Goal: Task Accomplishment & Management: Use online tool/utility

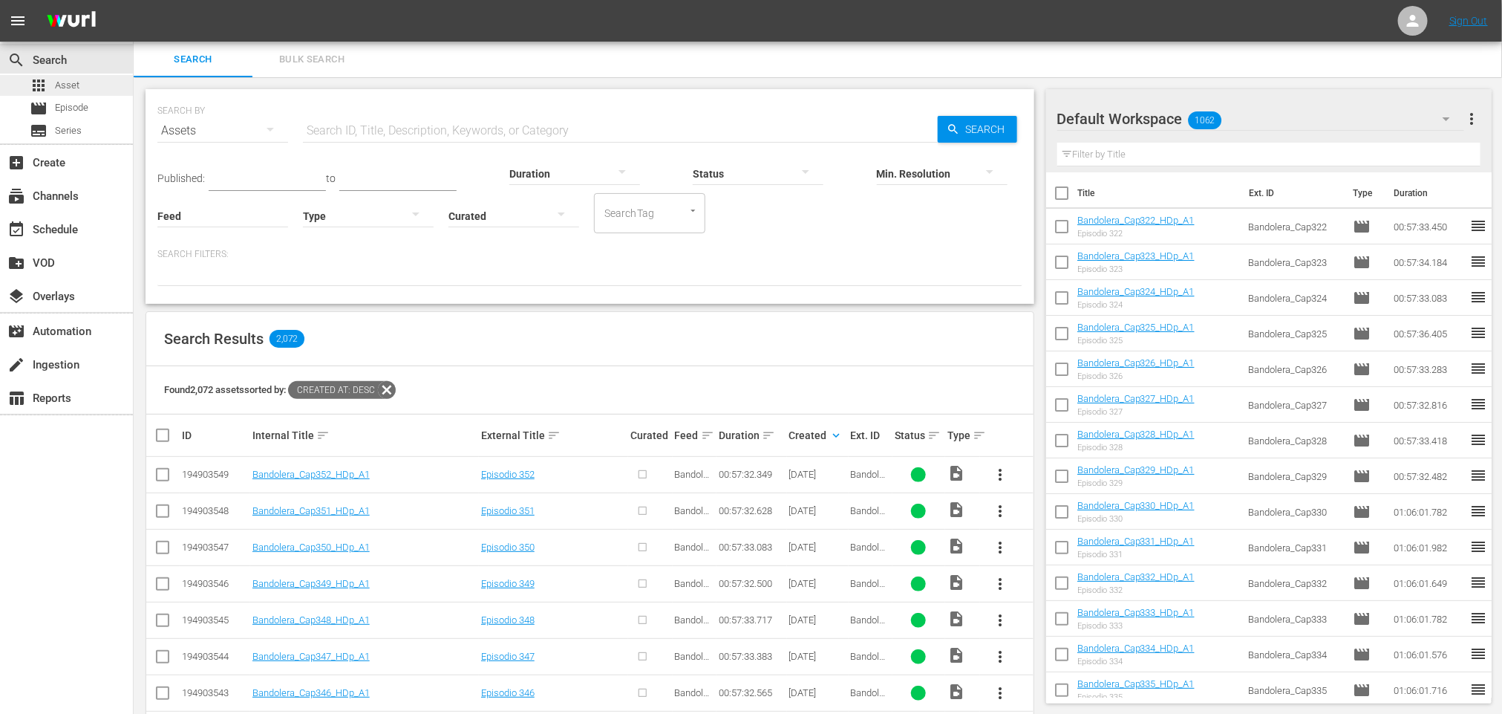
click at [60, 79] on span "Asset" at bounding box center [67, 85] width 25 height 15
click at [49, 112] on div "movie Episode" at bounding box center [59, 108] width 59 height 21
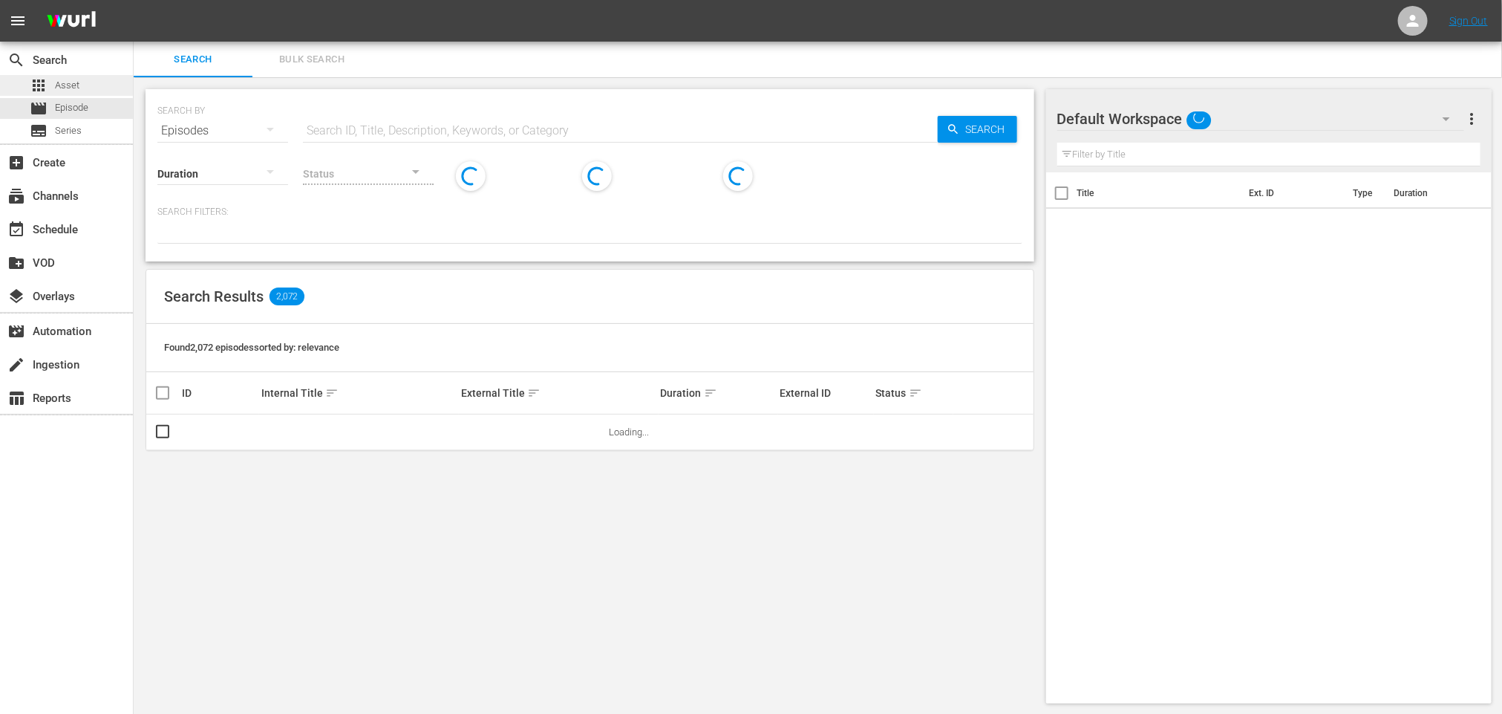
click at [59, 85] on span "Asset" at bounding box center [67, 85] width 25 height 15
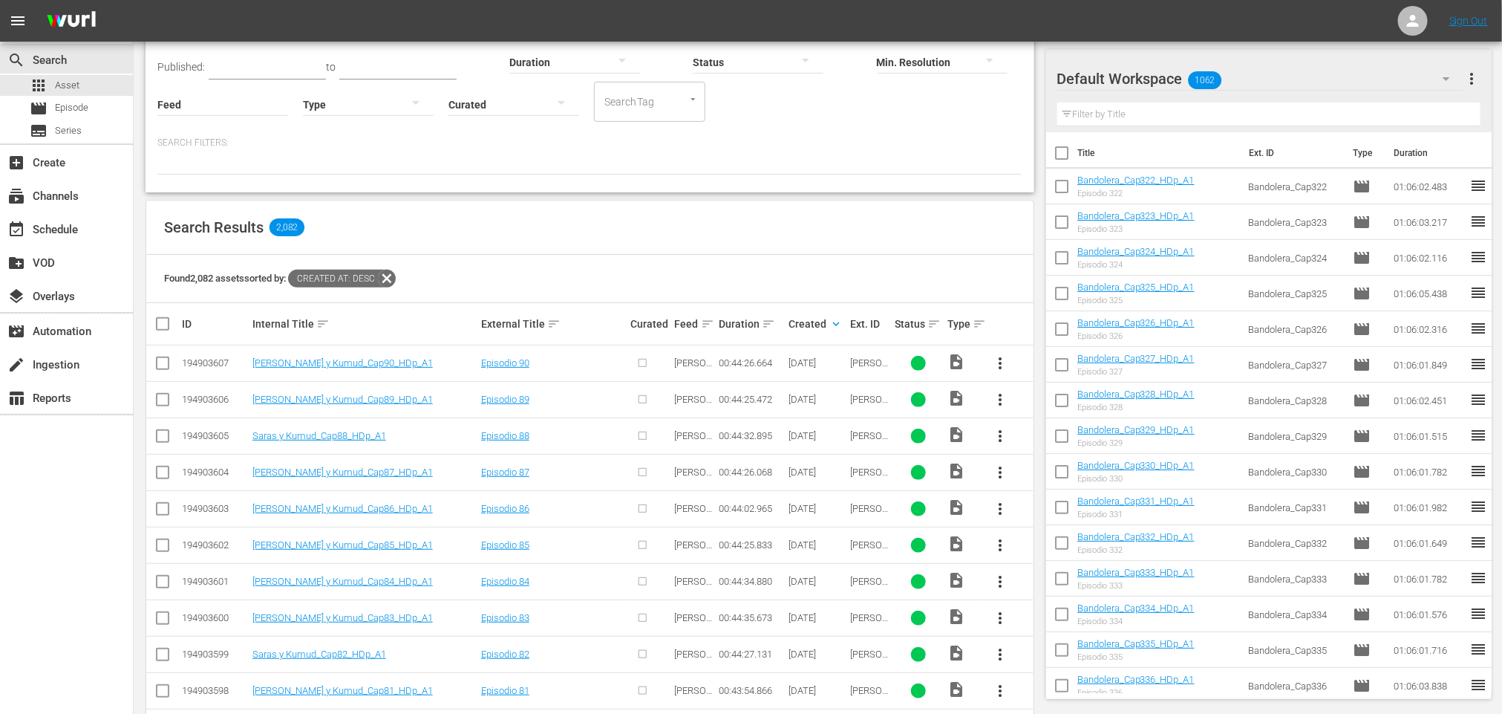
scroll to position [223, 0]
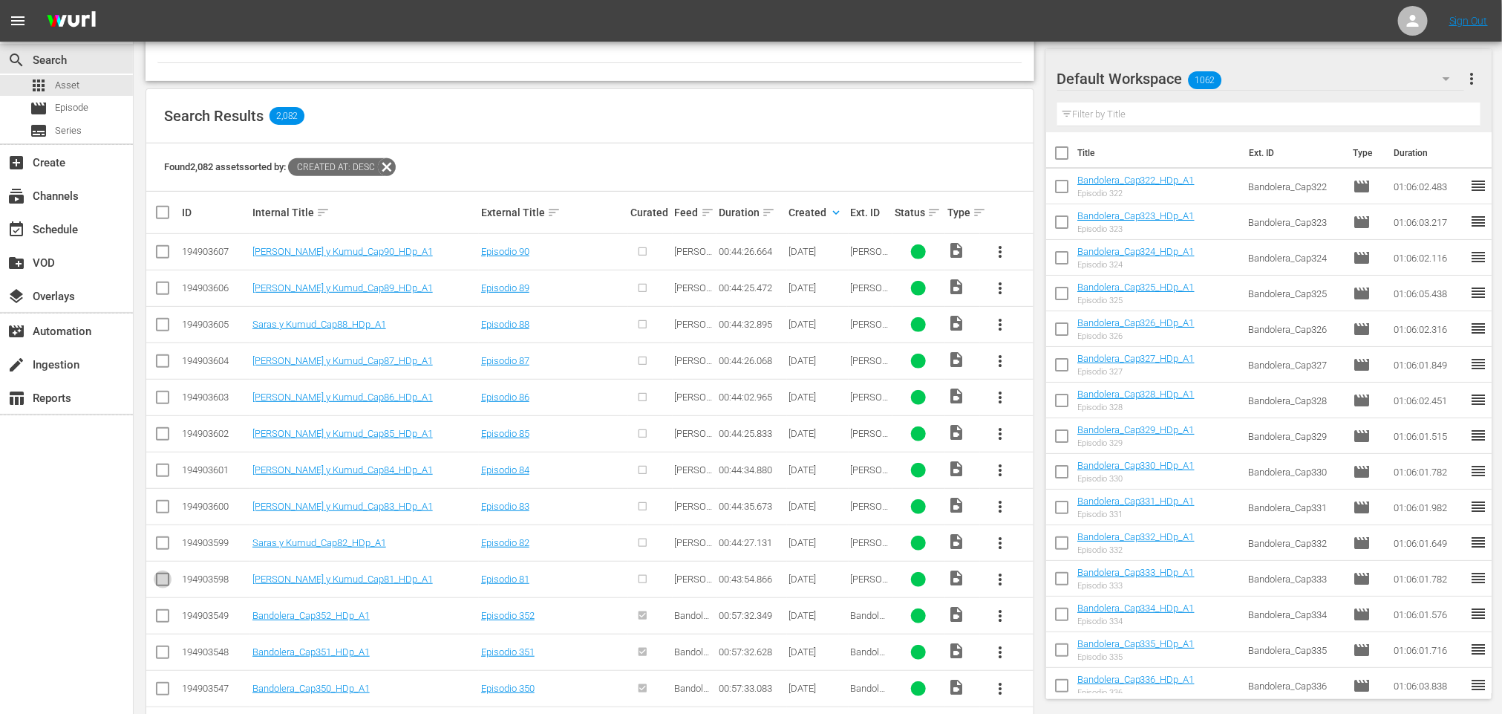
click at [168, 586] on input "checkbox" at bounding box center [163, 582] width 18 height 18
checkbox input "true"
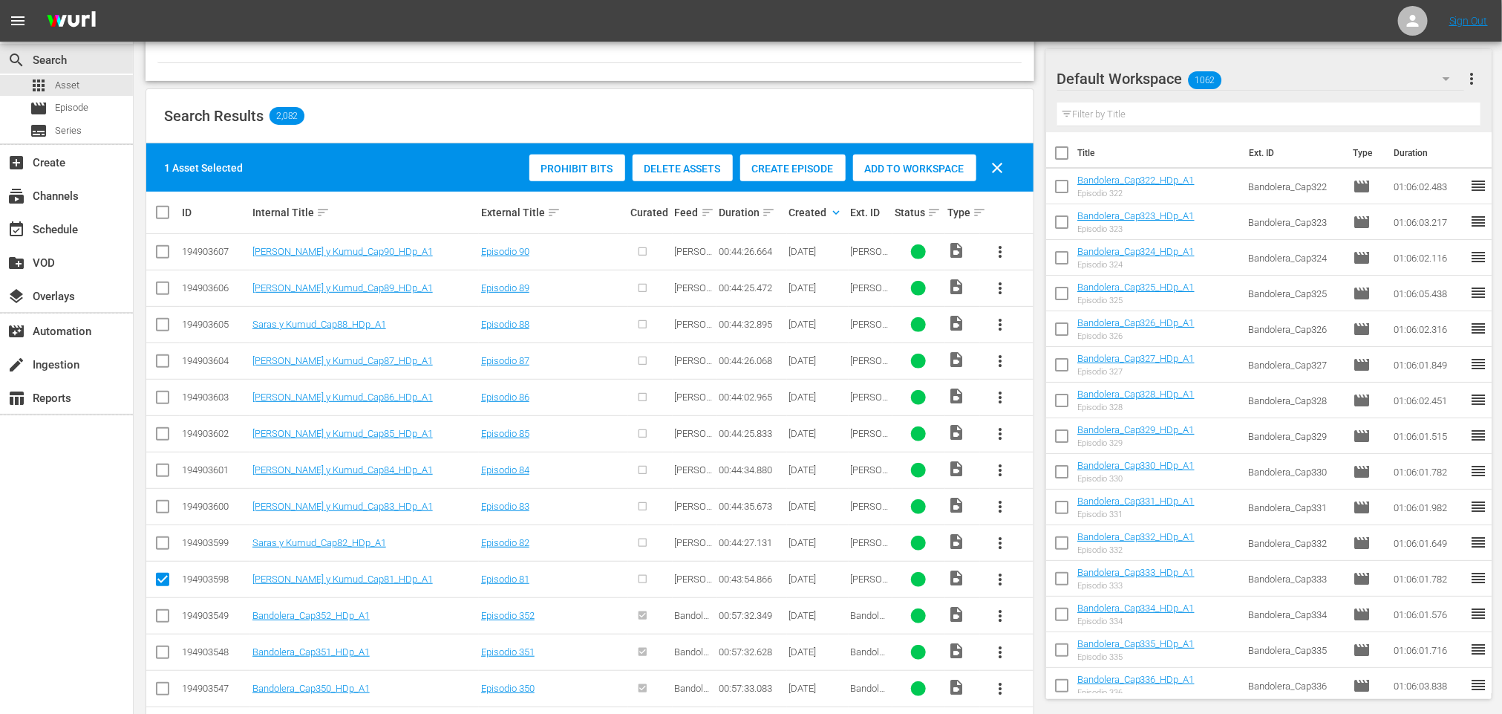
click at [159, 550] on input "checkbox" at bounding box center [163, 546] width 18 height 18
checkbox input "true"
click at [160, 510] on input "checkbox" at bounding box center [163, 509] width 18 height 18
checkbox input "true"
click at [163, 481] on input "checkbox" at bounding box center [163, 473] width 18 height 18
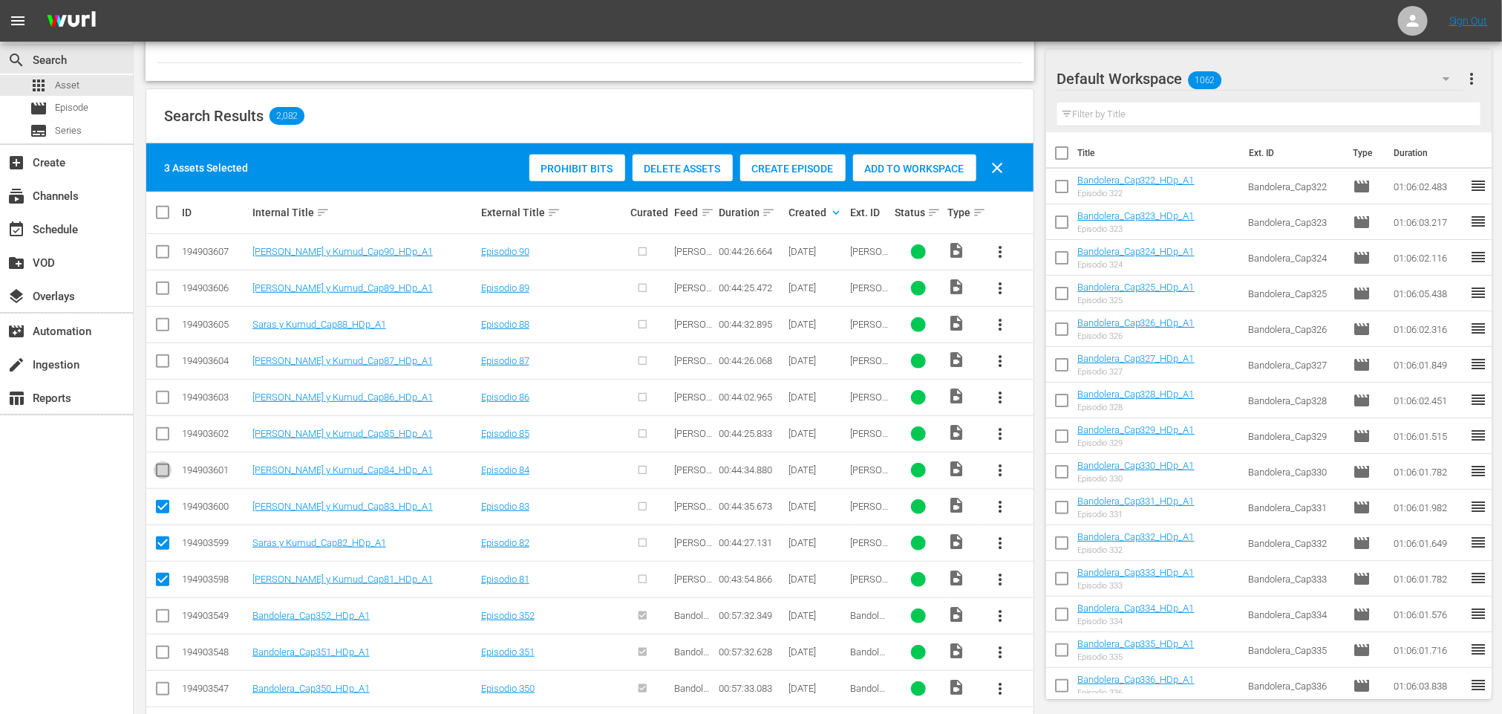
checkbox input "true"
click at [163, 440] on input "checkbox" at bounding box center [163, 437] width 18 height 18
checkbox input "true"
click at [166, 395] on input "checkbox" at bounding box center [163, 400] width 18 height 18
checkbox input "true"
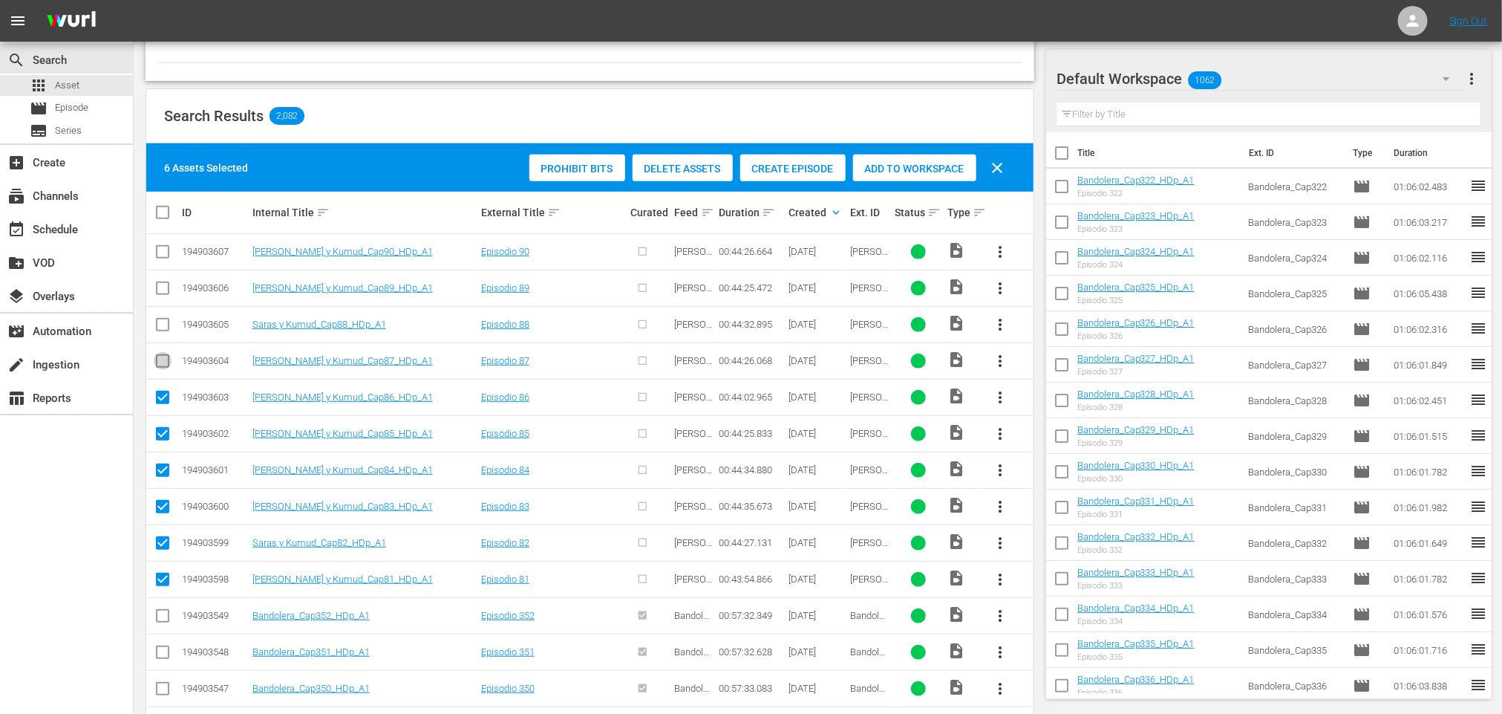
click at [166, 363] on input "checkbox" at bounding box center [163, 364] width 18 height 18
checkbox input "true"
click at [161, 325] on input "checkbox" at bounding box center [163, 328] width 18 height 18
checkbox input "true"
click at [161, 283] on input "checkbox" at bounding box center [163, 291] width 18 height 18
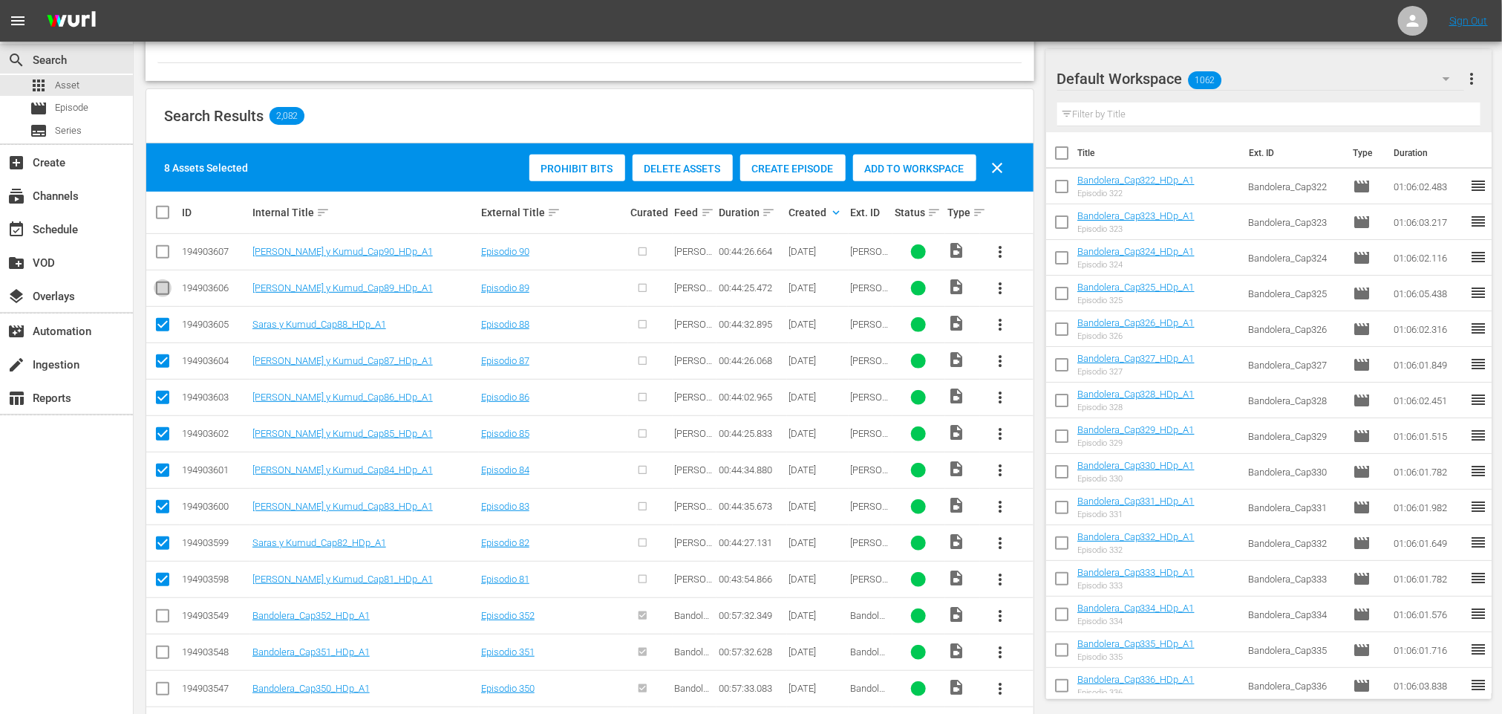
checkbox input "true"
click at [165, 252] on input "checkbox" at bounding box center [163, 255] width 18 height 18
click at [818, 174] on span "Create Episode" at bounding box center [792, 169] width 105 height 12
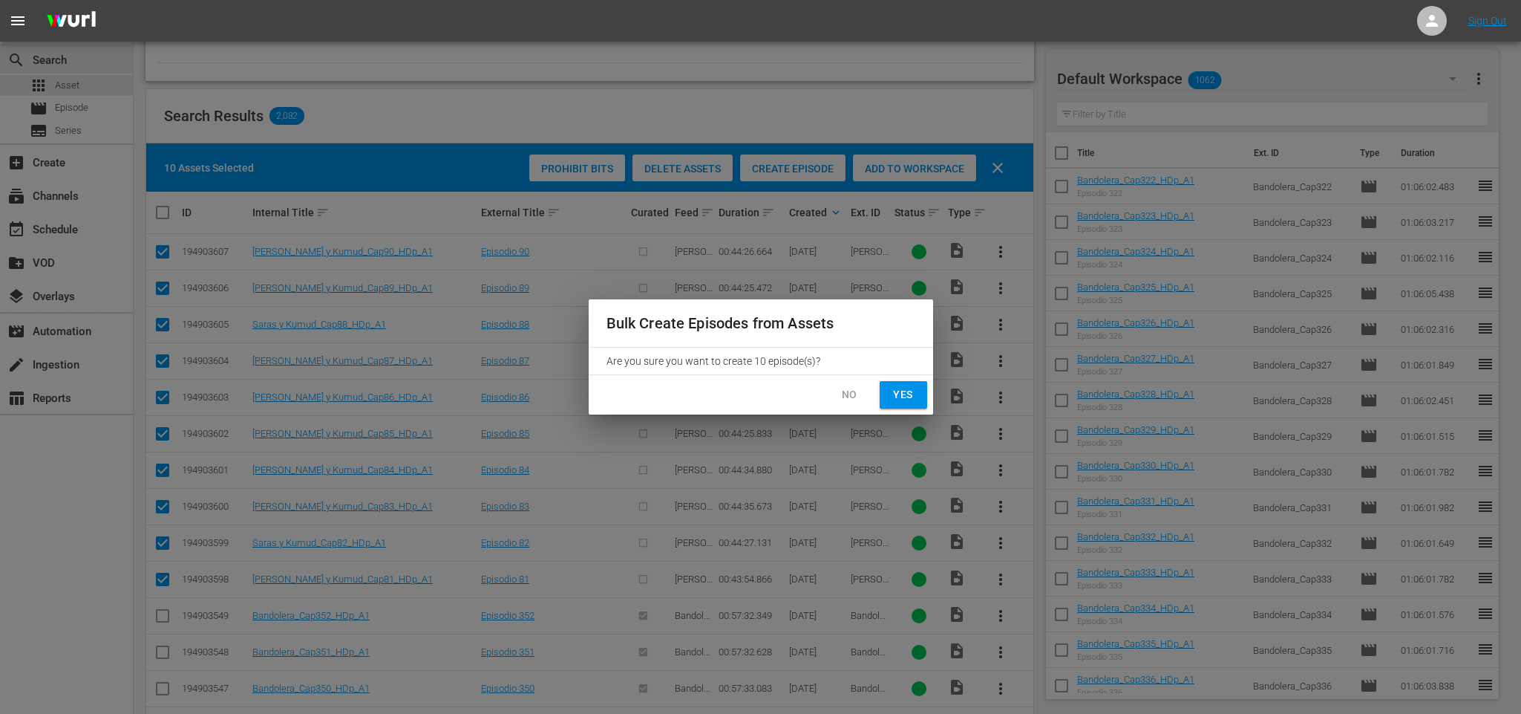
click at [904, 395] on span "Yes" at bounding box center [904, 394] width 24 height 19
checkbox input "false"
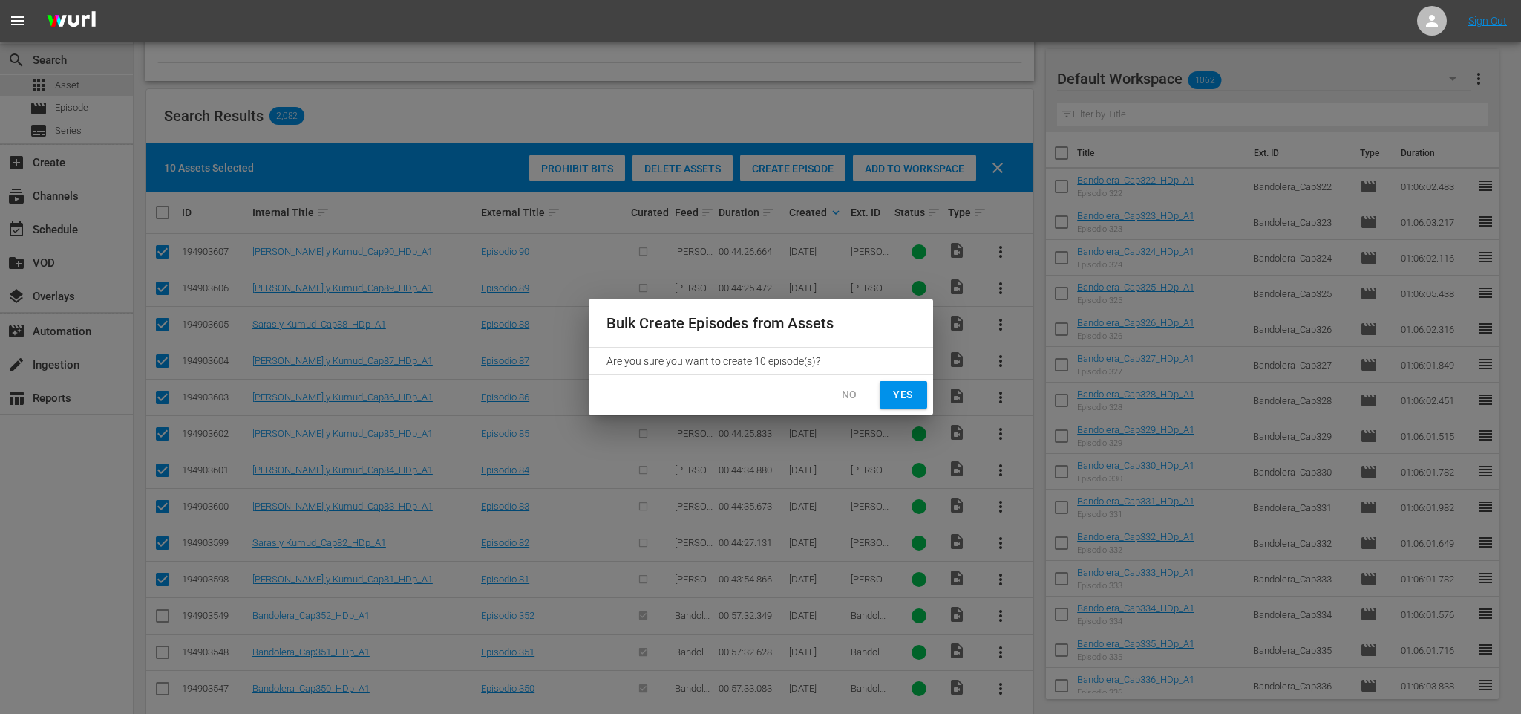
checkbox input "false"
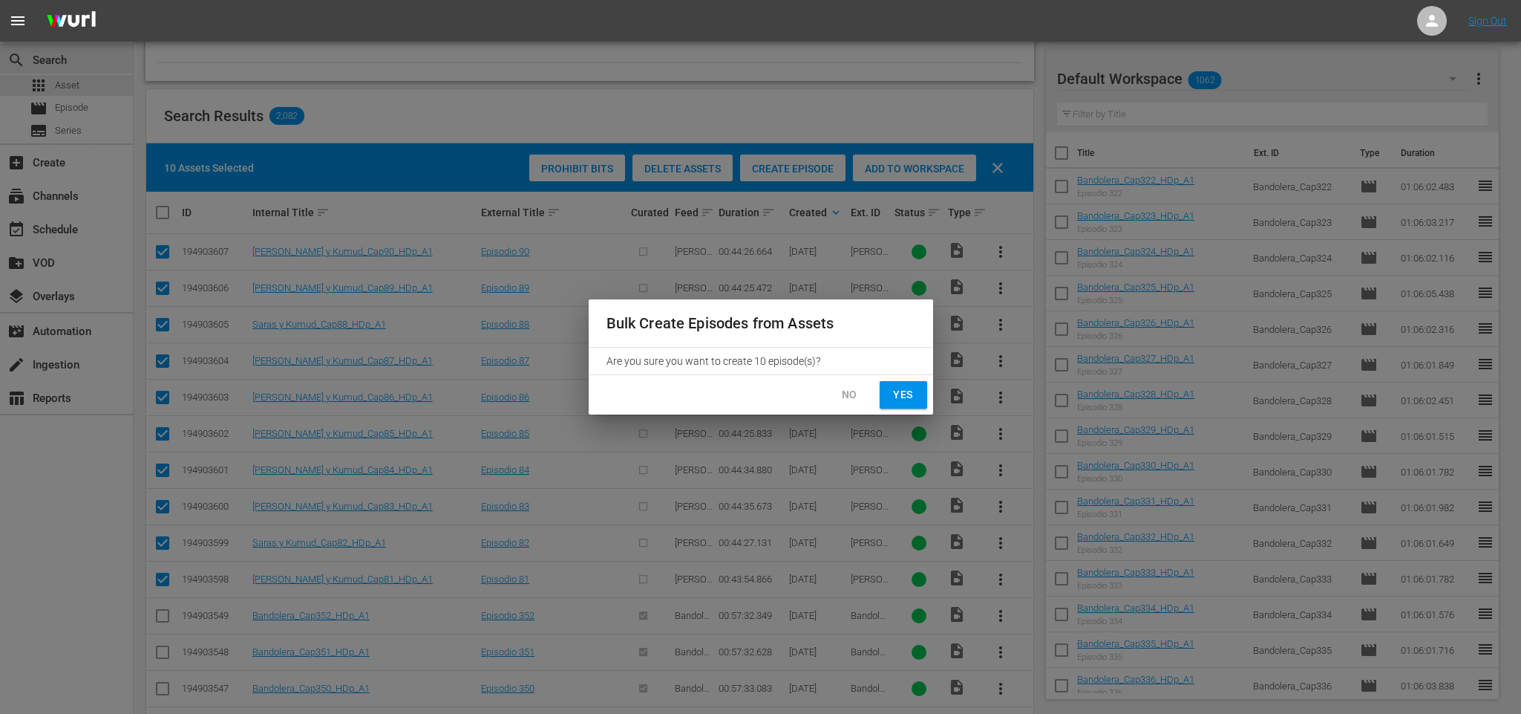
checkbox input "false"
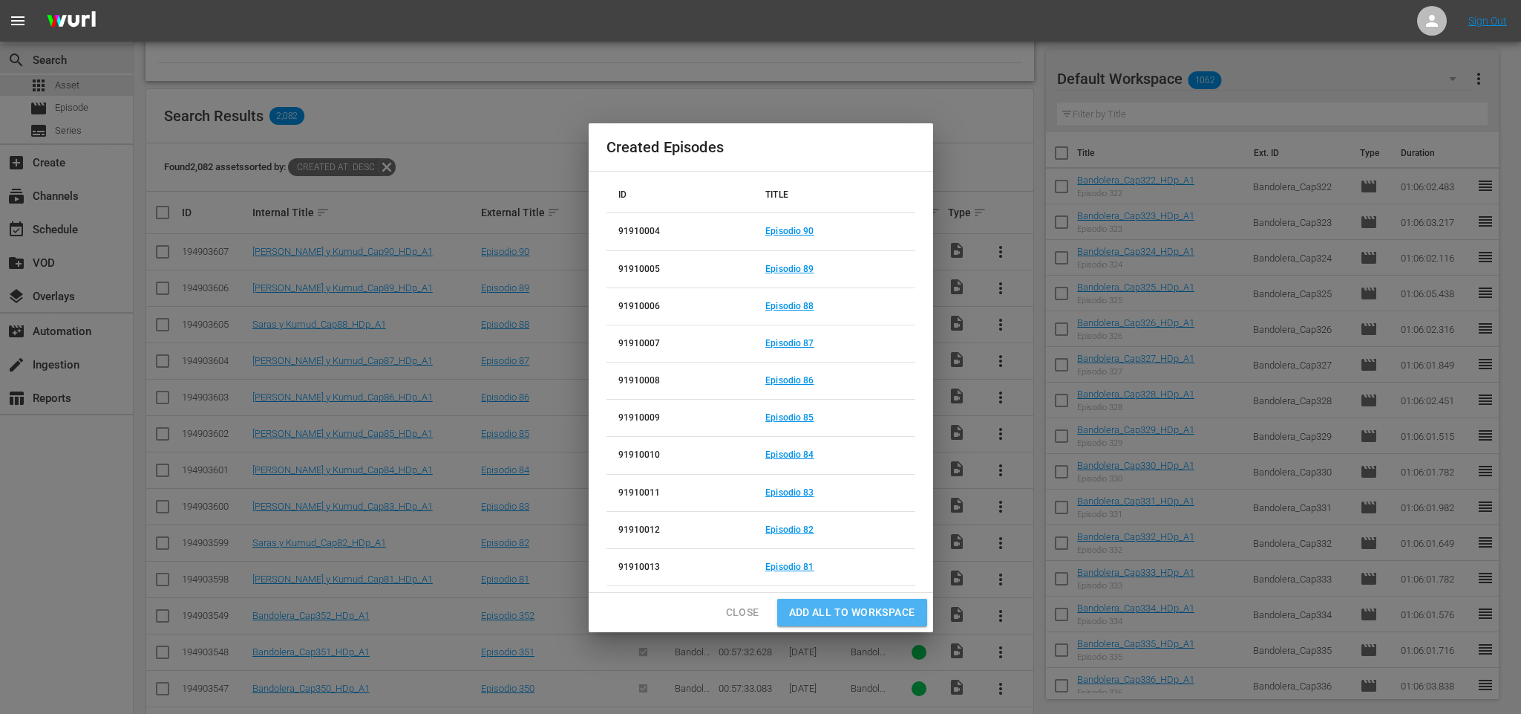
click at [865, 619] on span "Add all to Workspace" at bounding box center [852, 612] width 126 height 19
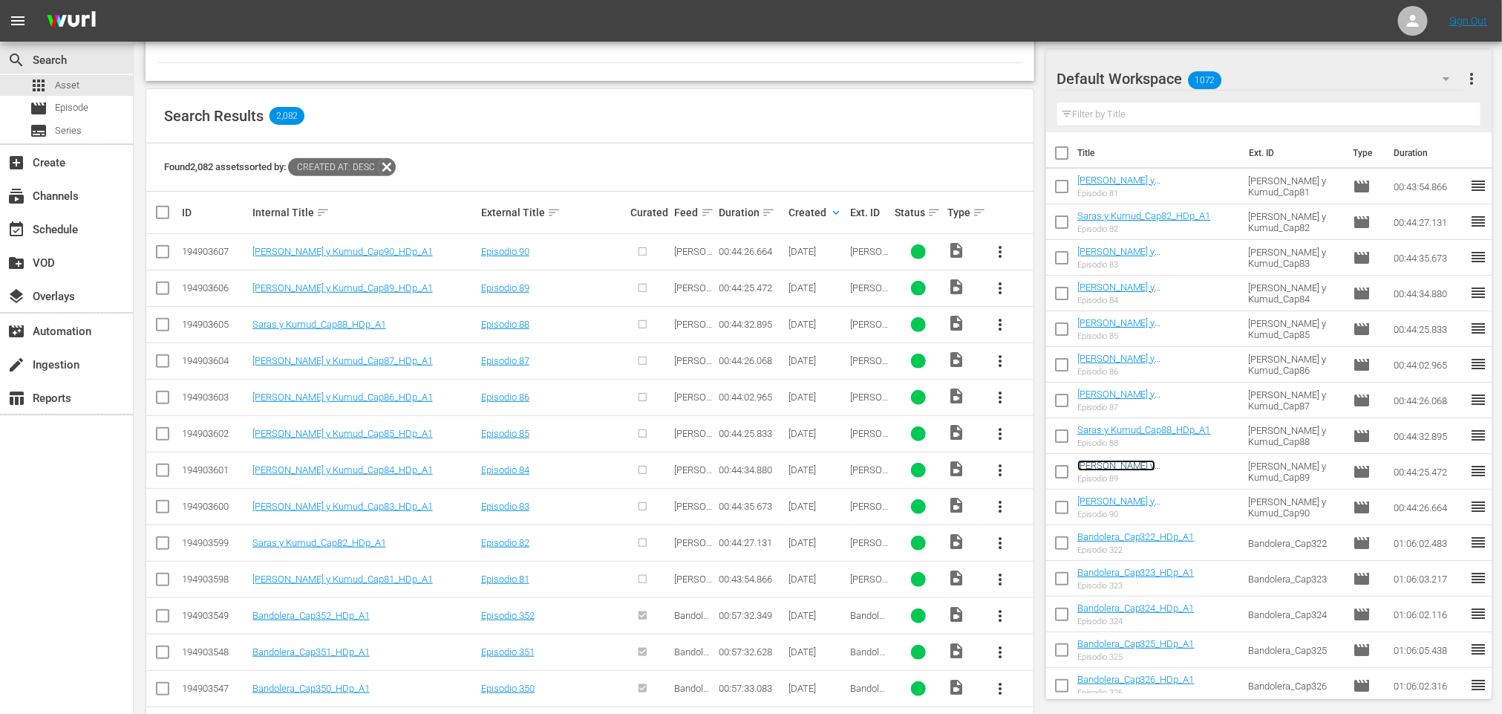
drag, startPoint x: 1179, startPoint y: 471, endPoint x: 1201, endPoint y: 461, distance: 23.6
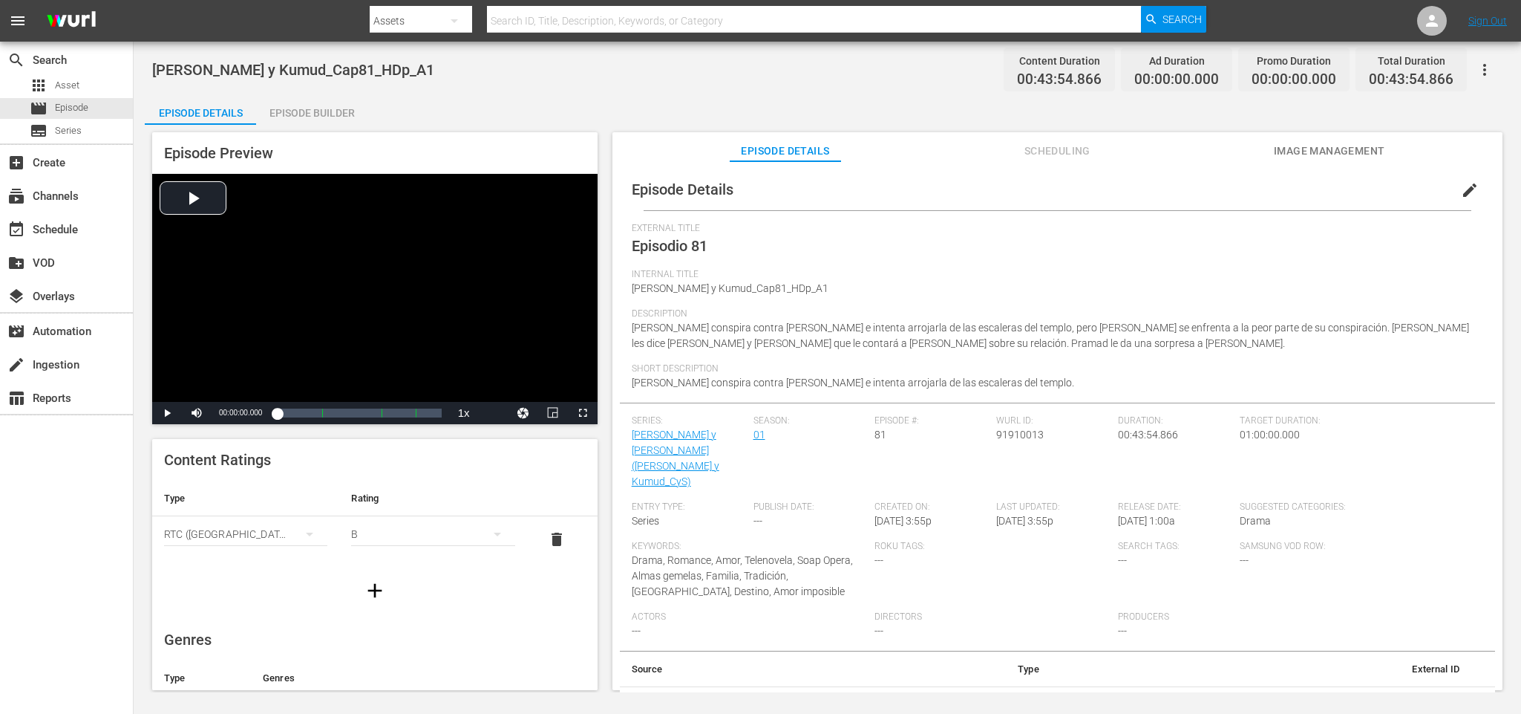
click at [294, 110] on div "Episode Builder" at bounding box center [311, 113] width 111 height 36
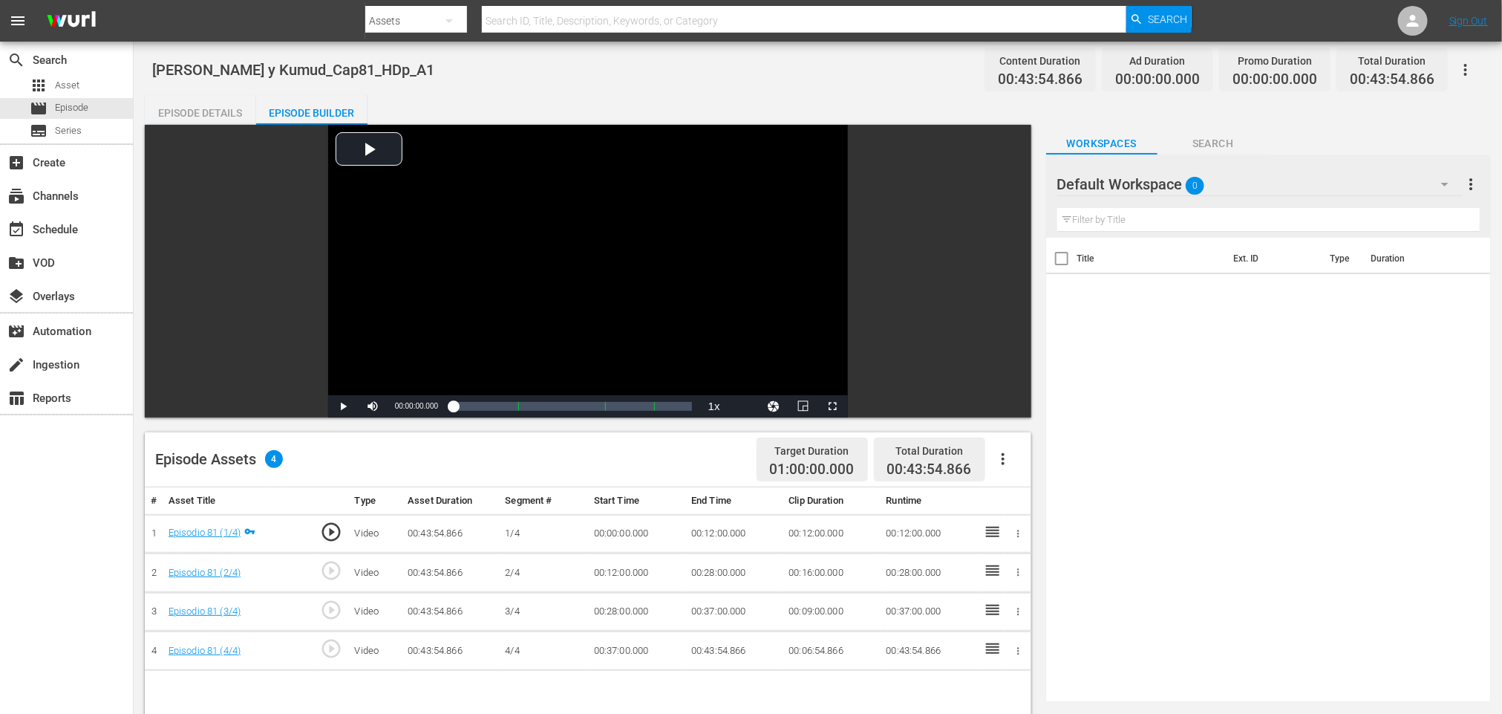
click at [996, 446] on button "button" at bounding box center [1003, 459] width 36 height 36
click at [1010, 453] on div "Fill with Ads" at bounding box center [1047, 465] width 101 height 36
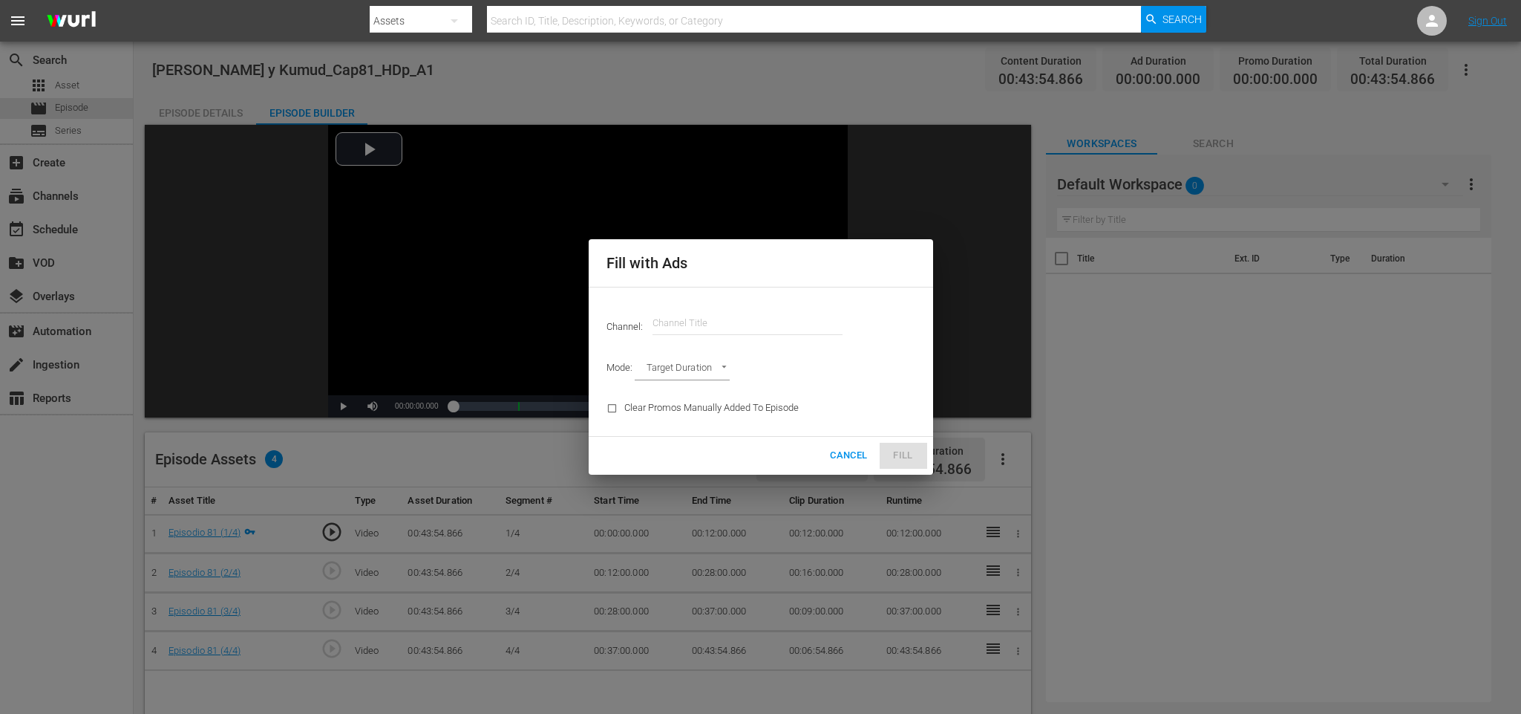
click at [673, 313] on input "text" at bounding box center [748, 323] width 190 height 36
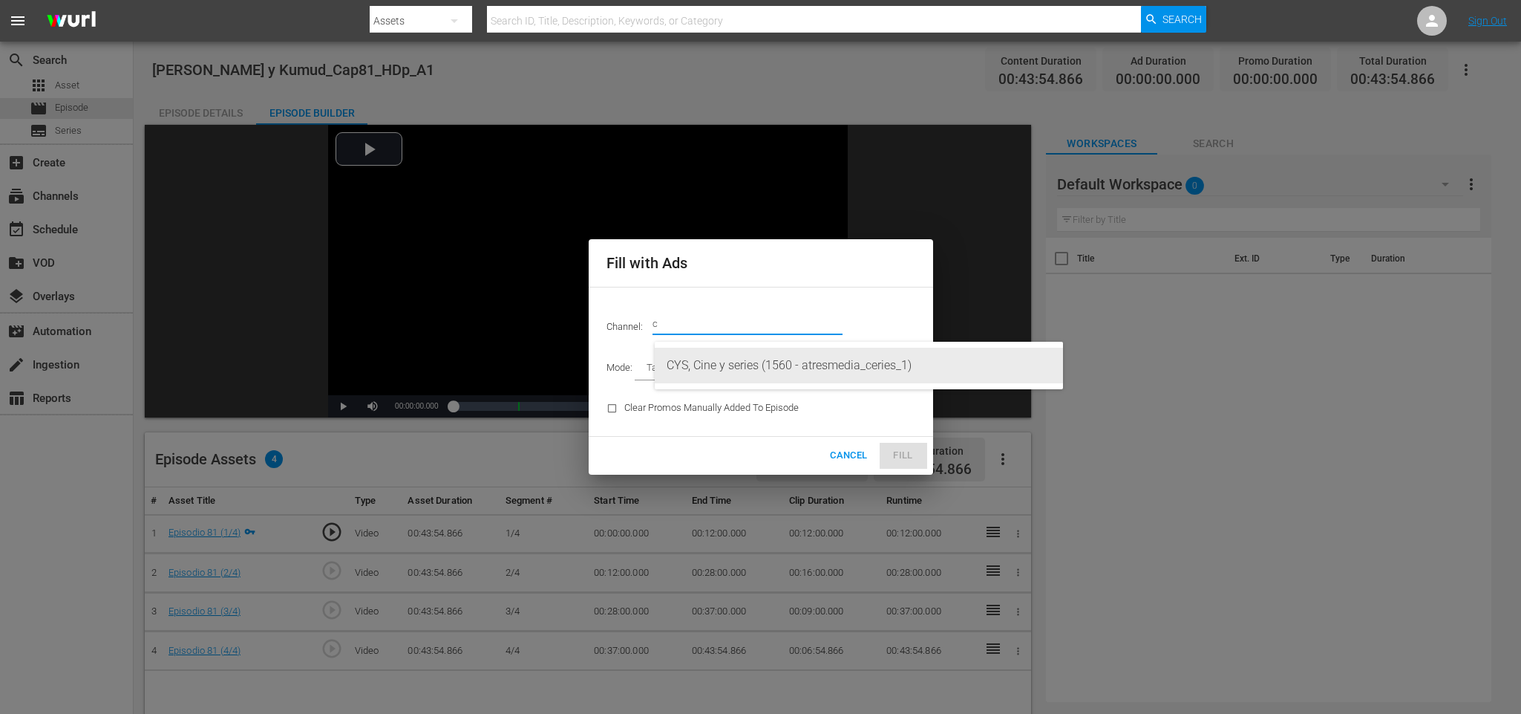
click at [705, 364] on div "CYS, Cine y series (1560 - atresmedia_ceries_1)" at bounding box center [859, 365] width 385 height 36
type input "CYS, Cine y series (1560)"
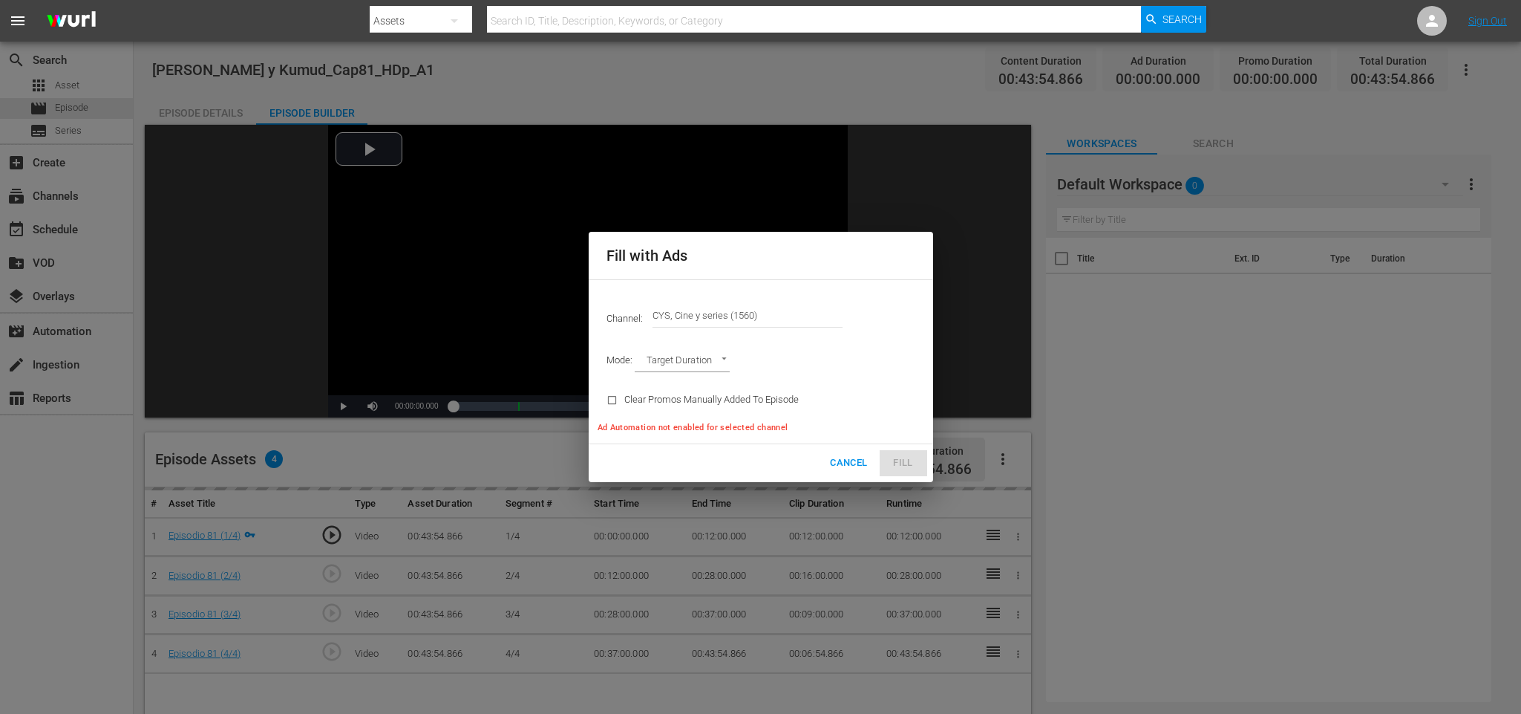
type input "AD_BREAK_DURATION"
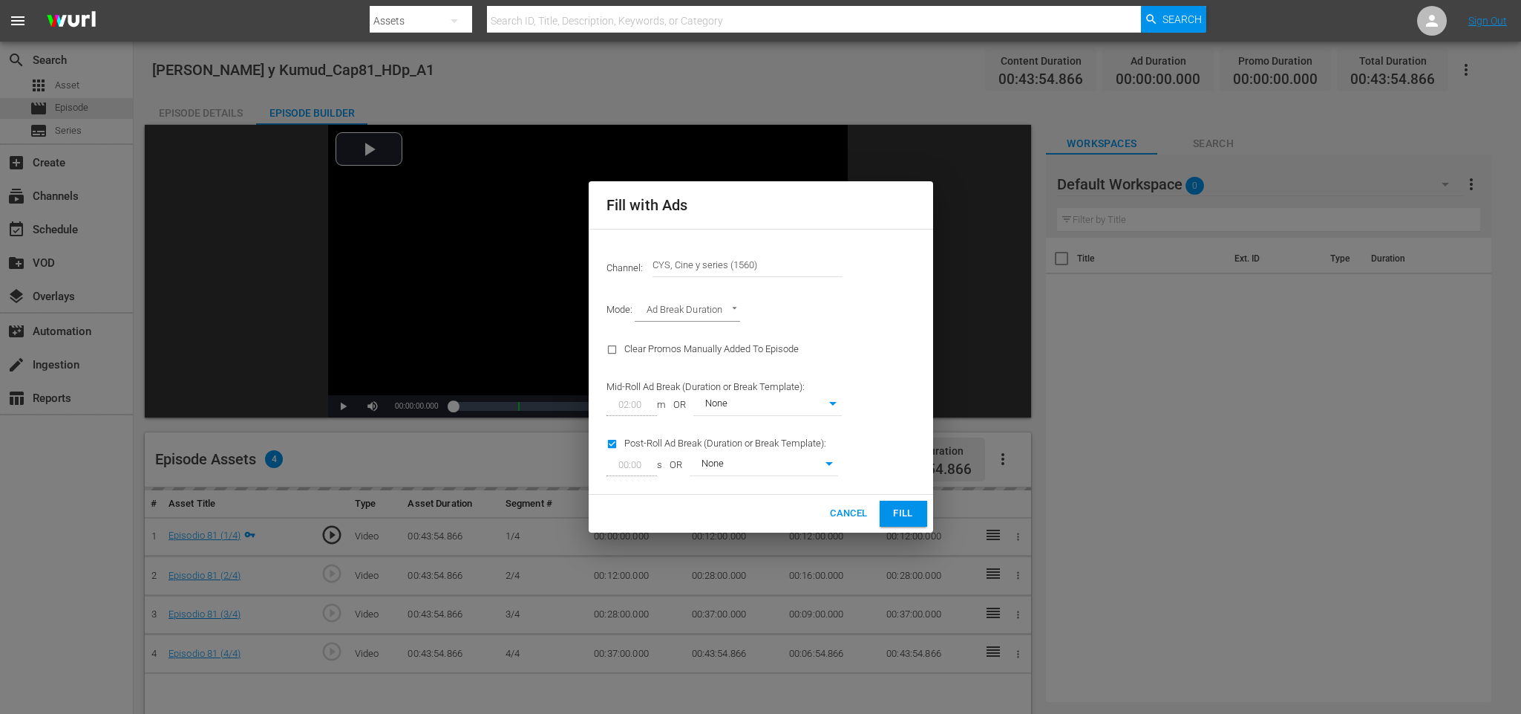
click at [921, 513] on button "Fill" at bounding box center [904, 513] width 48 height 26
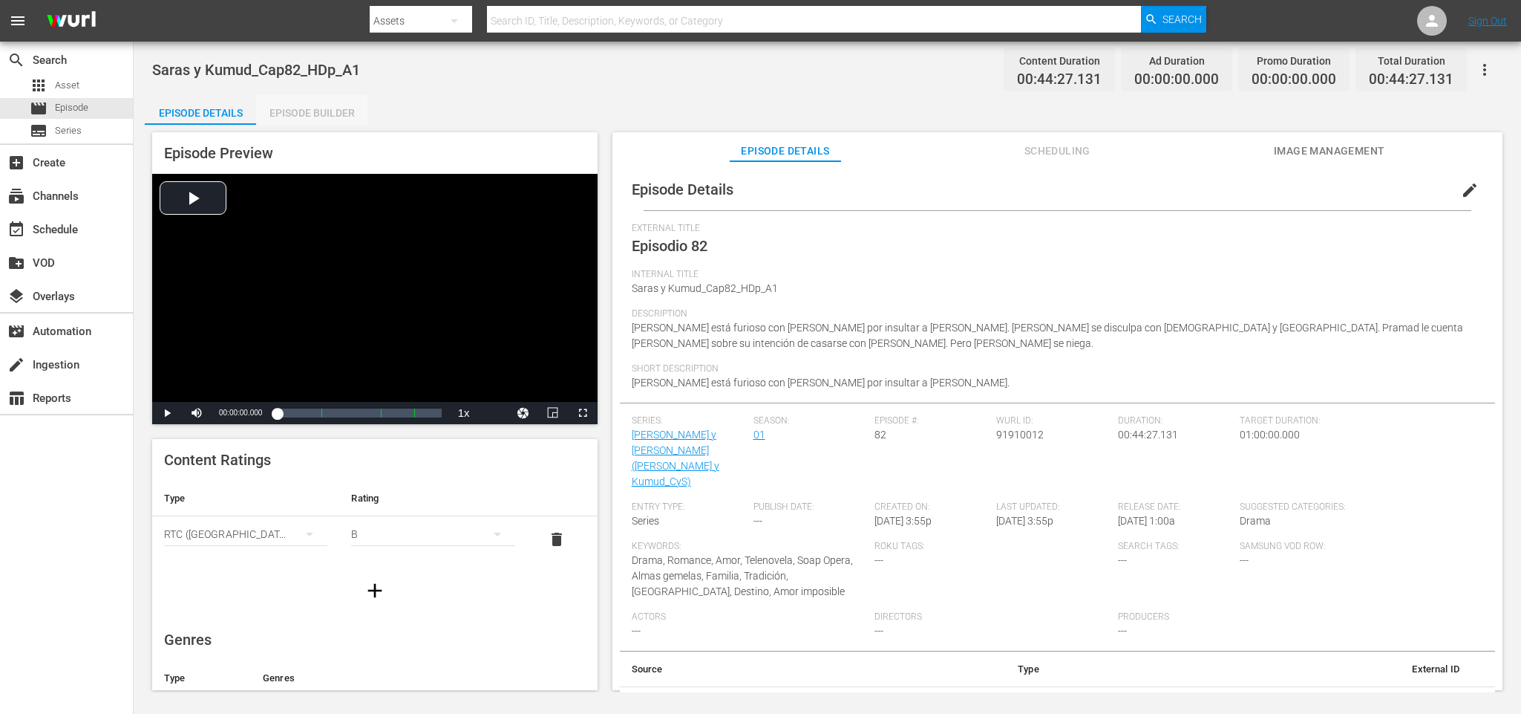
click at [290, 114] on div "Episode Builder" at bounding box center [311, 113] width 111 height 36
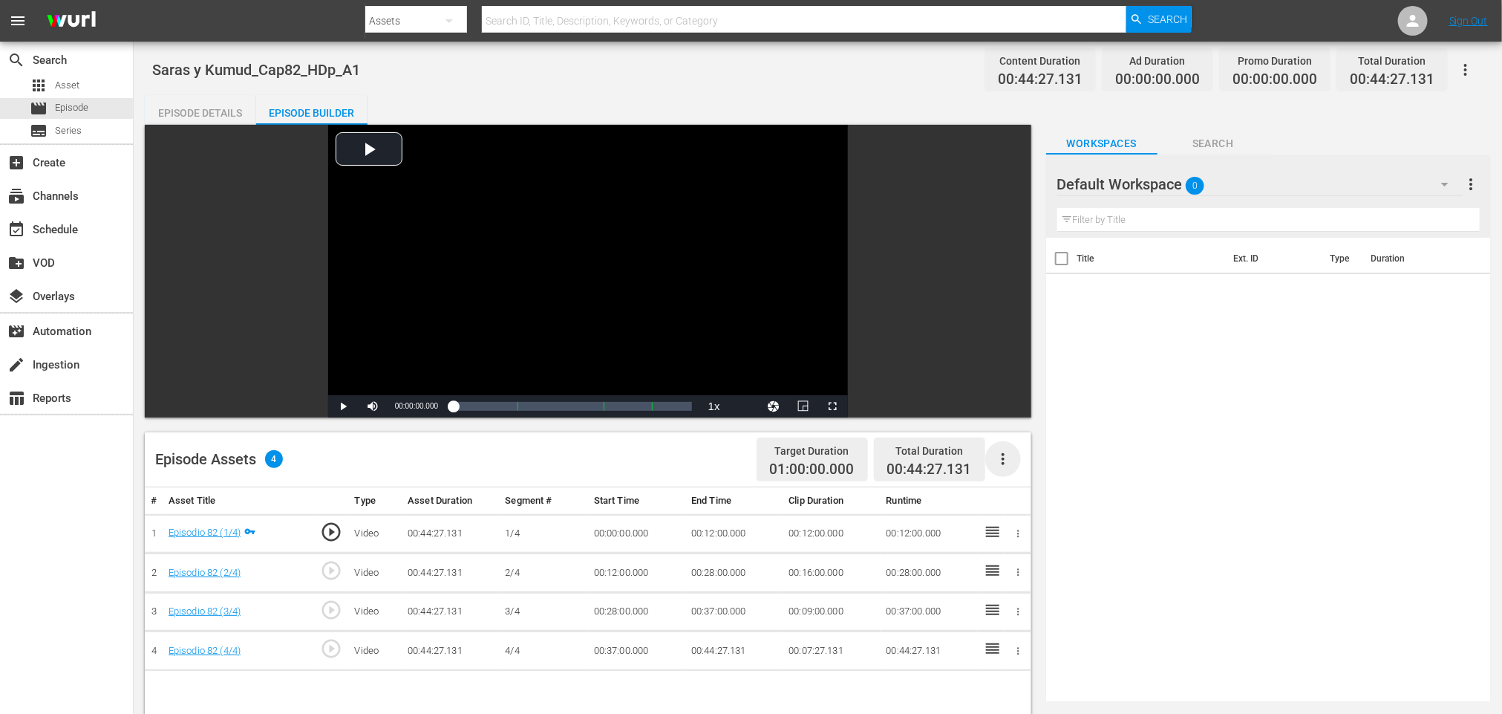
click at [1005, 454] on icon "button" at bounding box center [1003, 459] width 18 height 18
click at [1041, 459] on div "Fill with Ads" at bounding box center [1047, 465] width 101 height 36
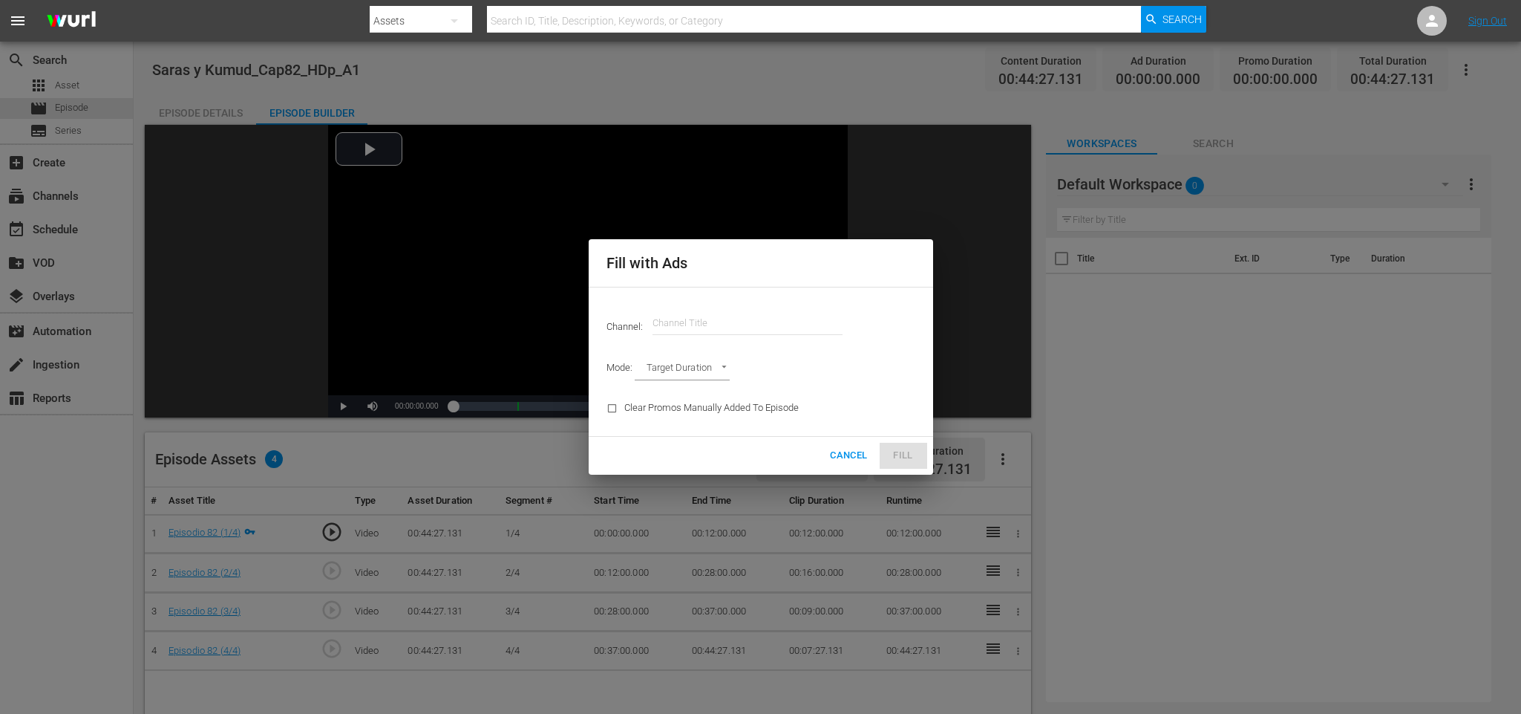
click at [711, 313] on input "text" at bounding box center [748, 323] width 190 height 36
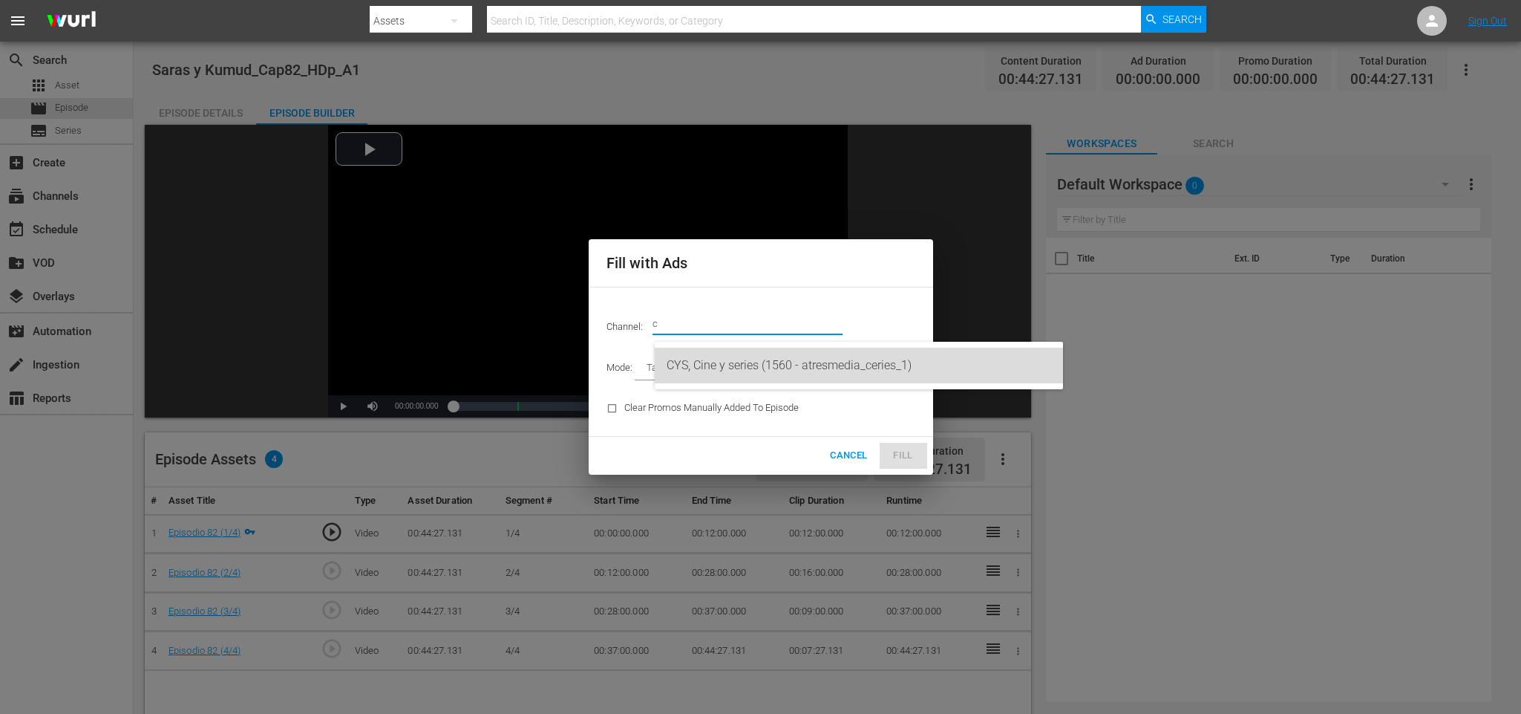
click at [735, 361] on div "CYS, Cine y series (1560 - atresmedia_ceries_1)" at bounding box center [859, 365] width 385 height 36
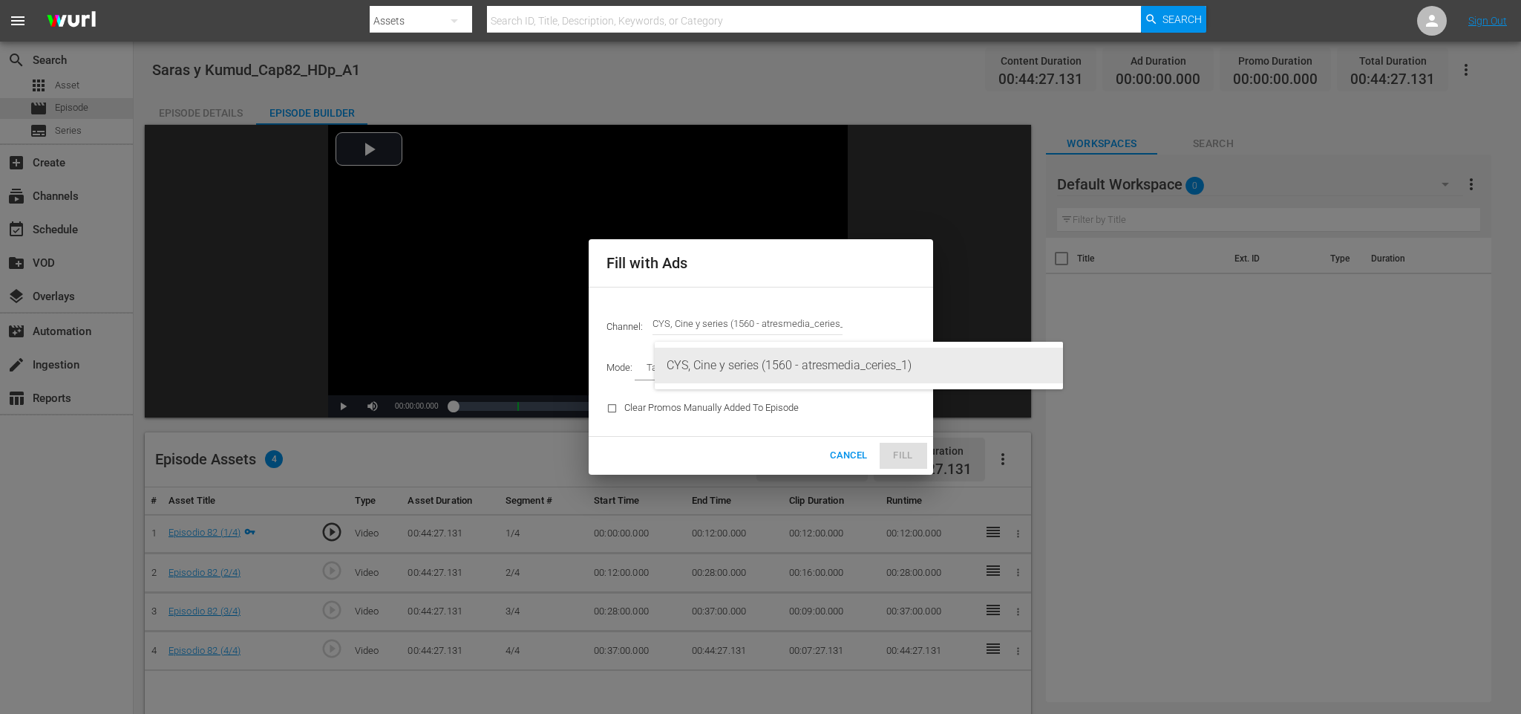
type input "CYS, Cine y series (1560)"
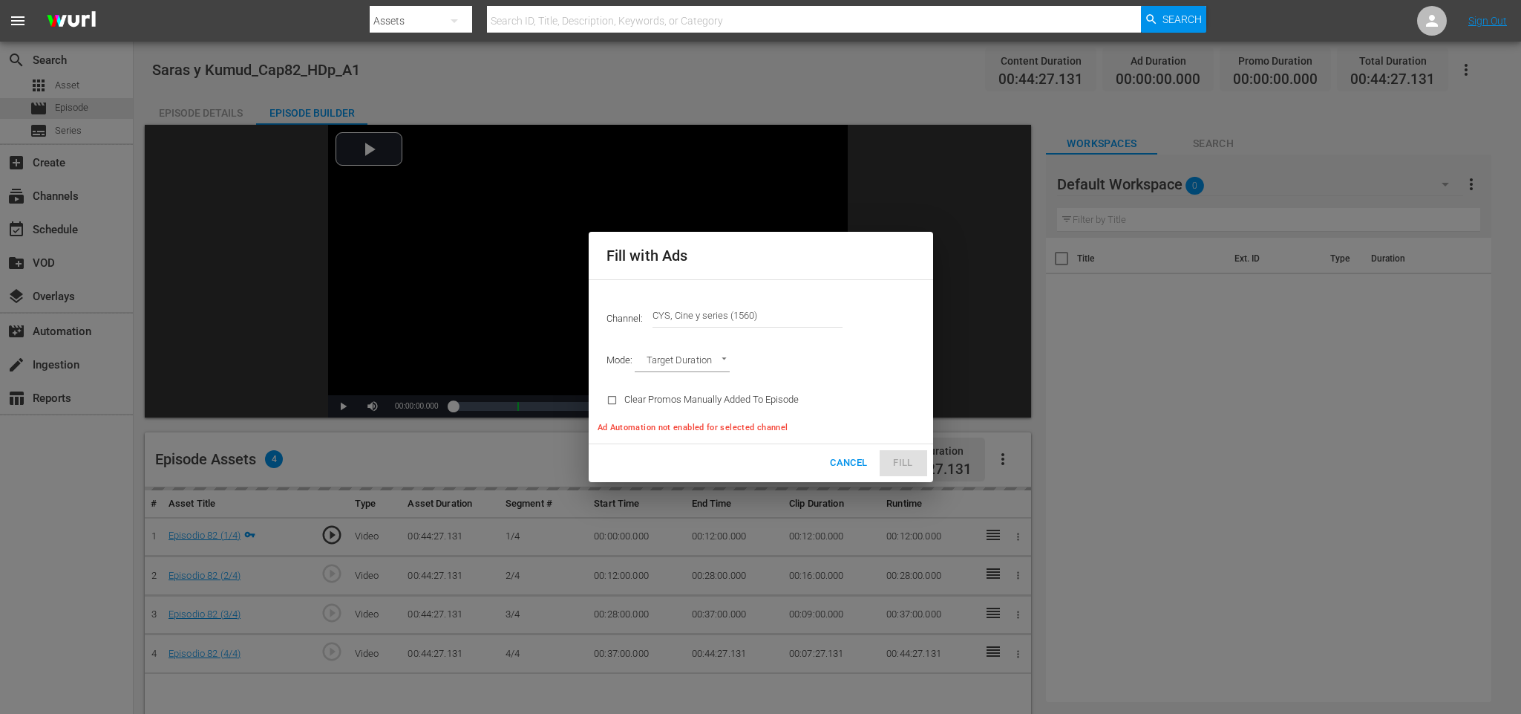
type input "AD_BREAK_DURATION"
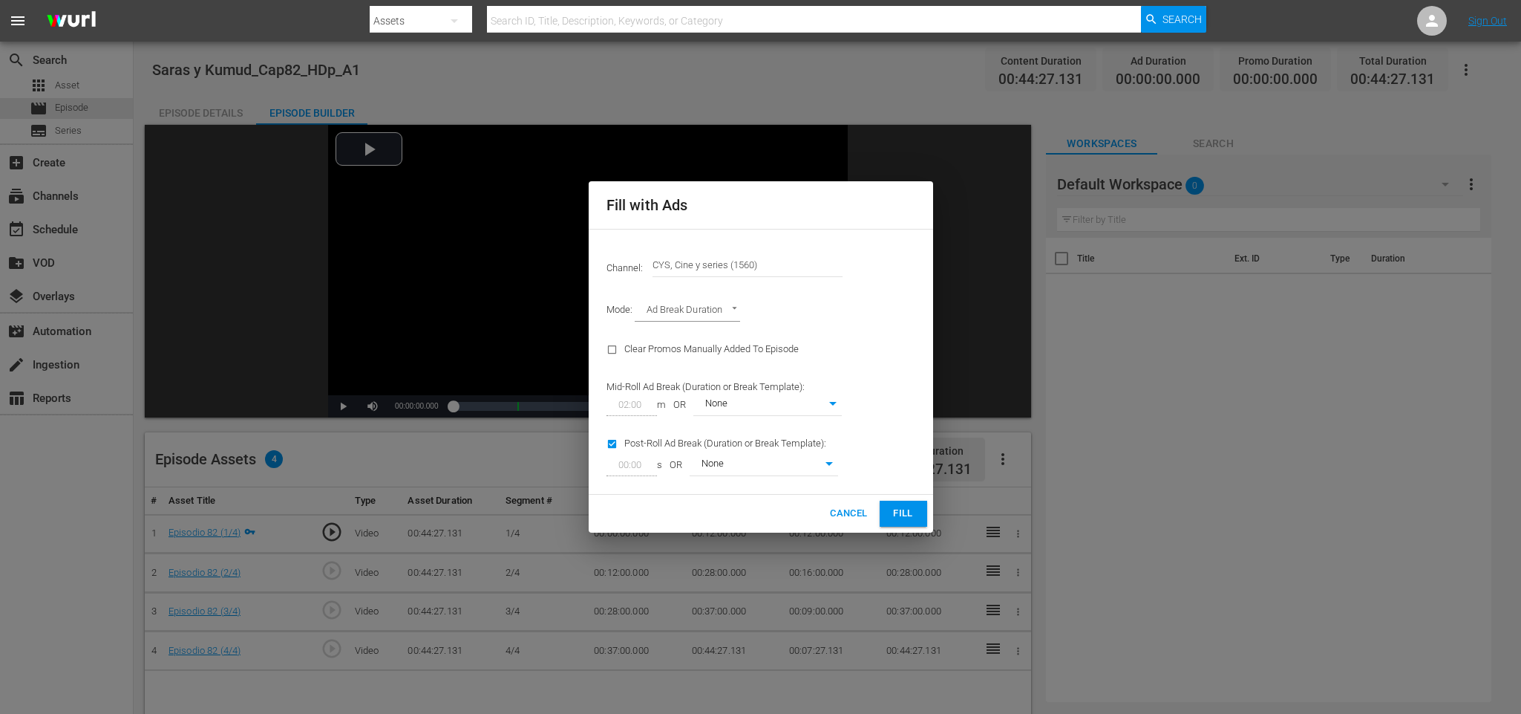
click at [905, 517] on span "Fill" at bounding box center [904, 513] width 24 height 17
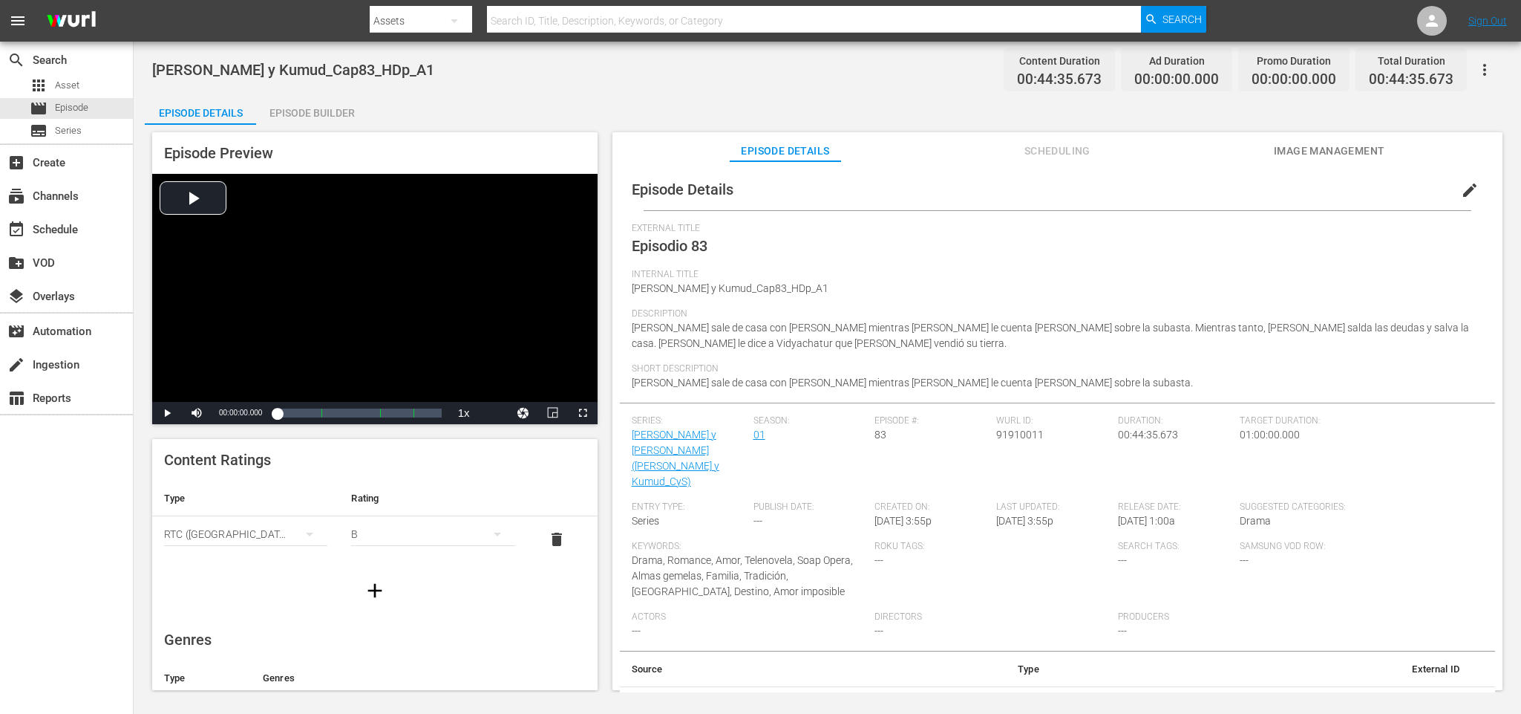
click at [321, 112] on div "Episode Builder" at bounding box center [311, 113] width 111 height 36
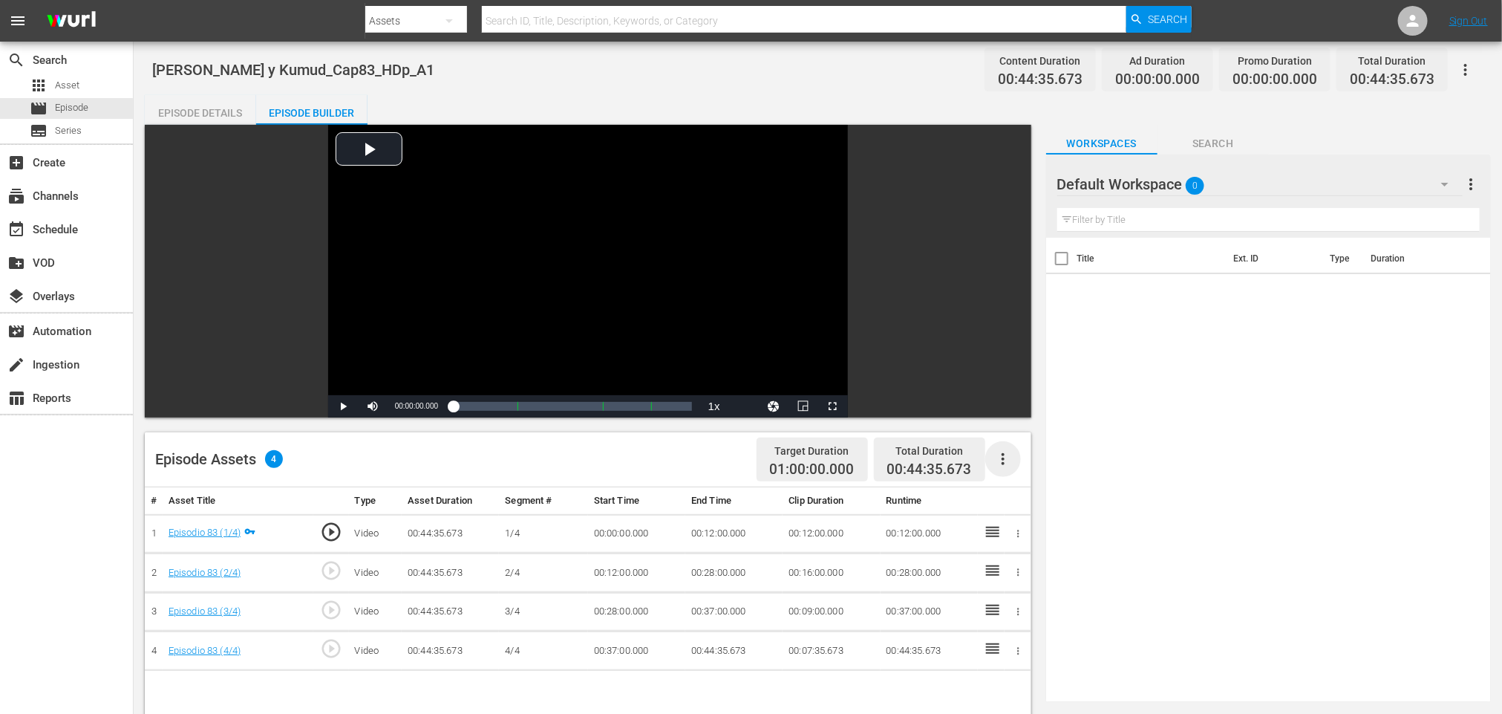
click at [1005, 457] on icon "button" at bounding box center [1003, 459] width 18 height 18
click at [1020, 457] on div "Fill with Ads" at bounding box center [1047, 465] width 101 height 36
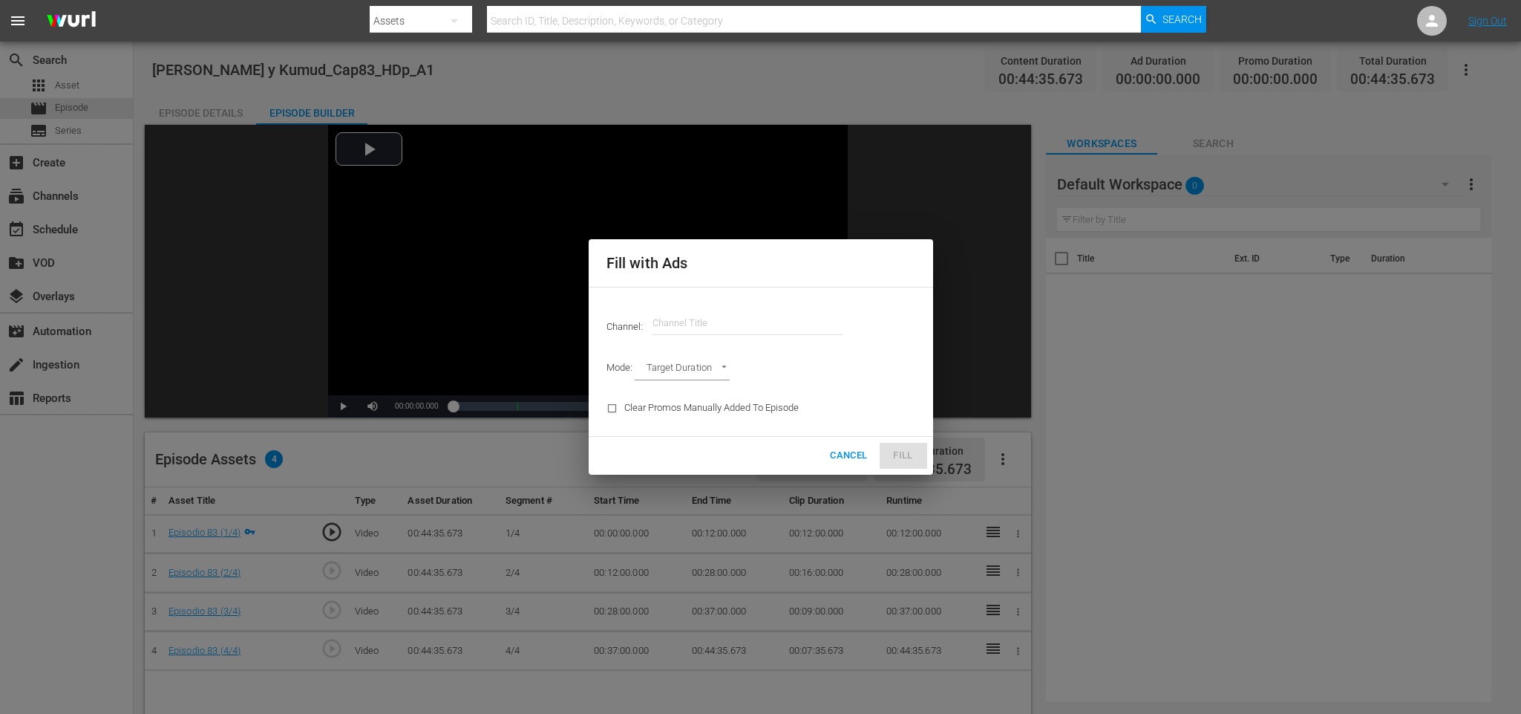
click at [708, 313] on input "text" at bounding box center [748, 323] width 190 height 36
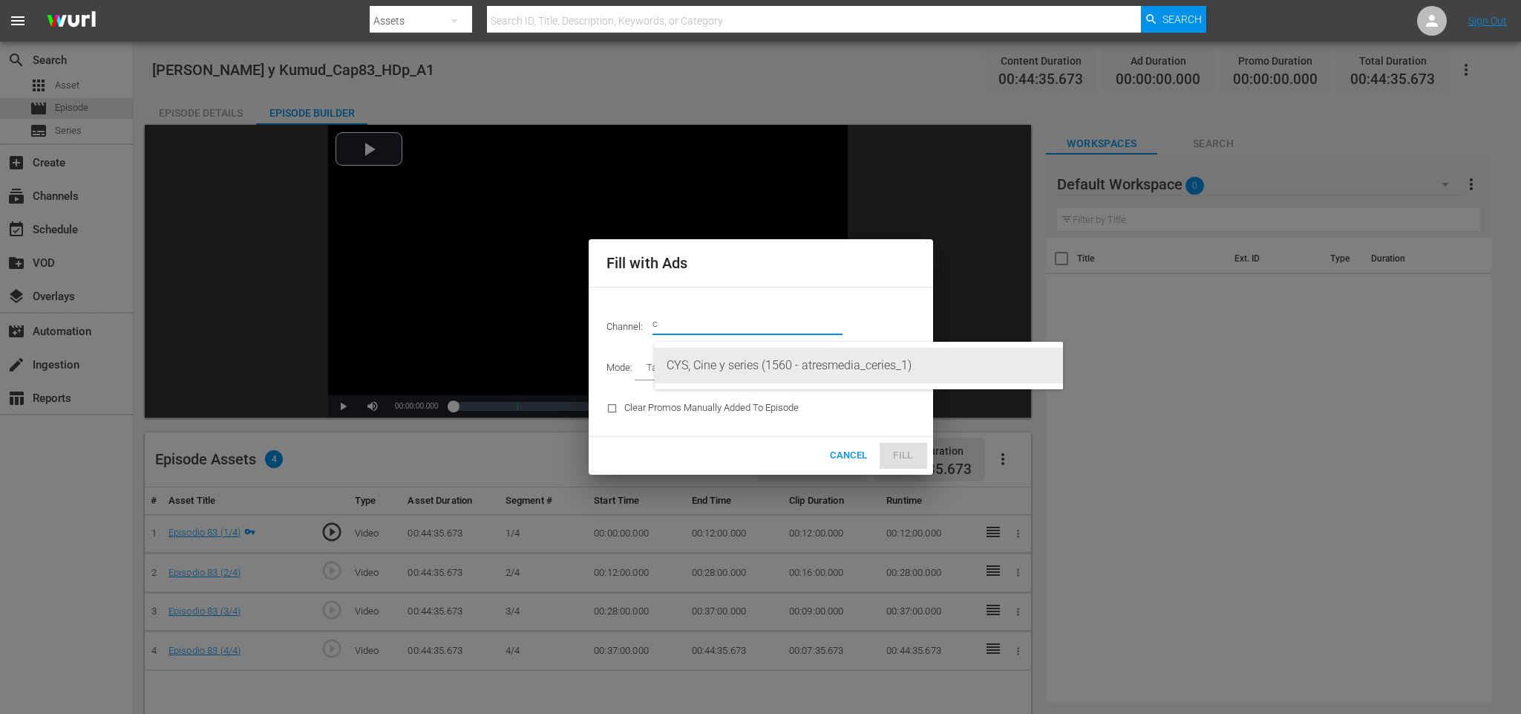
click at [748, 359] on div "CYS, Cine y series (1560 - atresmedia_ceries_1)" at bounding box center [859, 365] width 385 height 36
type input "CYS, Cine y series (1560)"
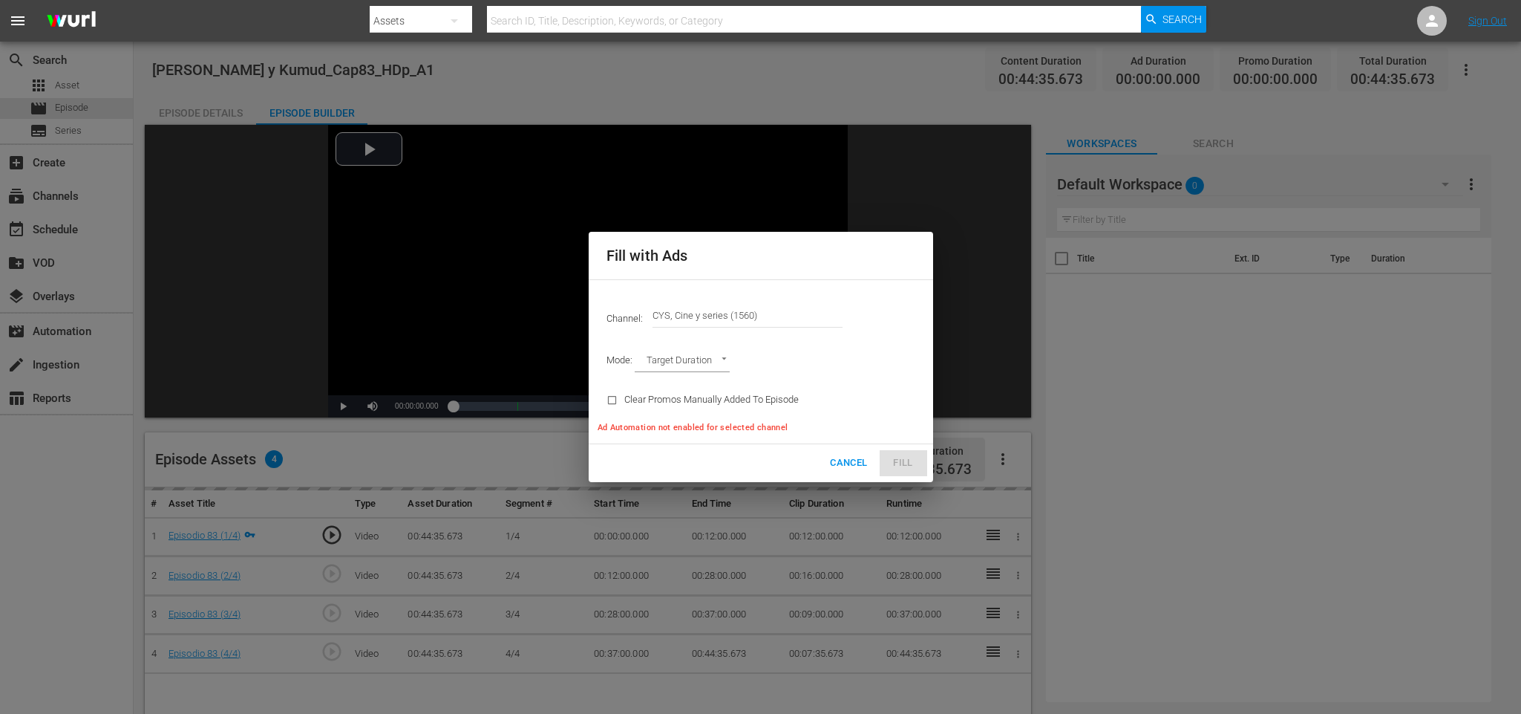
type input "AD_BREAK_DURATION"
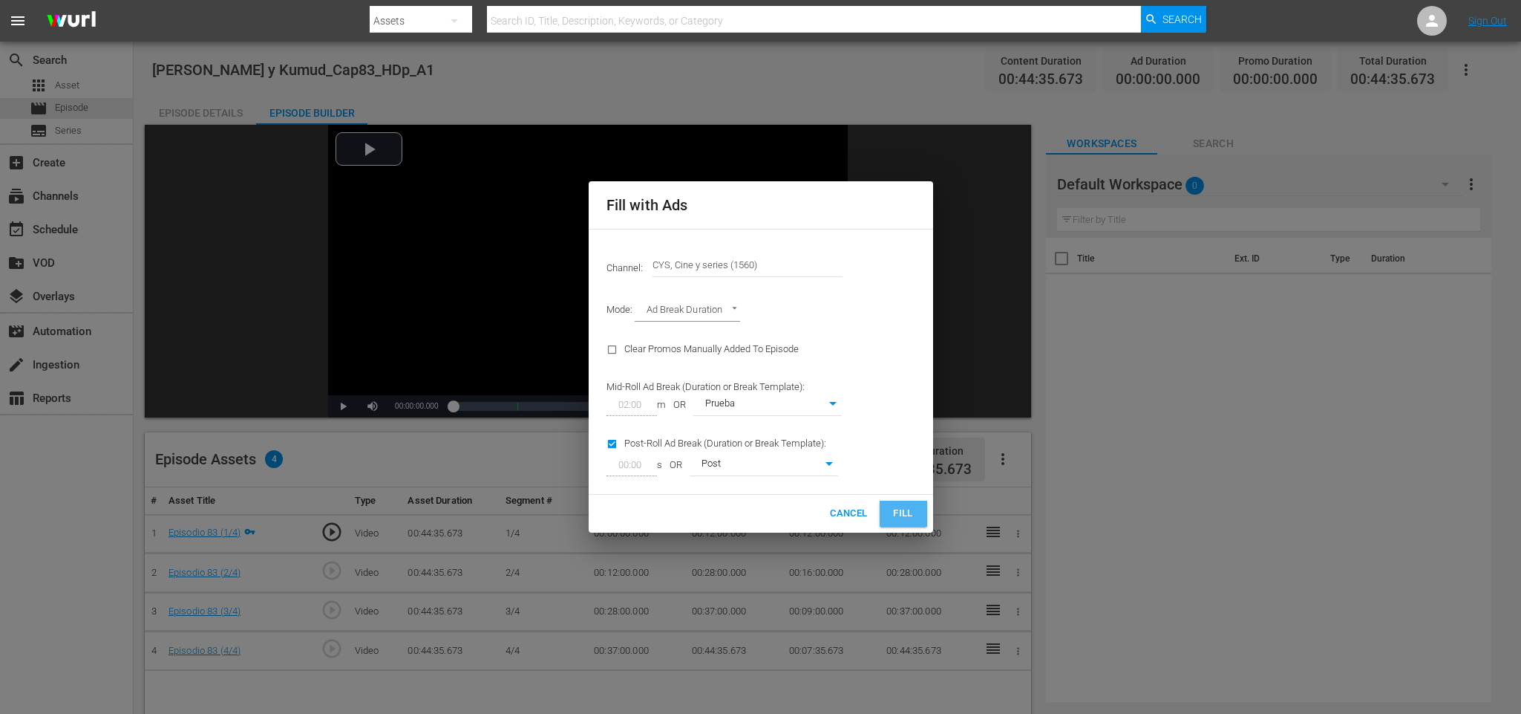
click at [898, 519] on span "Fill" at bounding box center [904, 513] width 24 height 17
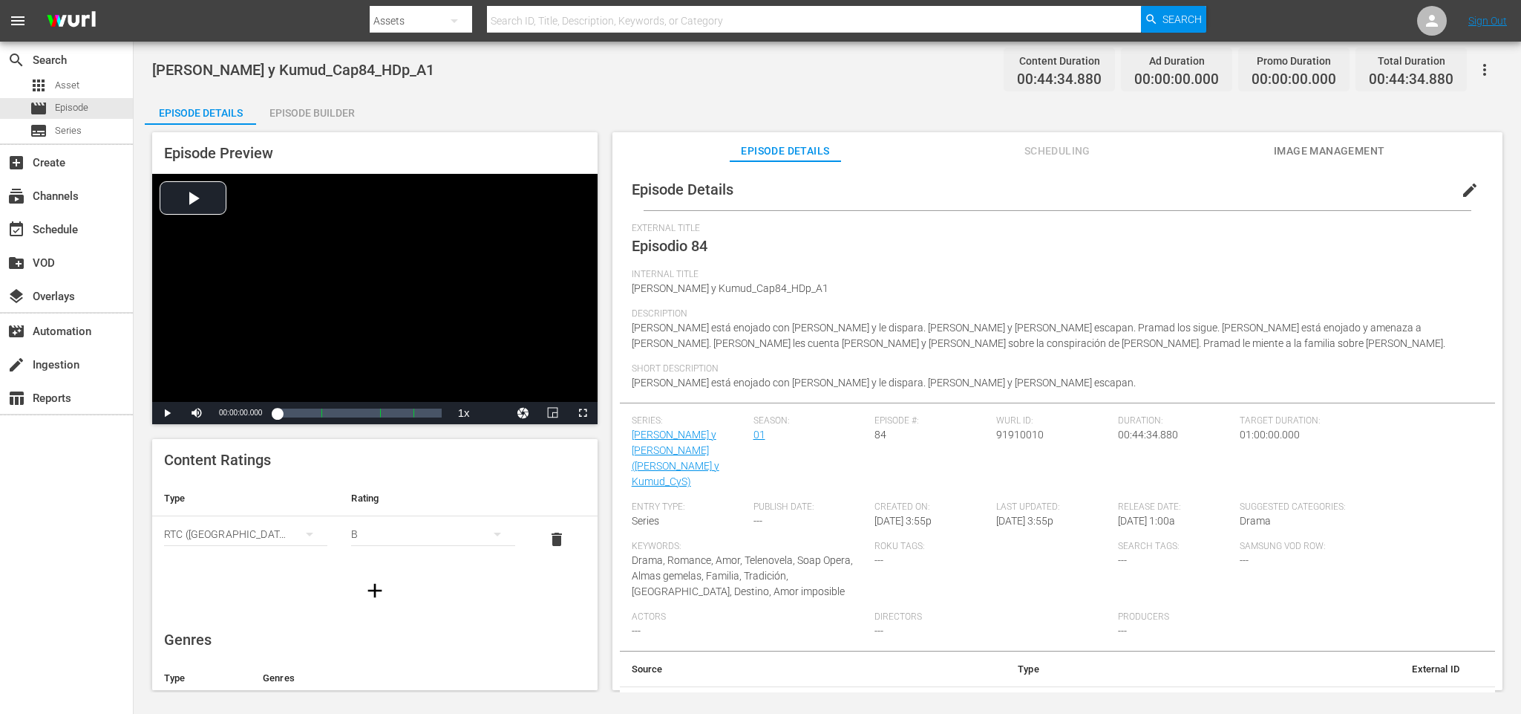
click at [307, 109] on div "Episode Builder" at bounding box center [311, 113] width 111 height 36
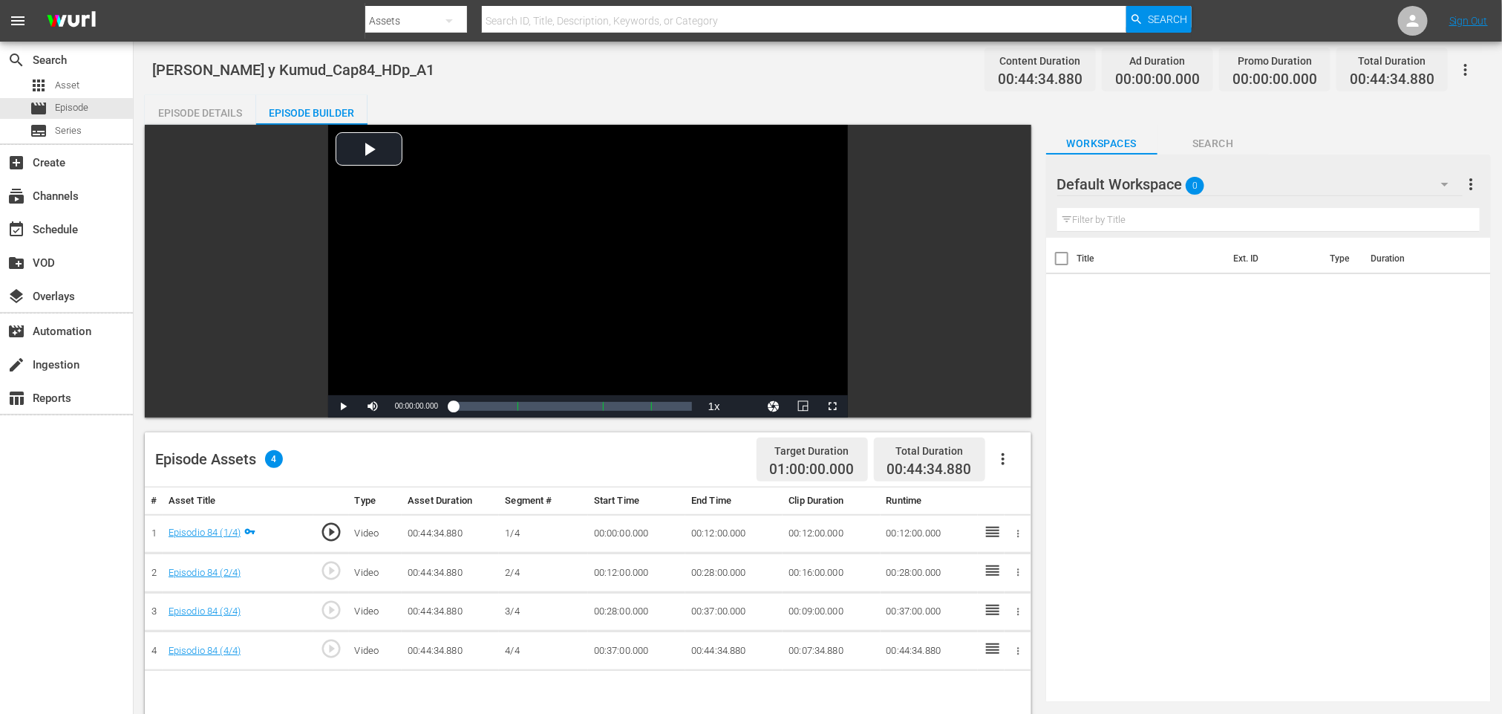
click at [1009, 454] on icon "button" at bounding box center [1003, 459] width 18 height 18
click at [1019, 454] on div "Fill with Ads" at bounding box center [1047, 465] width 101 height 36
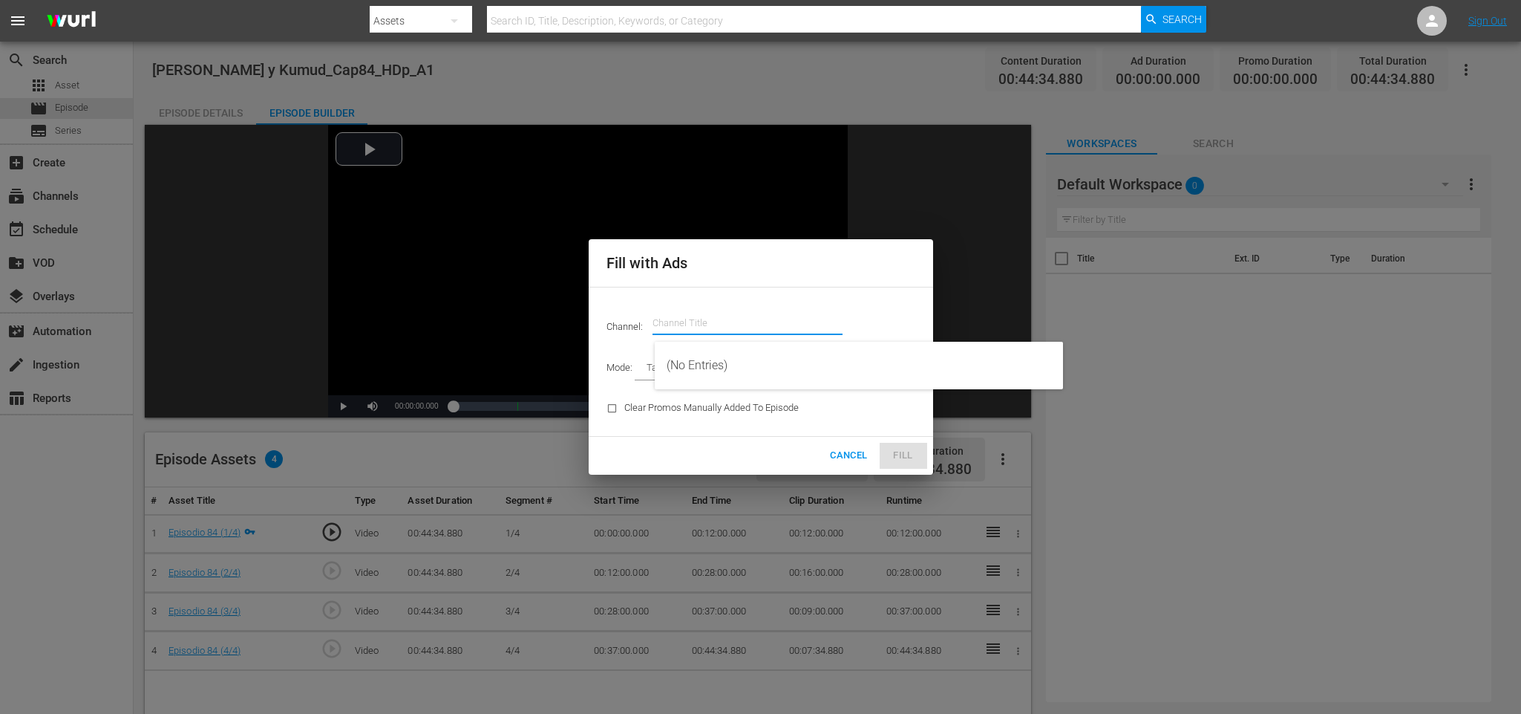
click at [805, 333] on input "text" at bounding box center [748, 323] width 190 height 36
click at [754, 365] on div "CYS, Cine y series (1560 - atresmedia_ceries_1)" at bounding box center [859, 365] width 385 height 36
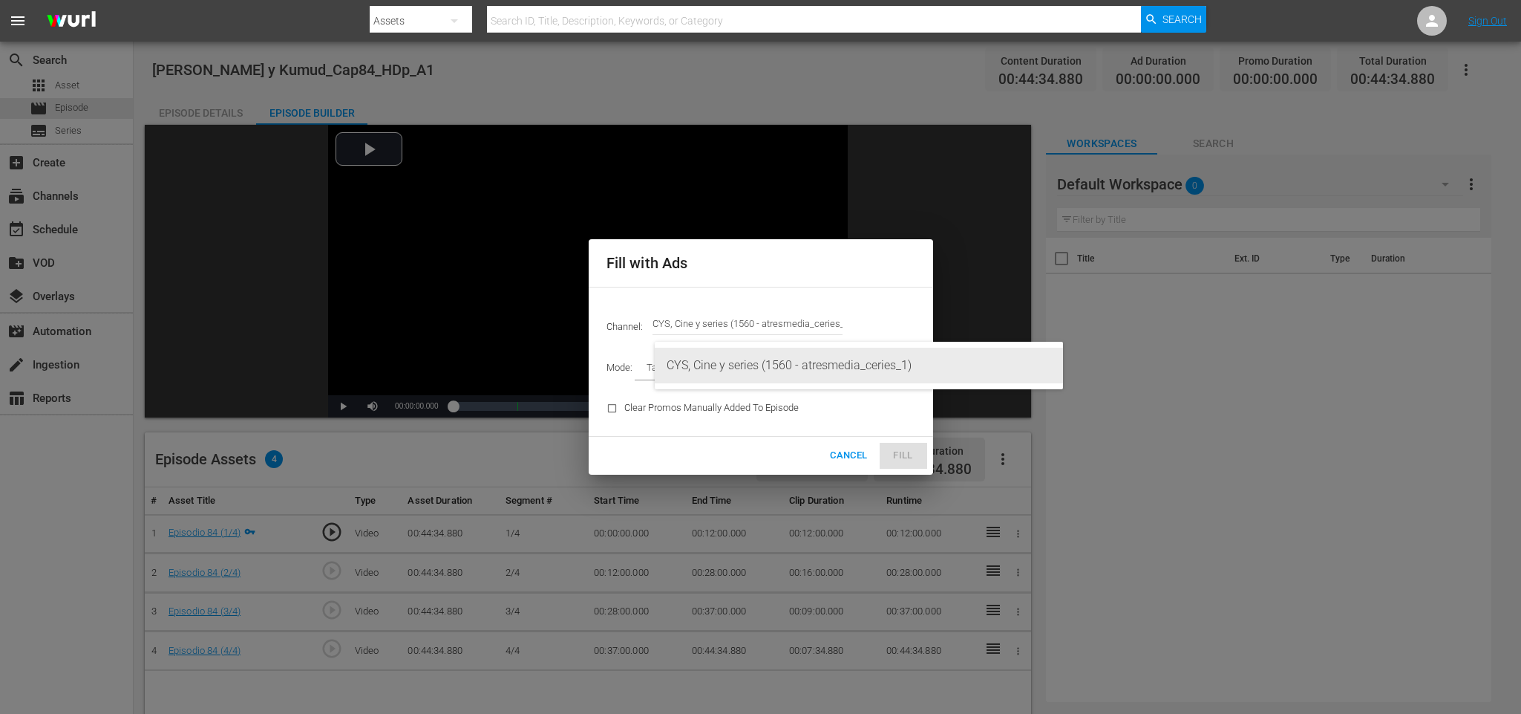
type input "CYS, Cine y series (1560)"
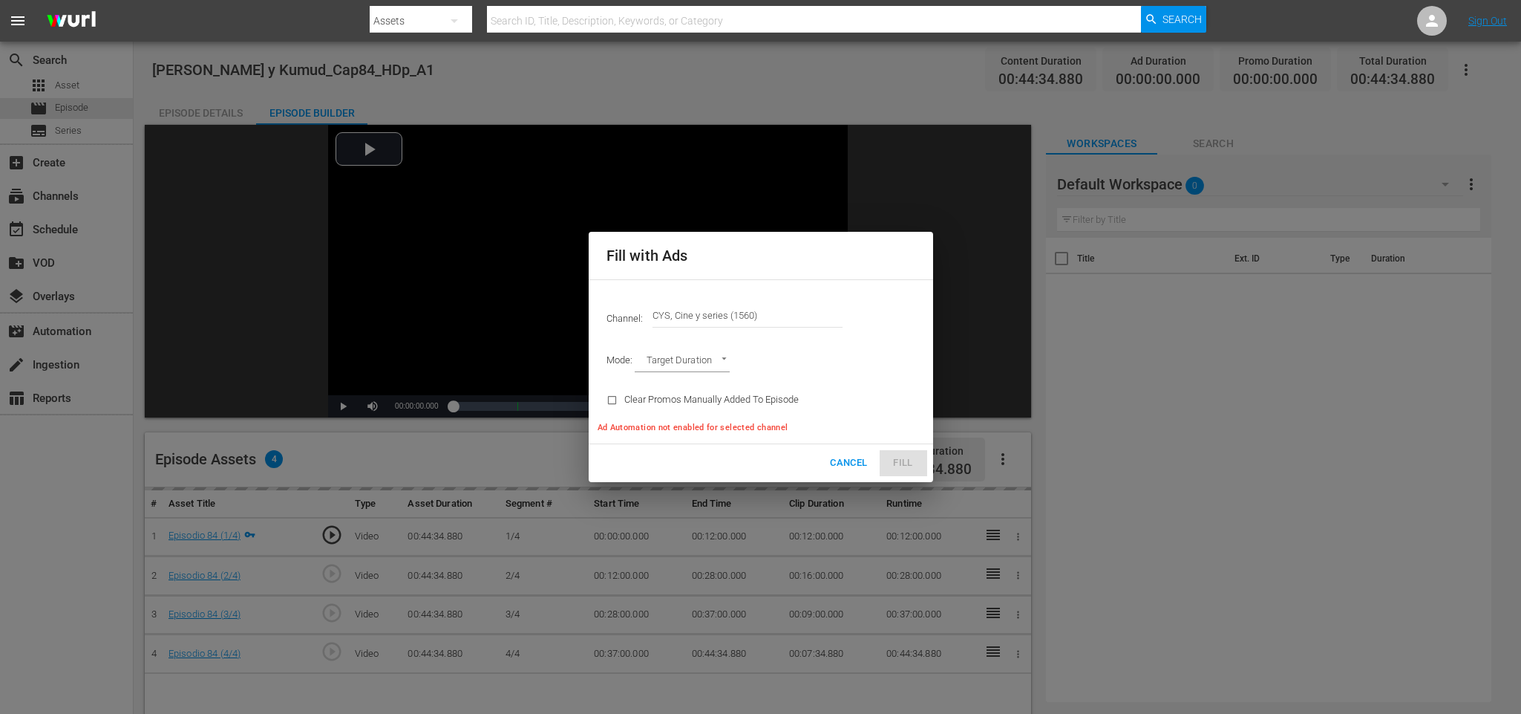
type input "AD_BREAK_DURATION"
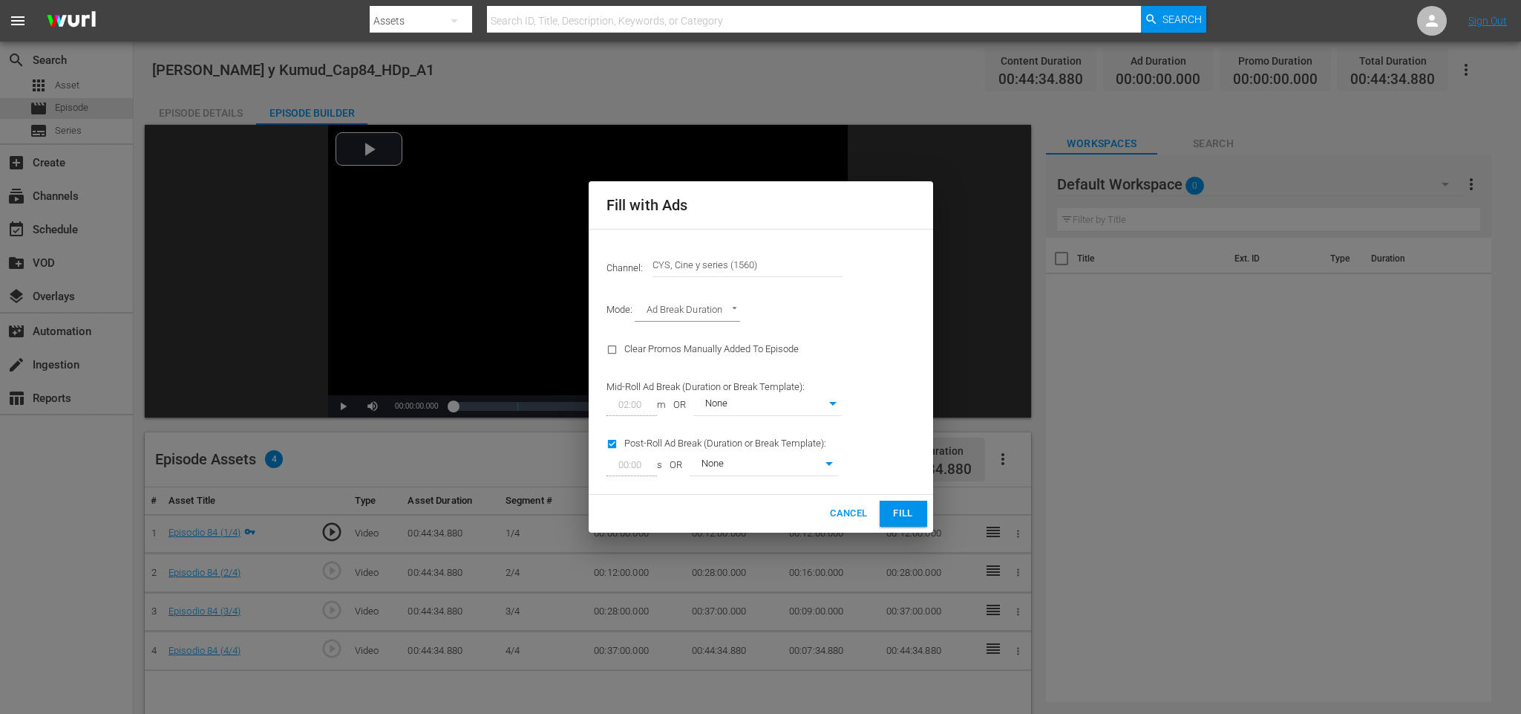
click at [905, 511] on span "Fill" at bounding box center [904, 513] width 24 height 17
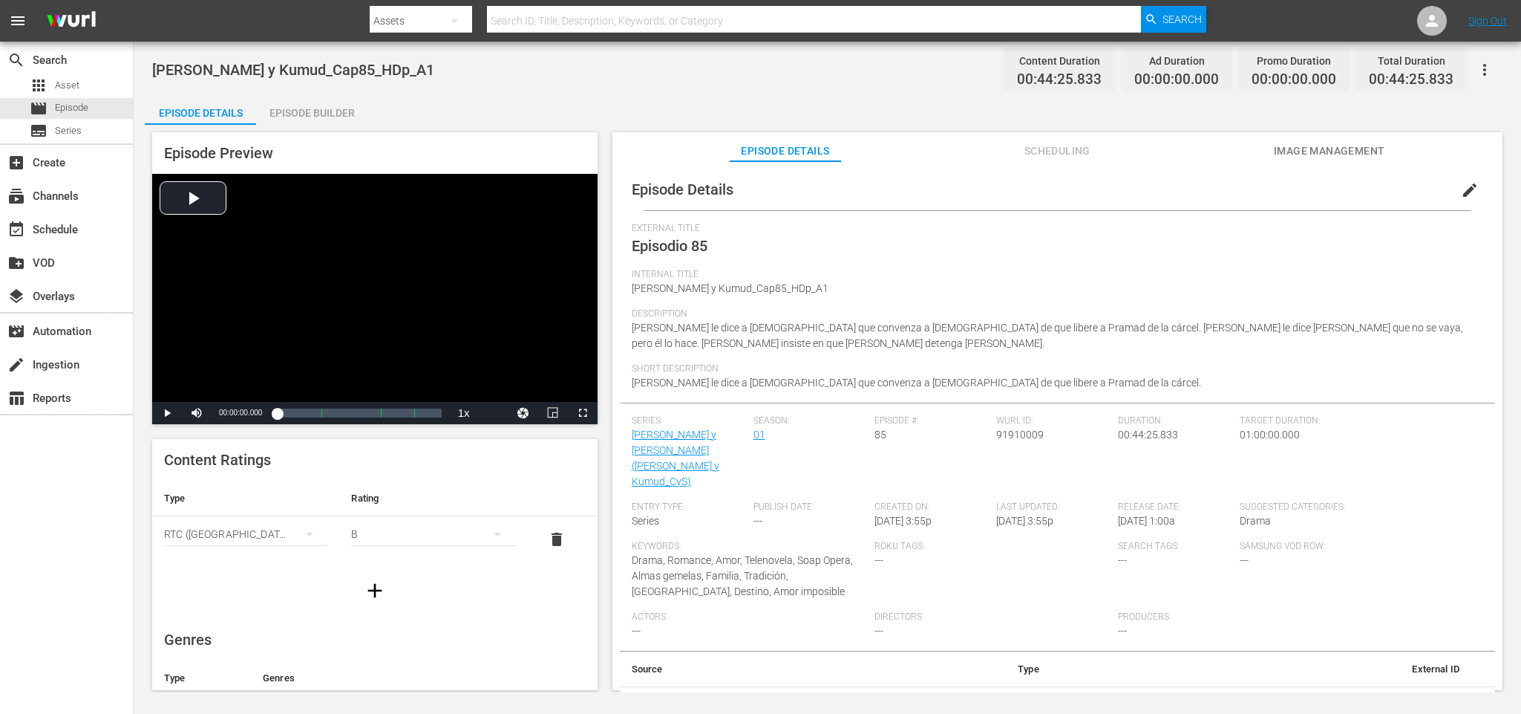
click at [323, 112] on div "Episode Builder" at bounding box center [311, 113] width 111 height 36
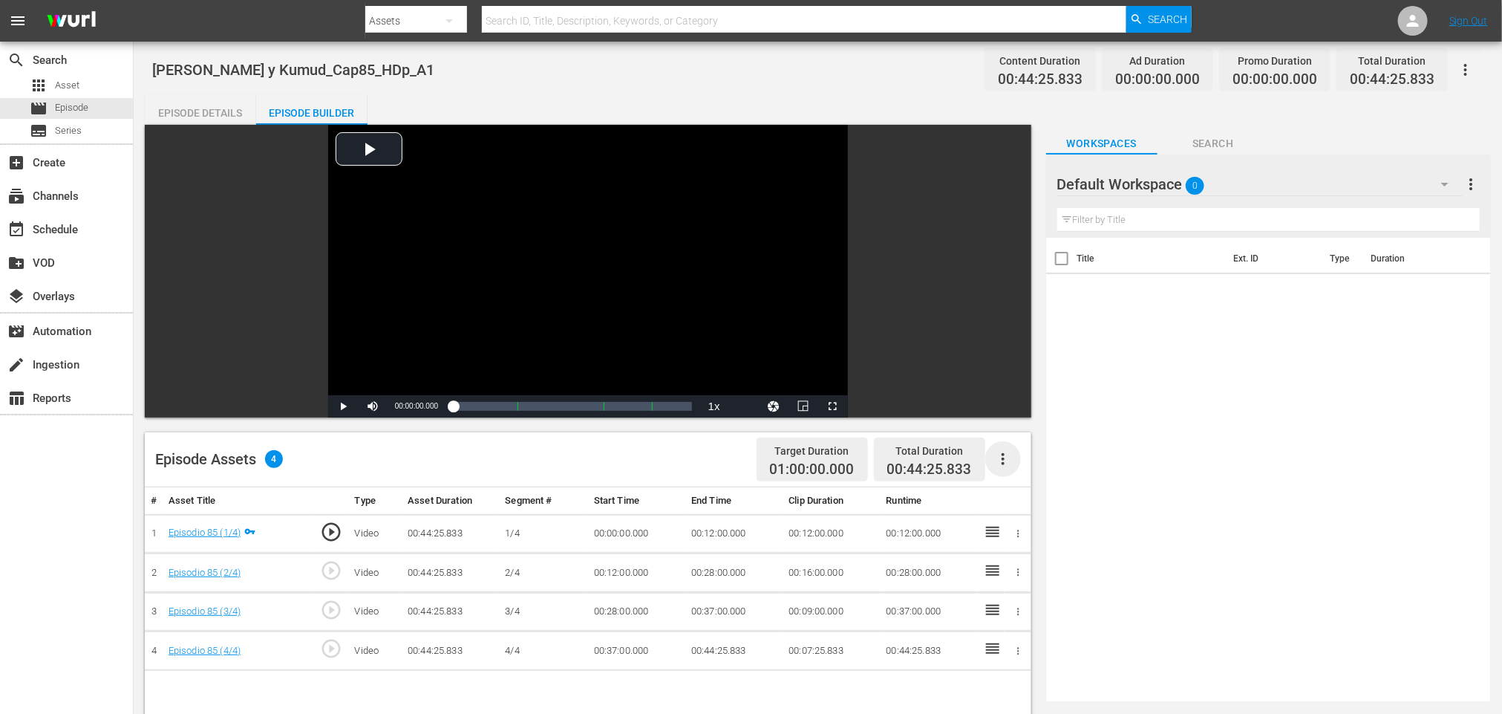
click at [1009, 457] on icon "button" at bounding box center [1003, 459] width 18 height 18
click at [1034, 453] on div "Fill with Ads" at bounding box center [1047, 465] width 101 height 36
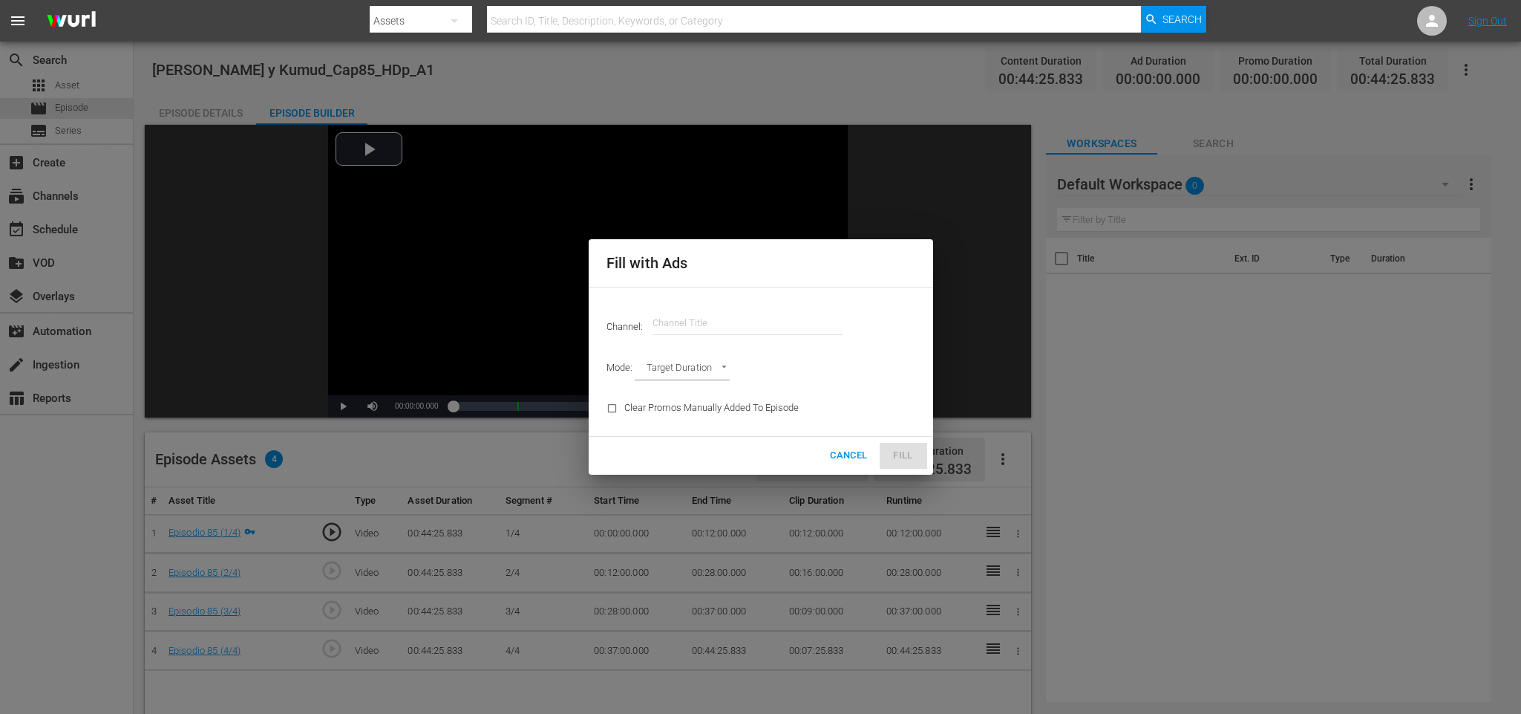
click at [784, 325] on input "text" at bounding box center [748, 323] width 190 height 36
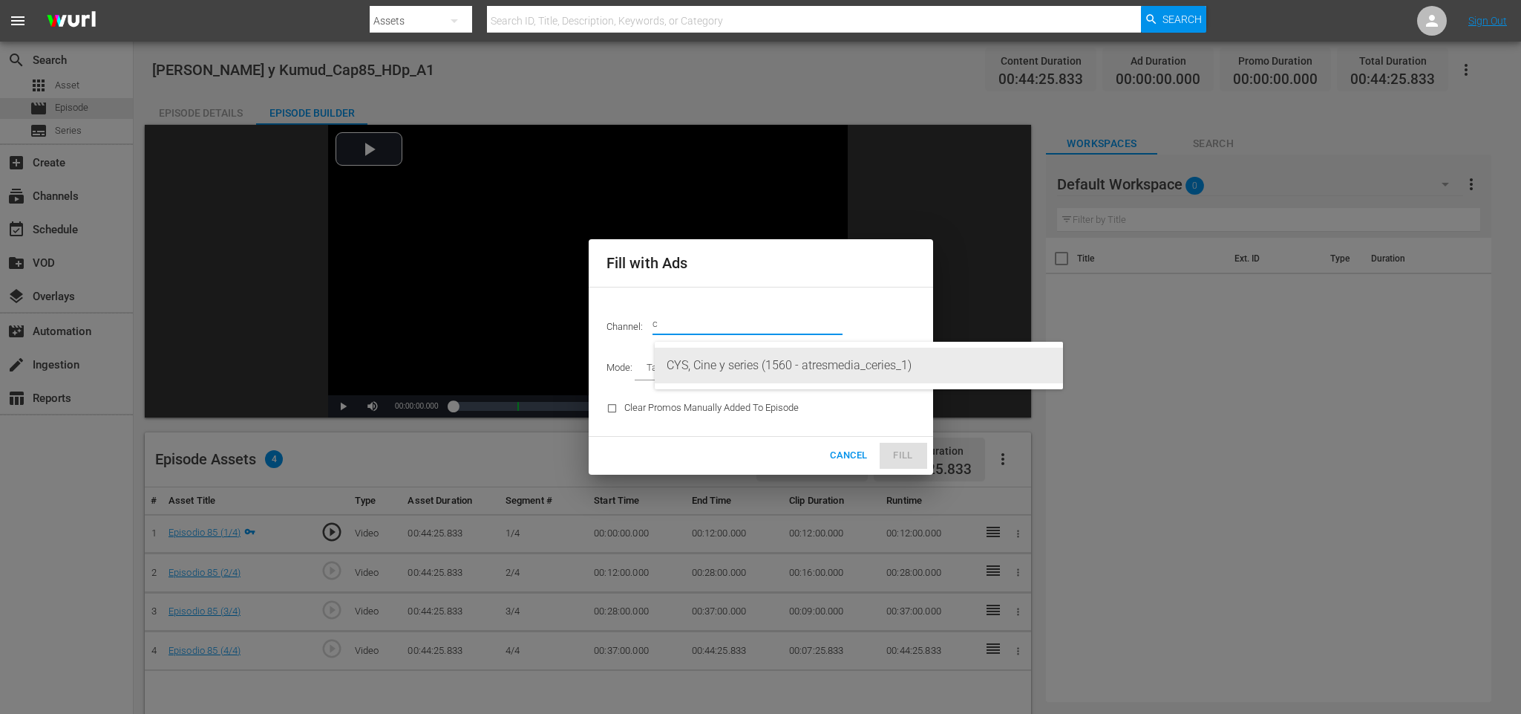
click at [773, 366] on div "CYS, Cine y series (1560 - atresmedia_ceries_1)" at bounding box center [859, 365] width 385 height 36
type input "CYS, Cine y series (1560)"
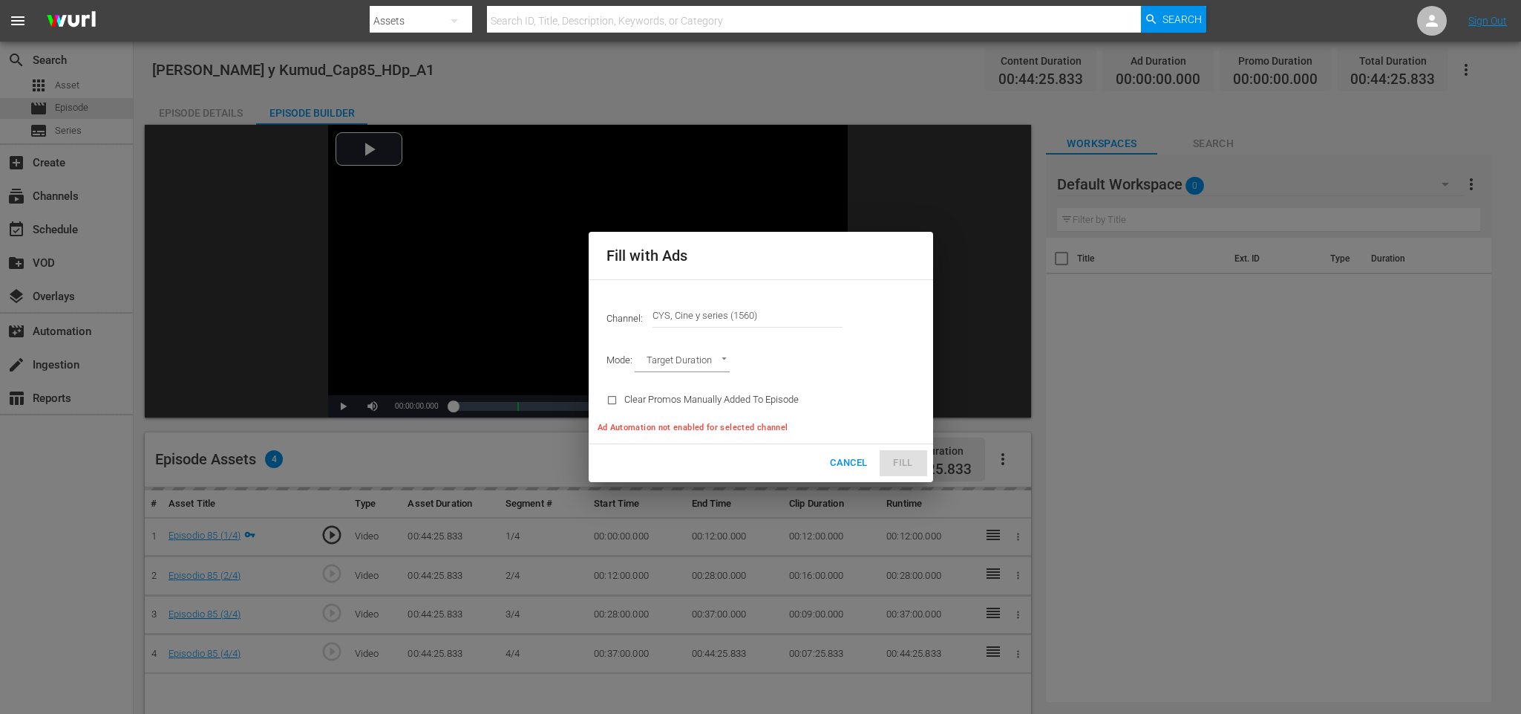
type input "AD_BREAK_DURATION"
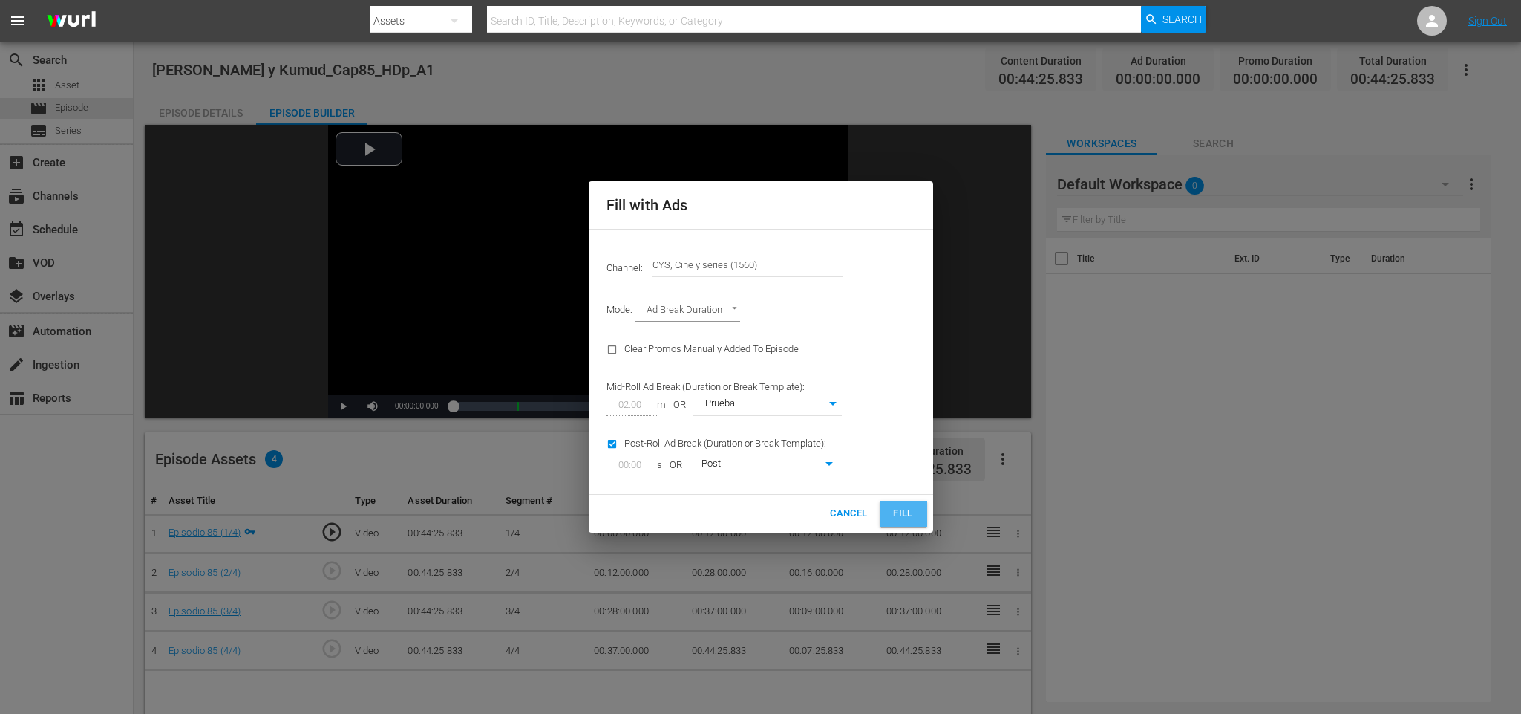
click at [905, 509] on span "Fill" at bounding box center [904, 513] width 24 height 17
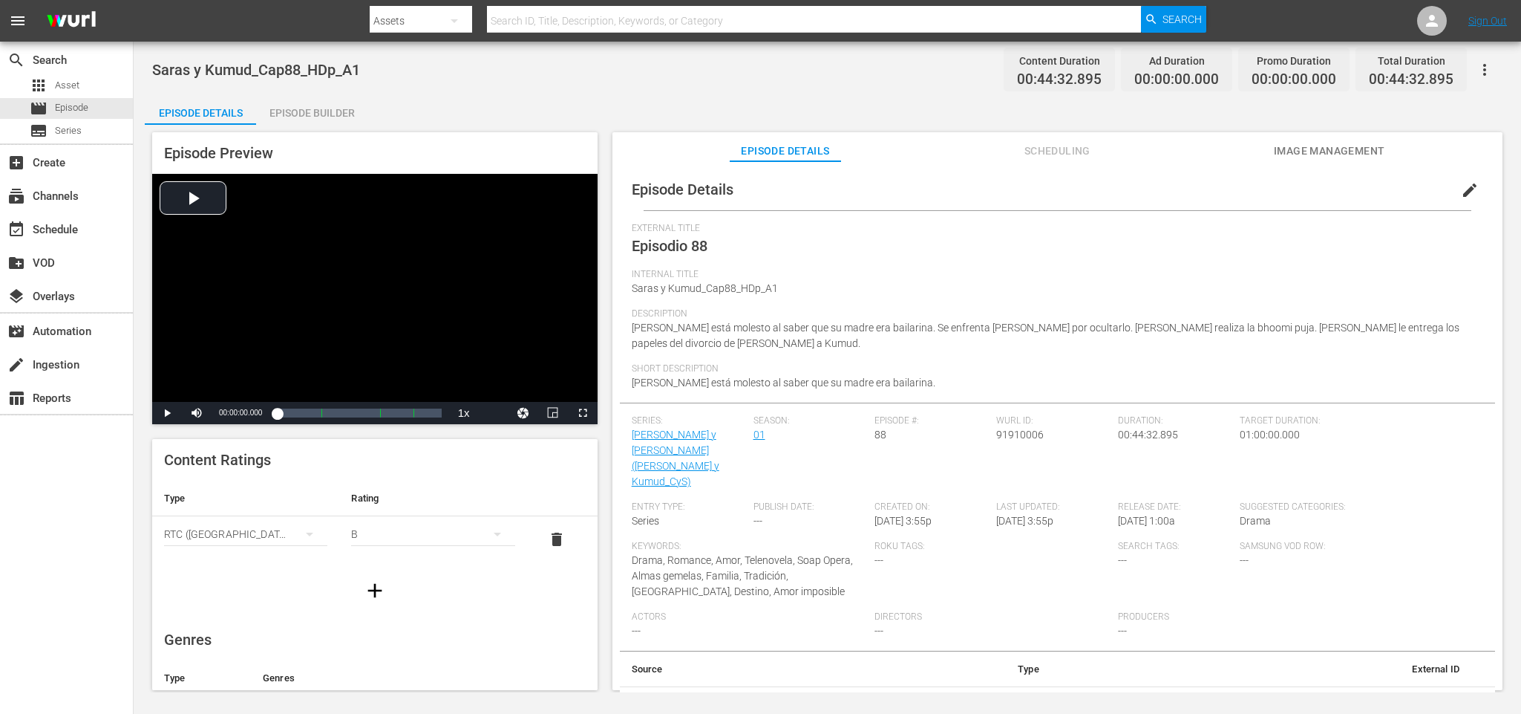
drag, startPoint x: 281, startPoint y: 91, endPoint x: 287, endPoint y: 107, distance: 17.0
click at [281, 91] on div "Saras y Kumud_Cap88_HDp_A1 Content Duration 00:44:32.895 Ad Duration 00:00:00.0…" at bounding box center [828, 367] width 1388 height 650
click at [287, 107] on div "Episode Builder" at bounding box center [311, 113] width 111 height 36
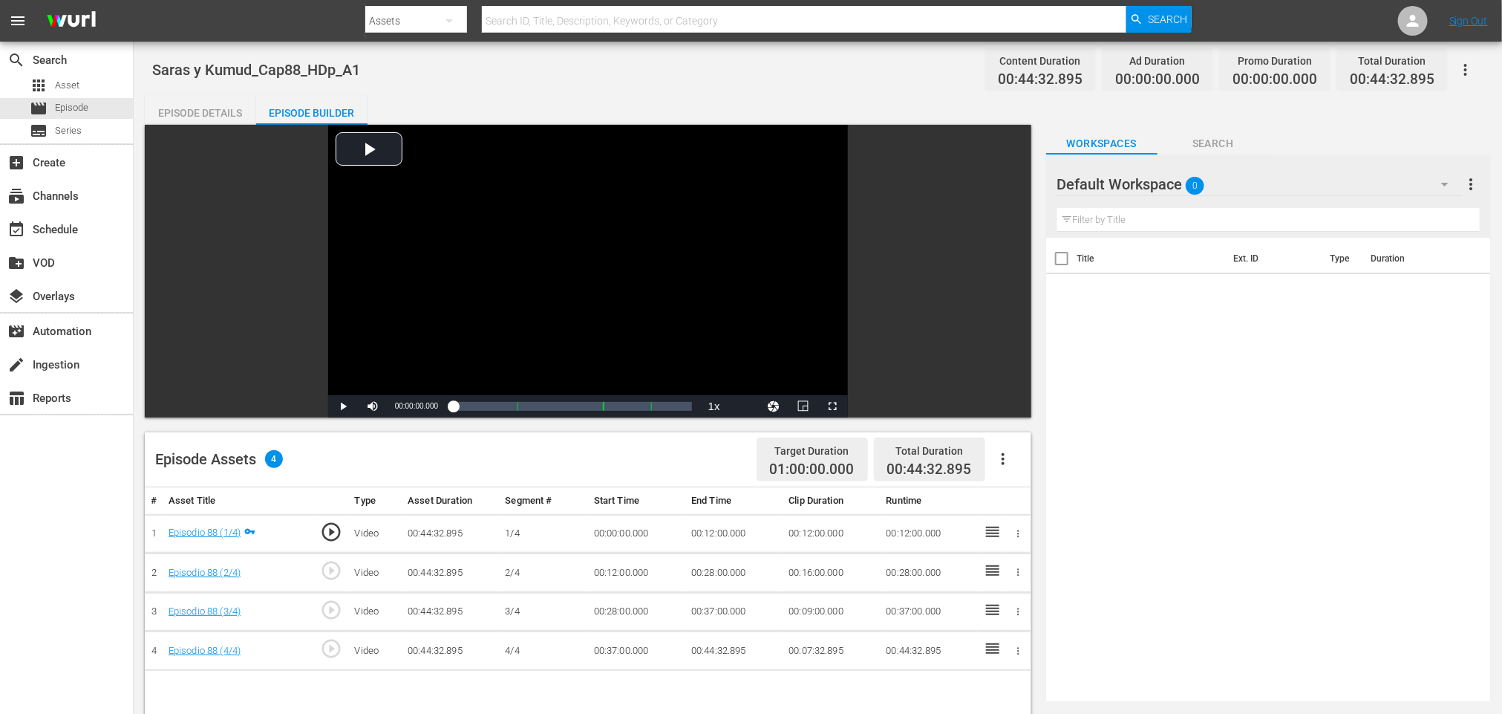
click at [1003, 455] on icon "button" at bounding box center [1003, 459] width 3 height 12
click at [1022, 466] on div "Fill with Ads" at bounding box center [1047, 465] width 101 height 36
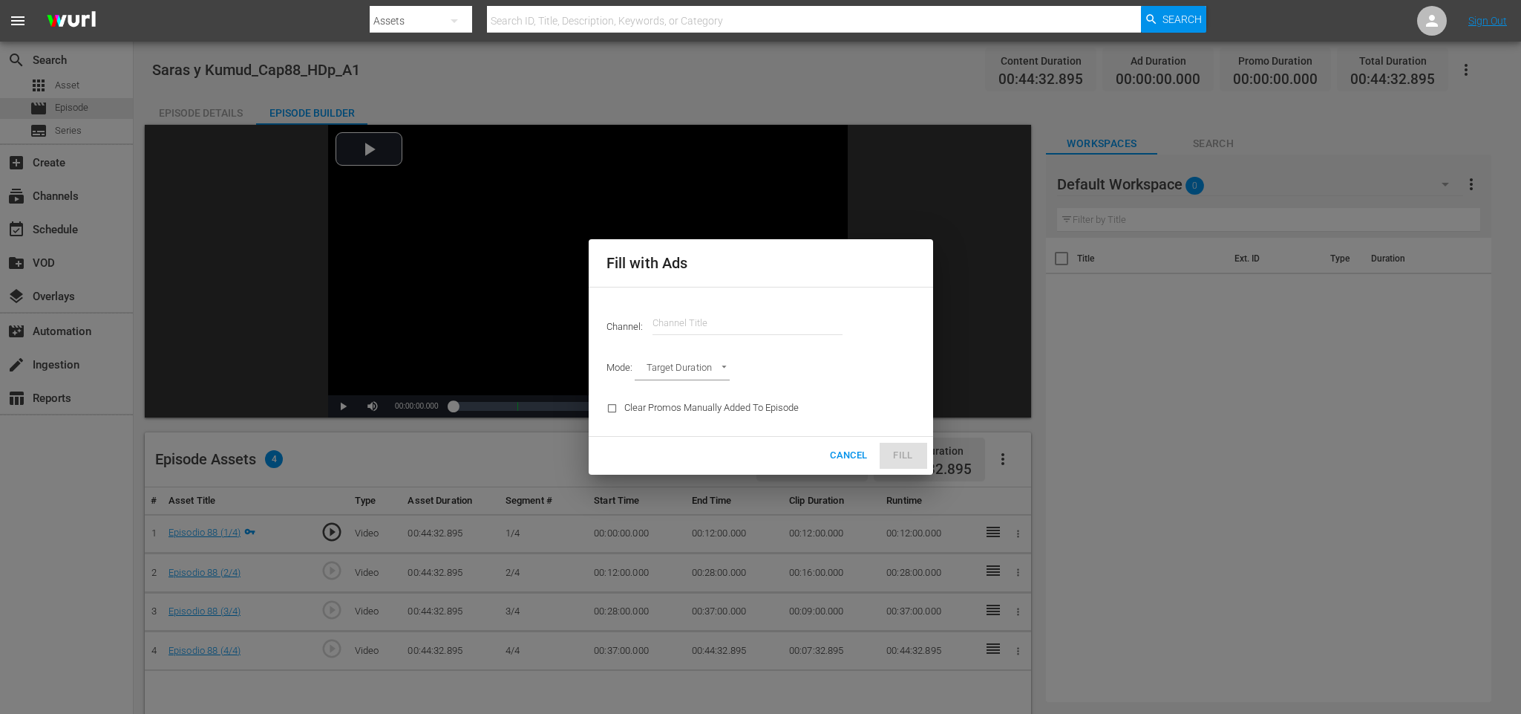
click at [765, 325] on input "text" at bounding box center [748, 323] width 190 height 36
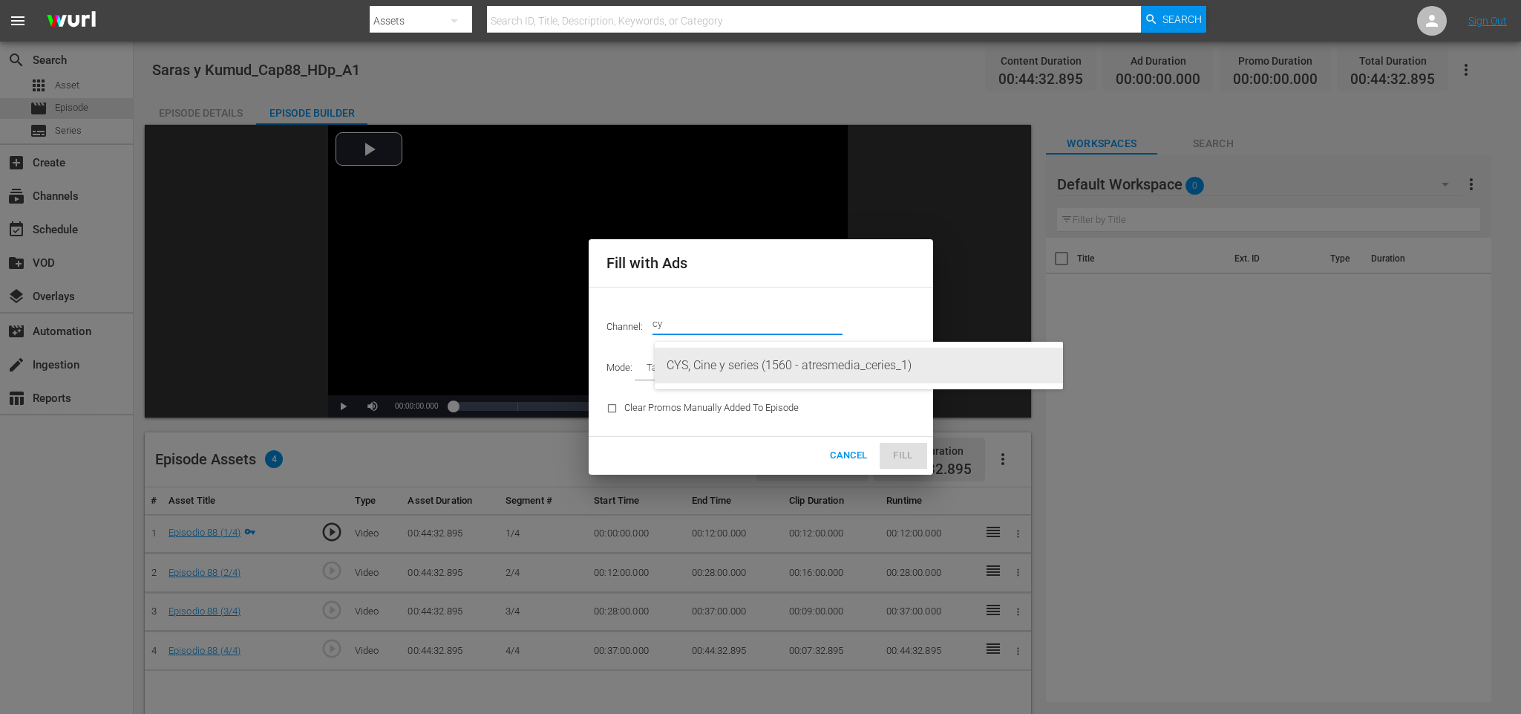
click at [766, 350] on div "CYS, Cine y series (1560 - atresmedia_ceries_1)" at bounding box center [859, 365] width 385 height 36
type input "CYS, Cine y series (1560)"
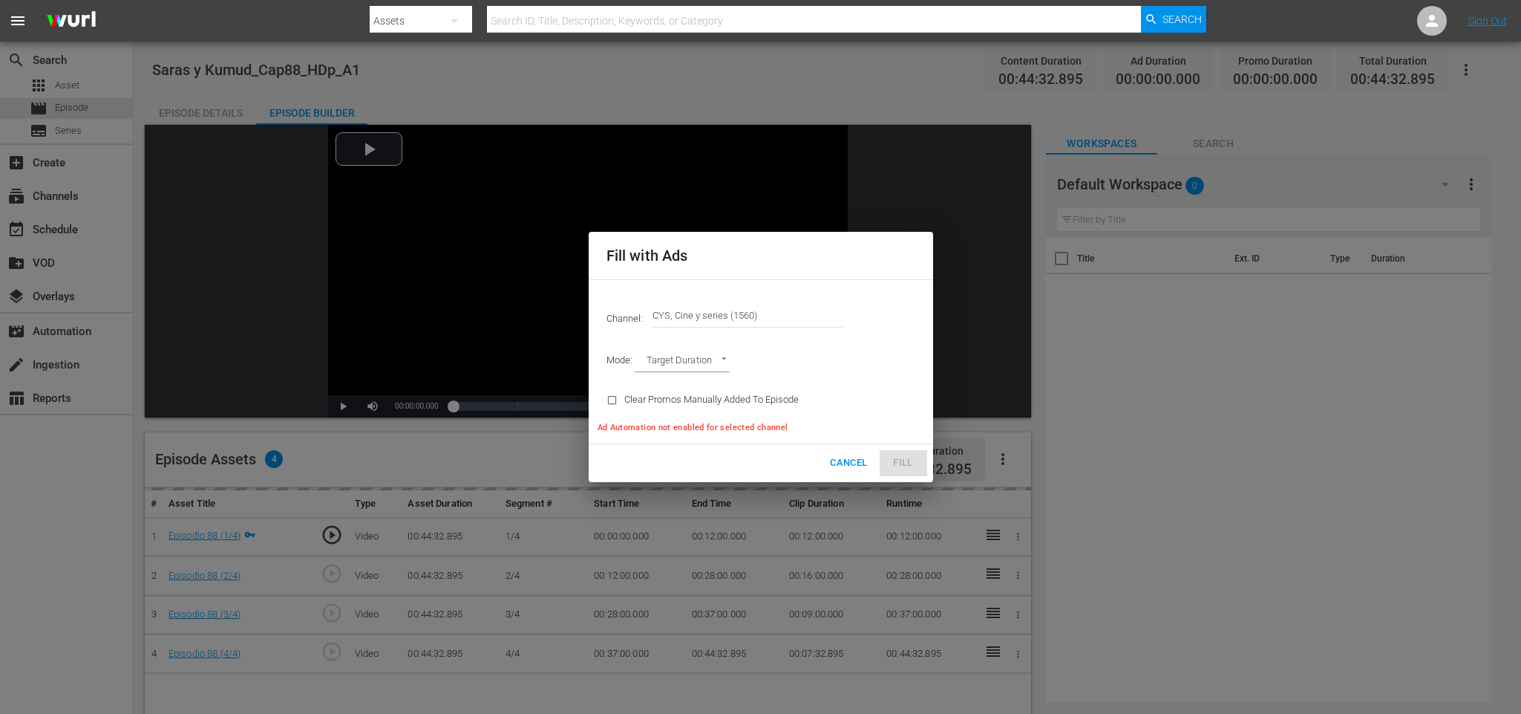
type input "AD_BREAK_DURATION"
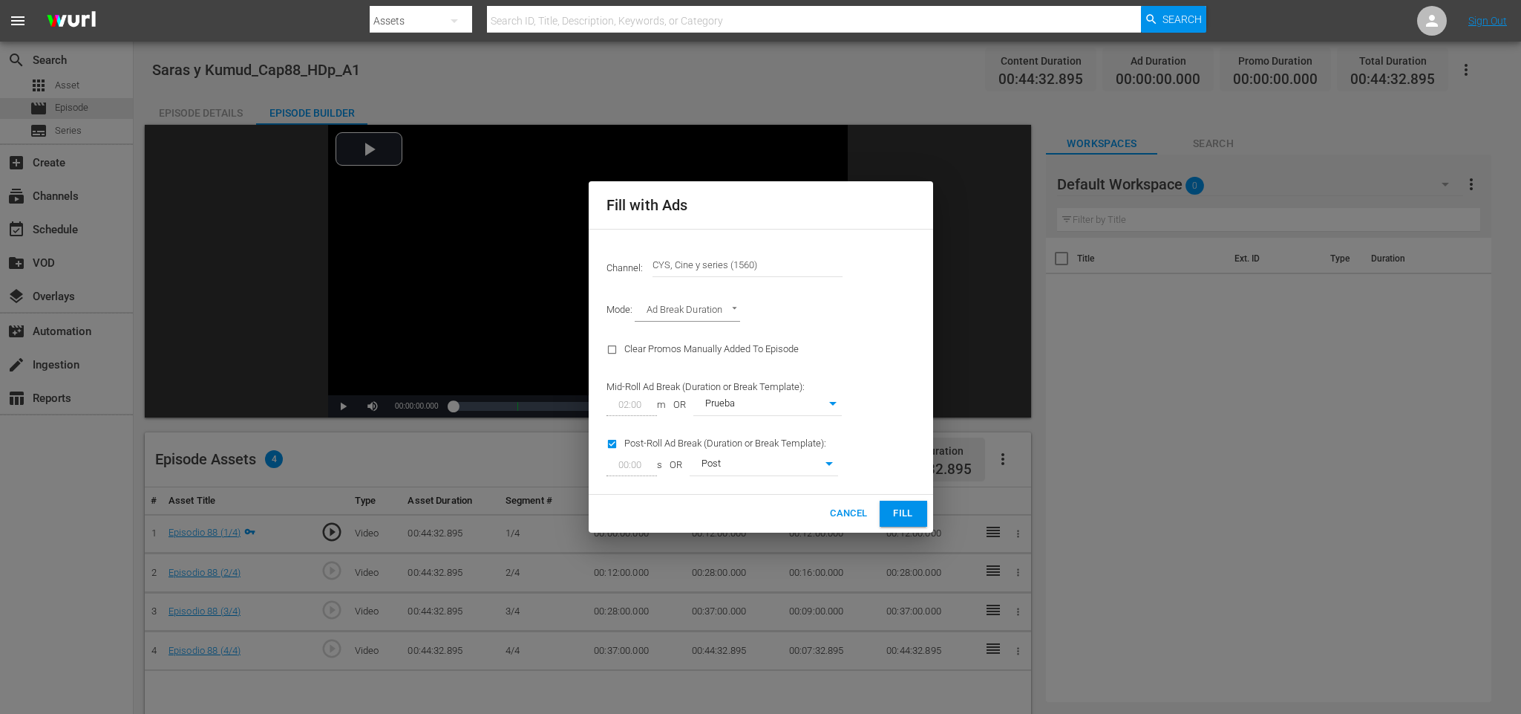
click at [905, 508] on span "Fill" at bounding box center [904, 513] width 24 height 17
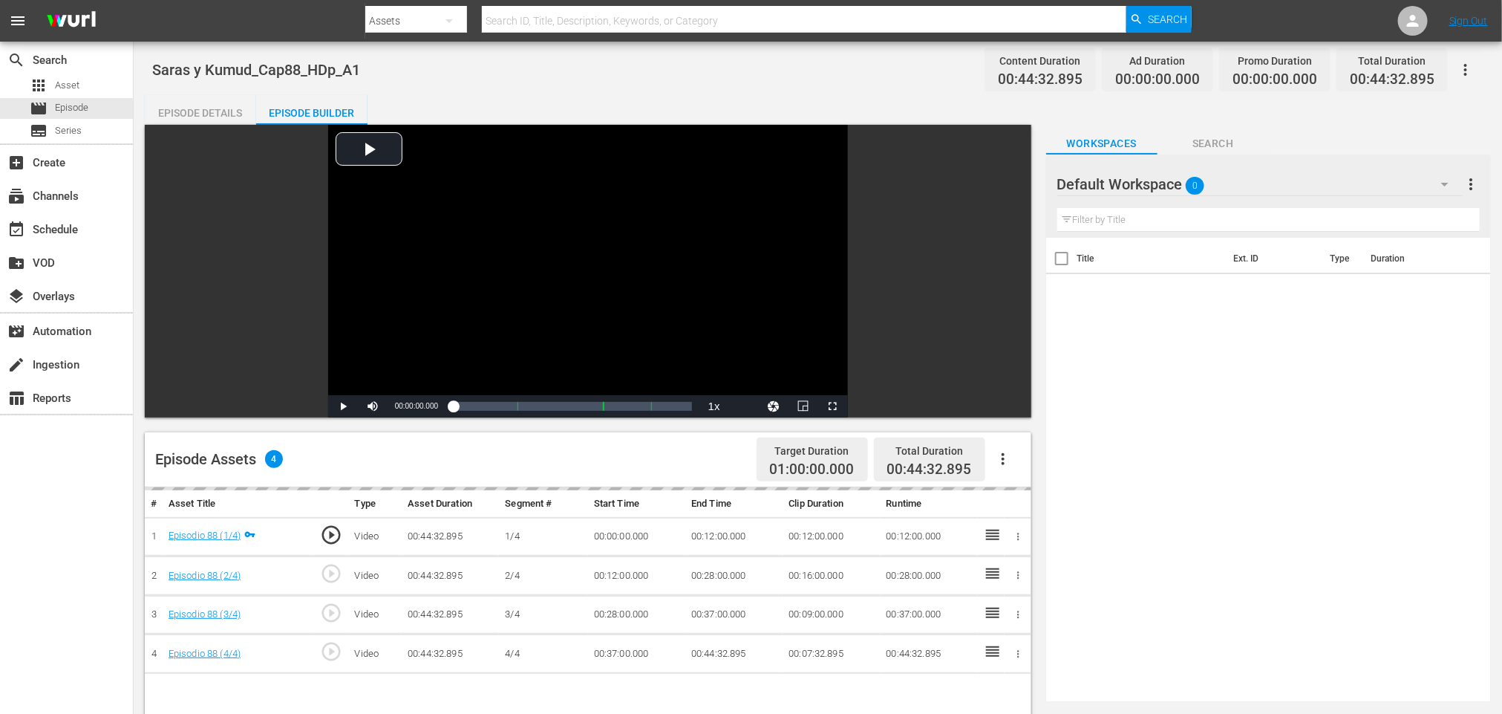
click at [1002, 460] on icon "button" at bounding box center [1003, 459] width 3 height 12
click at [1370, 428] on div "Title Ext. ID Type Duration" at bounding box center [1268, 467] width 445 height 458
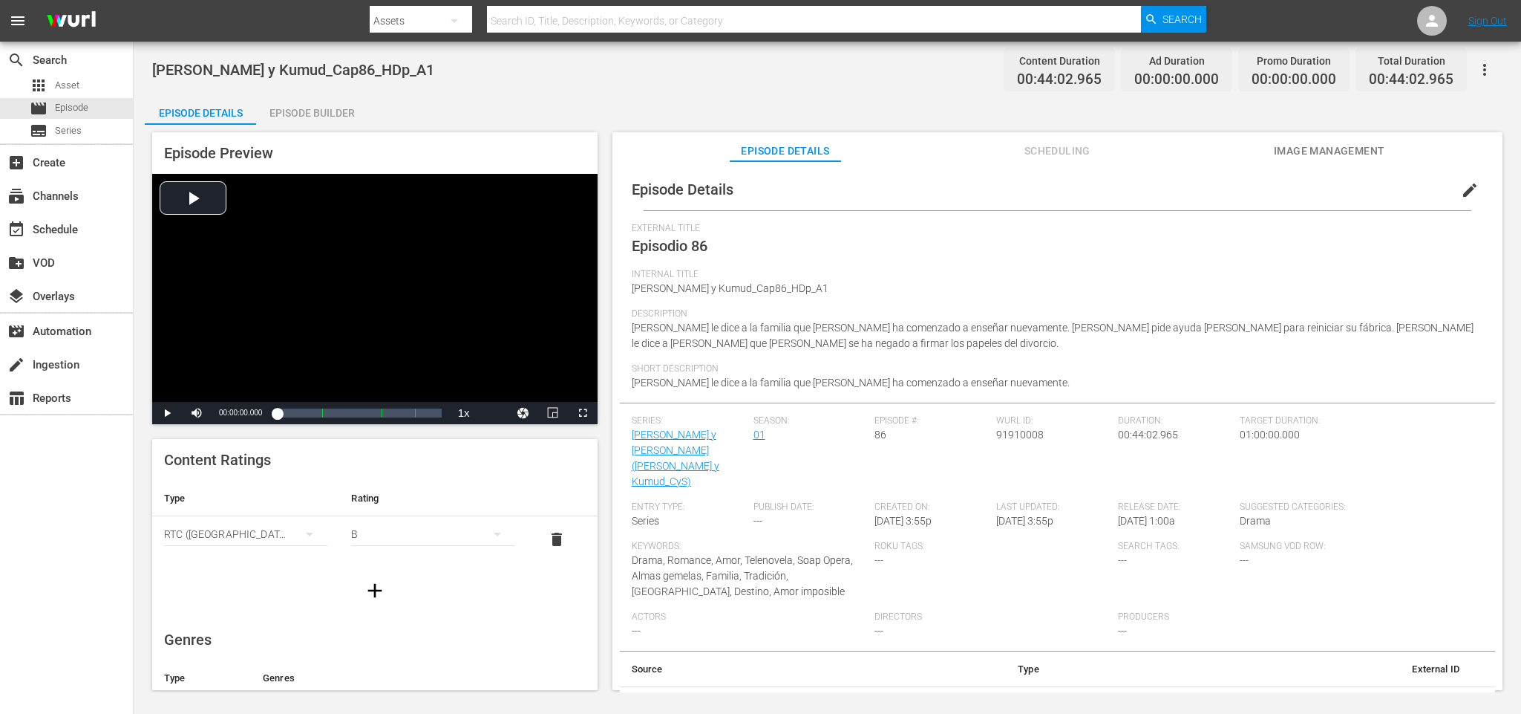
click at [348, 119] on div "Episode Builder" at bounding box center [311, 113] width 111 height 36
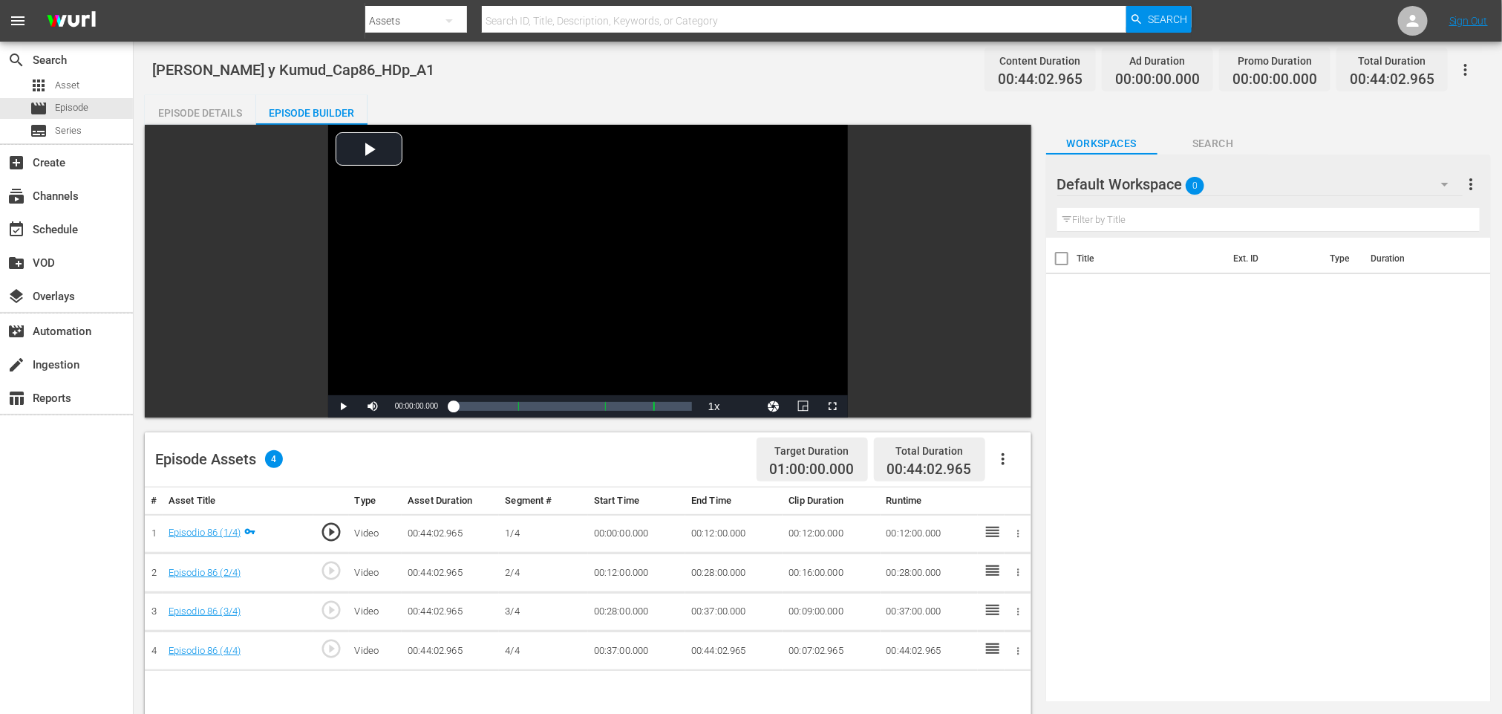
click at [1005, 461] on icon "button" at bounding box center [1003, 459] width 18 height 18
click at [1013, 451] on div "Fill with Ads" at bounding box center [1047, 465] width 101 height 36
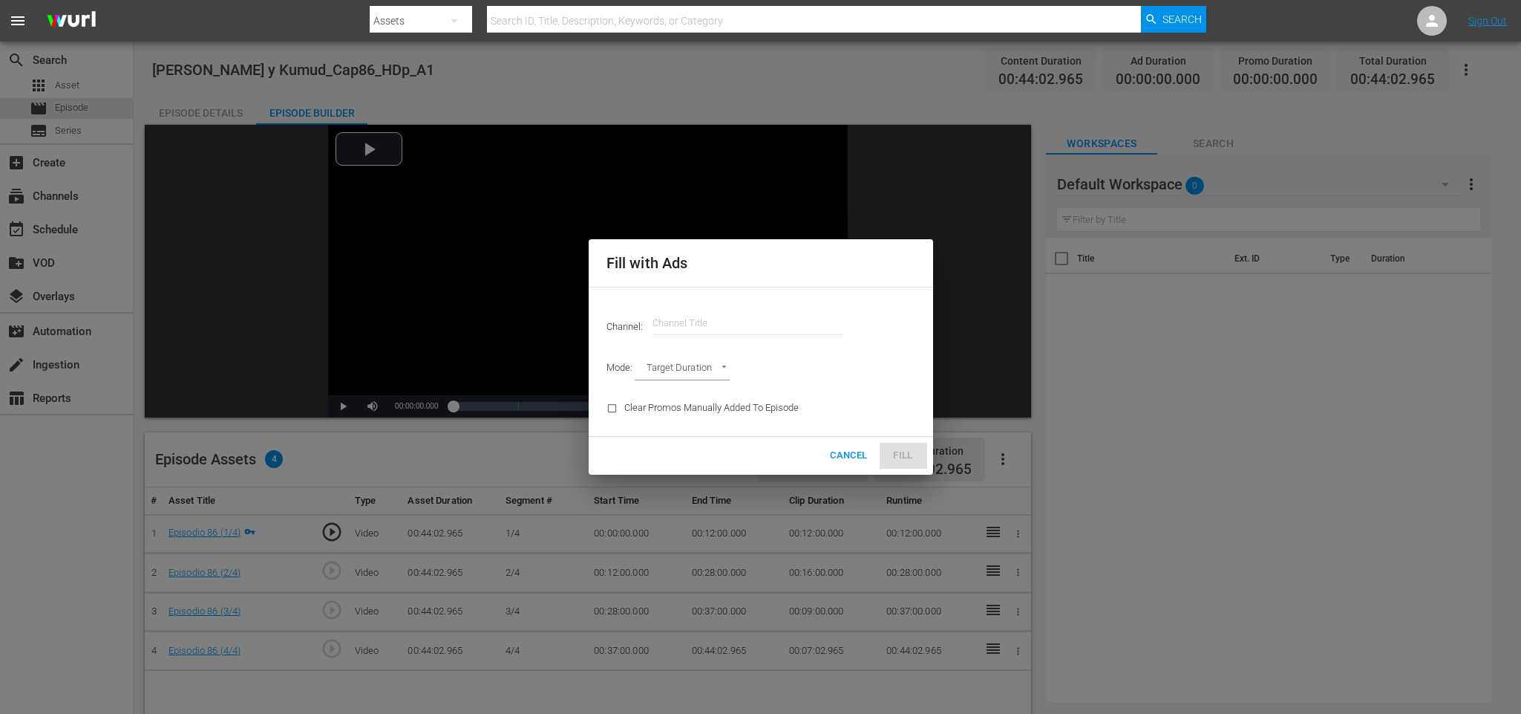
drag, startPoint x: 766, startPoint y: 314, endPoint x: 756, endPoint y: 323, distance: 13.7
click at [756, 323] on div "Channel: Channel Title Mode: Target Duration TARGET_DURATION Clear Promos Manua…" at bounding box center [761, 361] width 345 height 149
click at [755, 323] on input "text" at bounding box center [748, 323] width 190 height 36
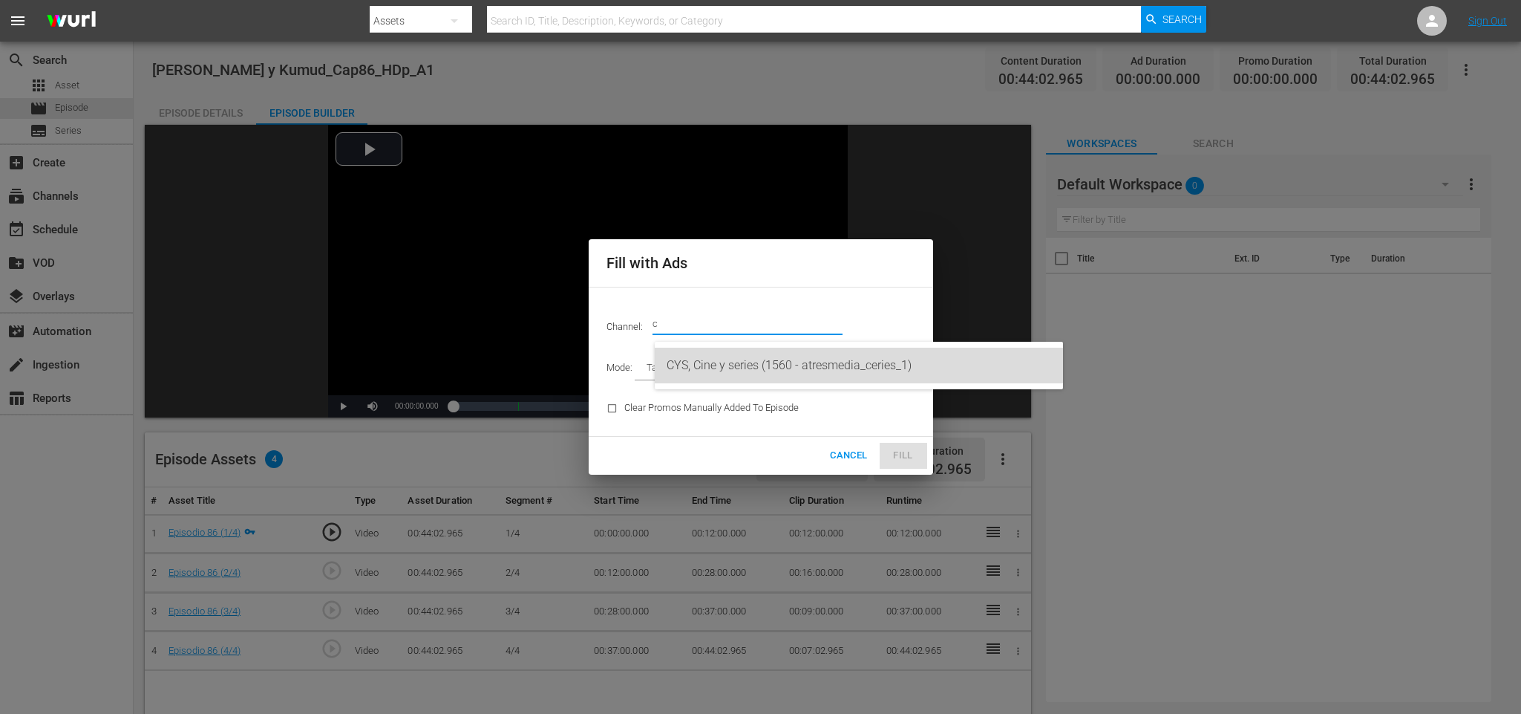
click at [766, 364] on div "CYS, Cine y series (1560 - atresmedia_ceries_1)" at bounding box center [859, 365] width 385 height 36
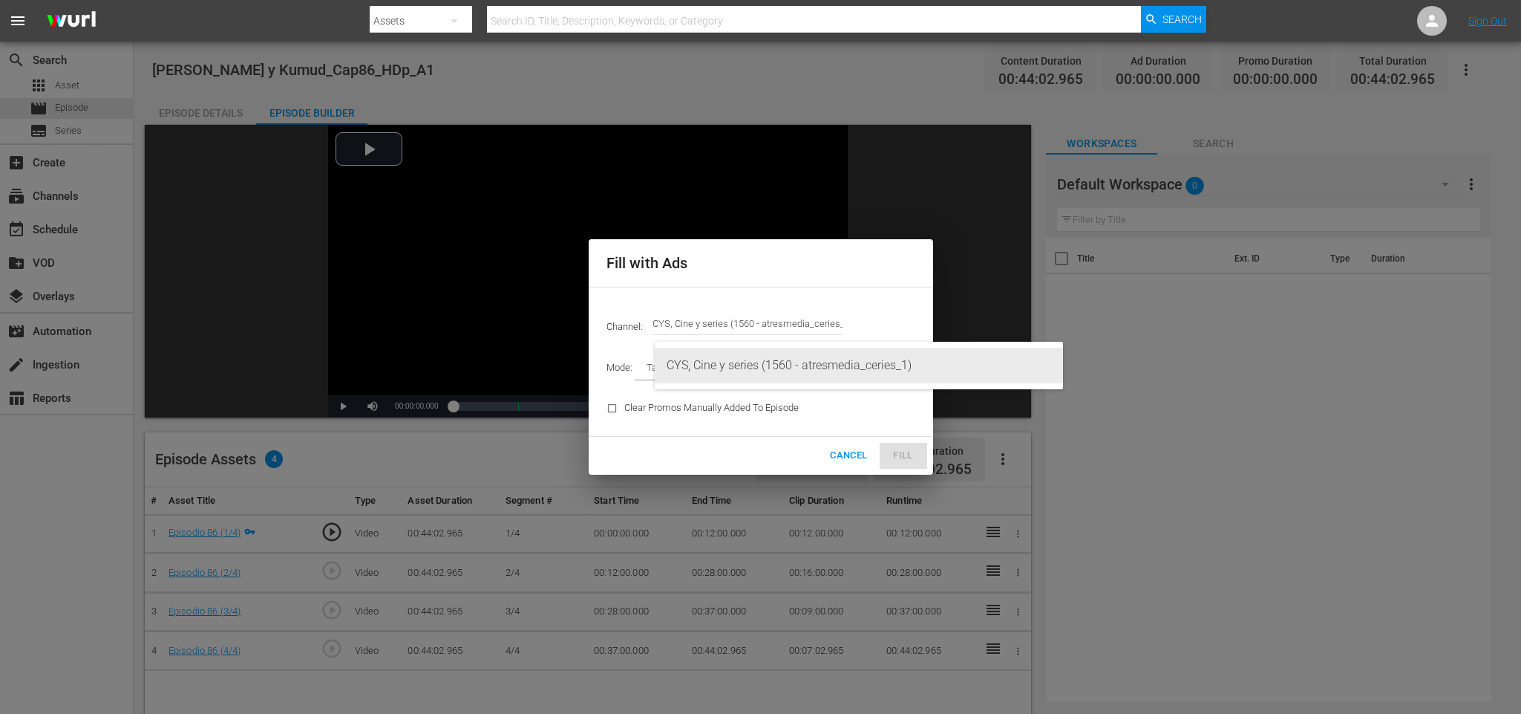
type input "CYS, Cine y series (1560)"
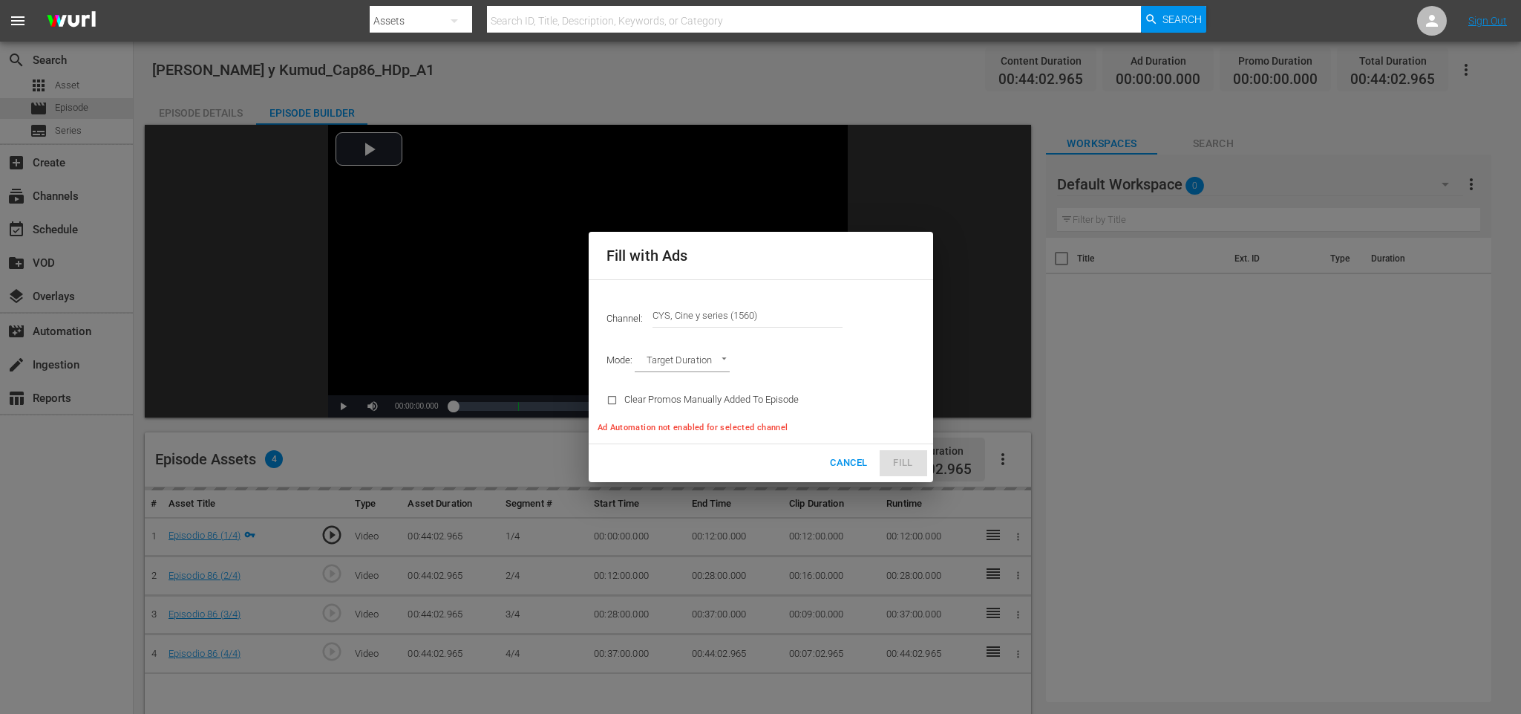
type input "AD_BREAK_DURATION"
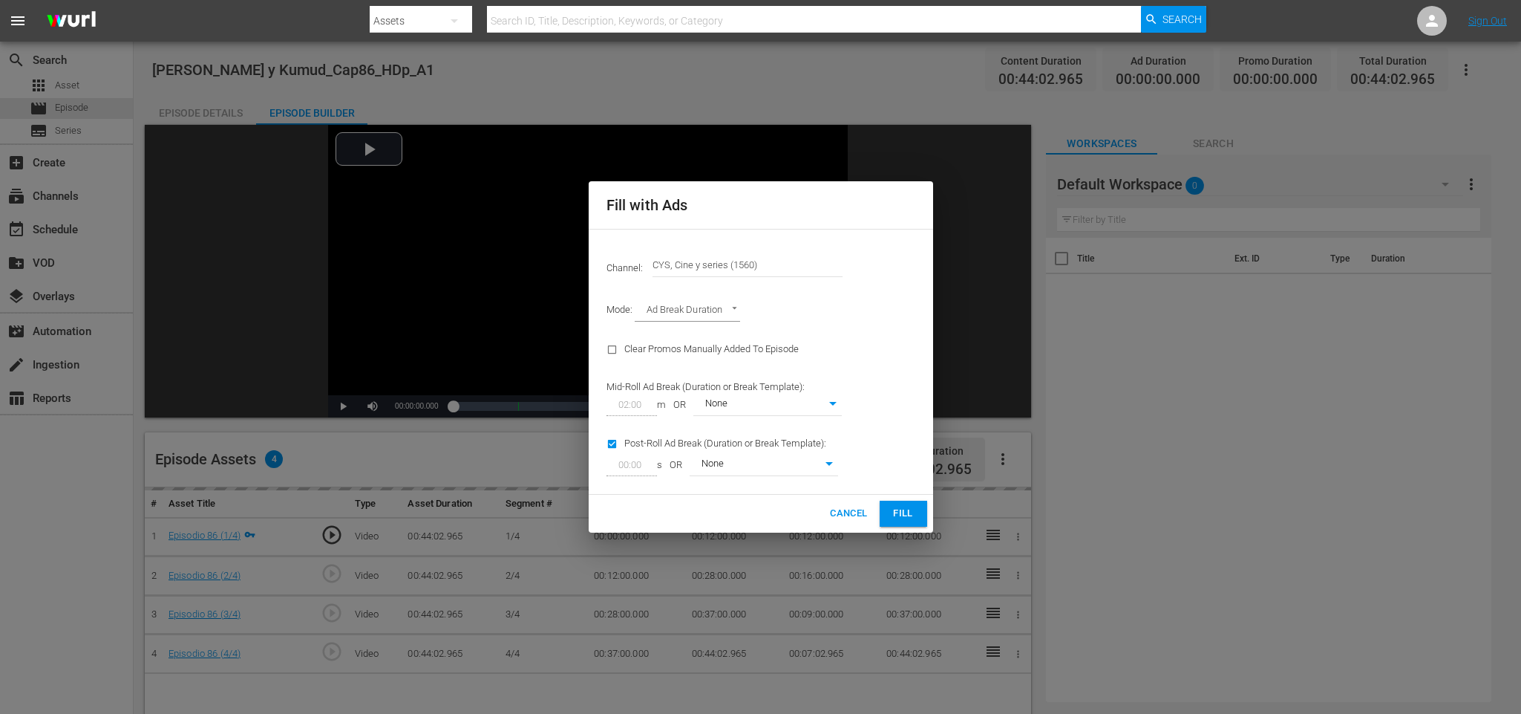
click at [915, 502] on button "Fill" at bounding box center [904, 513] width 48 height 26
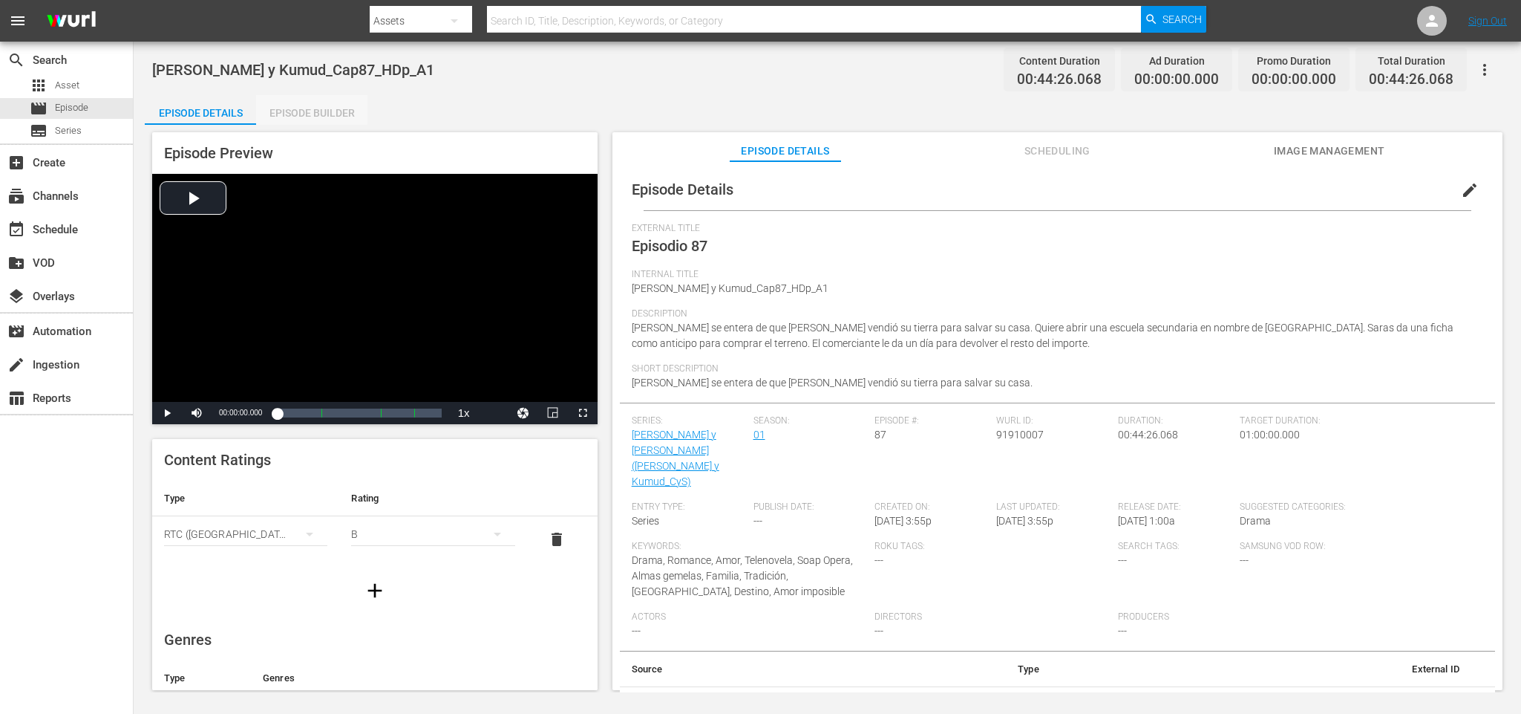
click at [330, 109] on div "Episode Builder" at bounding box center [311, 113] width 111 height 36
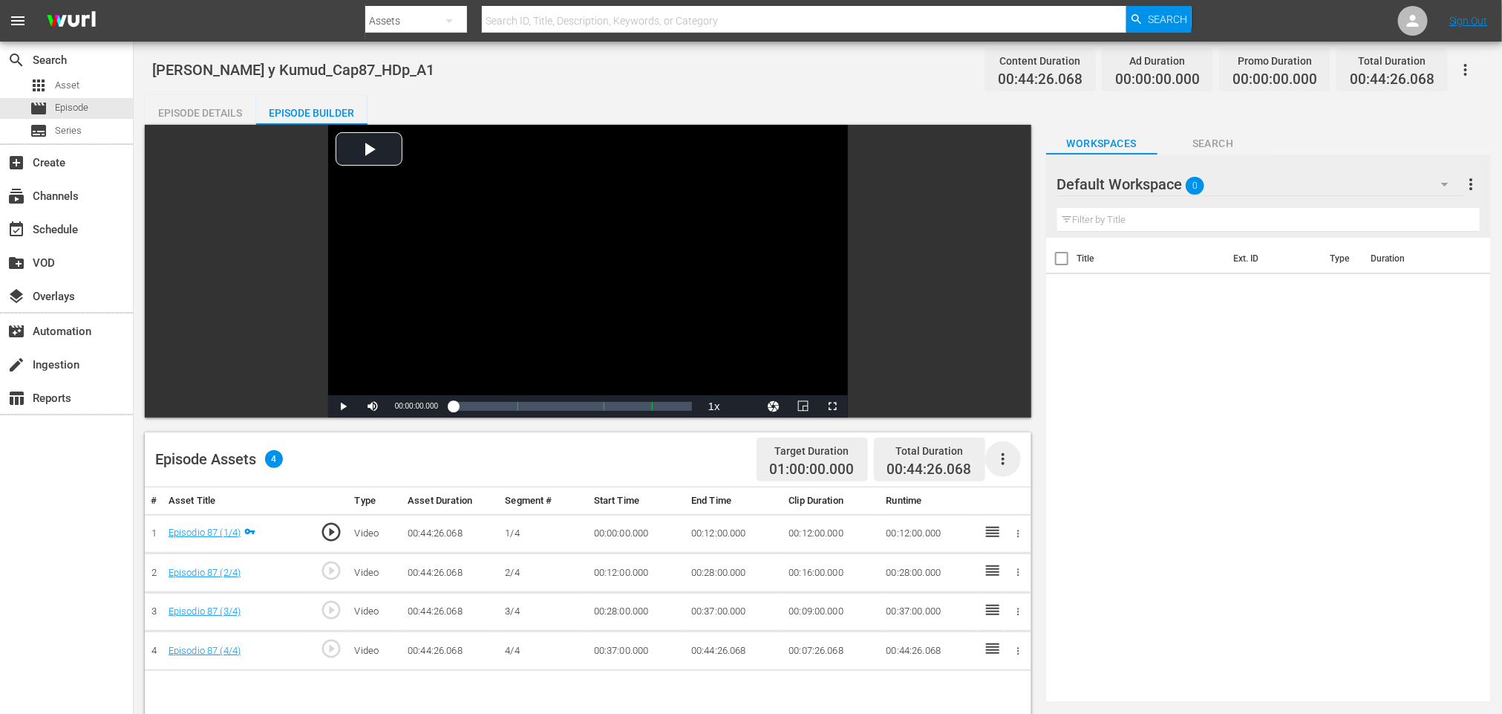
click at [1002, 457] on icon "button" at bounding box center [1003, 459] width 18 height 18
drag, startPoint x: 976, startPoint y: 450, endPoint x: 1010, endPoint y: 455, distance: 34.5
click at [983, 451] on div "Total Duration 00:44:26.068" at bounding box center [929, 459] width 111 height 44
click at [1010, 455] on icon "button" at bounding box center [1003, 459] width 18 height 18
click at [996, 451] on icon "button" at bounding box center [1003, 459] width 18 height 18
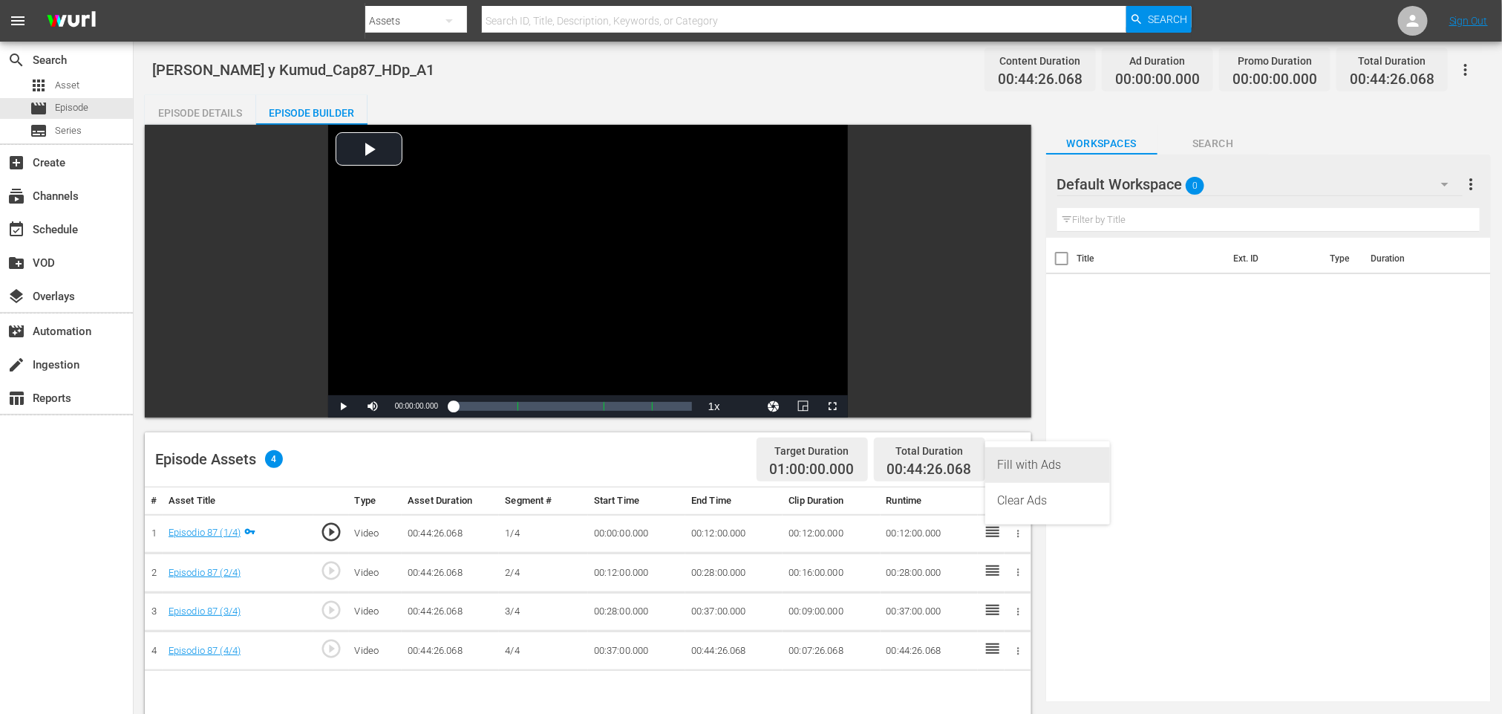
click at [1016, 459] on div "Fill with Ads" at bounding box center [1047, 465] width 101 height 36
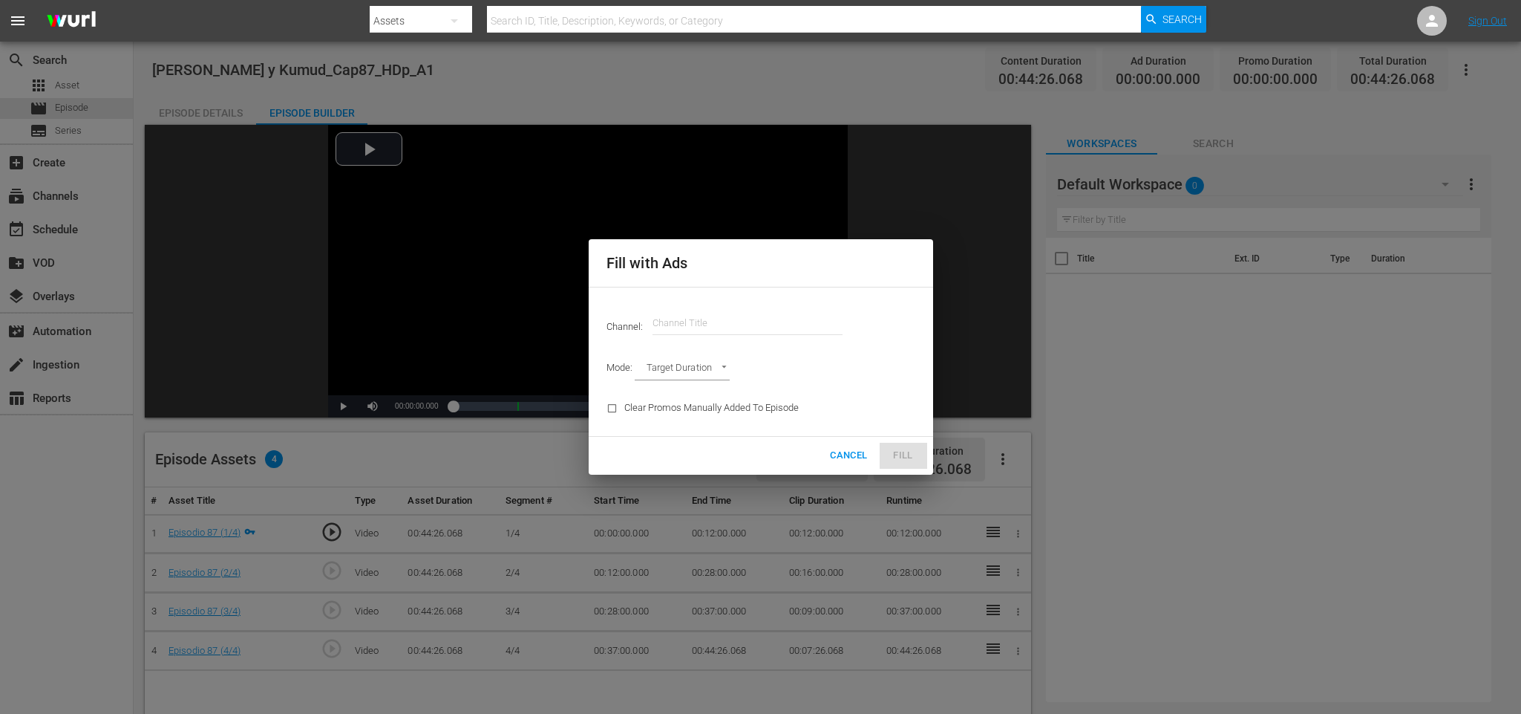
click at [702, 308] on input "text" at bounding box center [748, 323] width 190 height 36
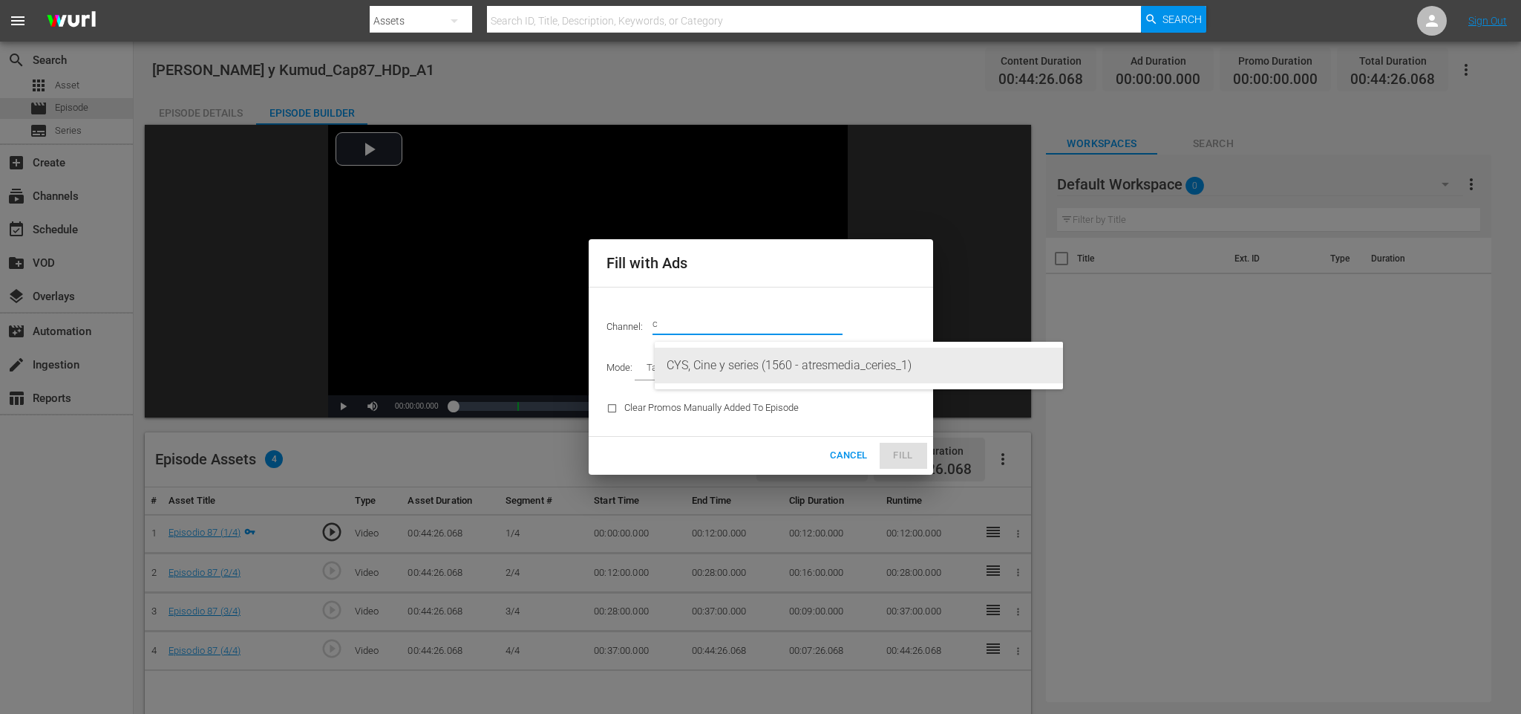
click at [744, 359] on div "CYS, Cine y series (1560 - atresmedia_ceries_1)" at bounding box center [859, 365] width 385 height 36
type input "CYS, Cine y series (1560)"
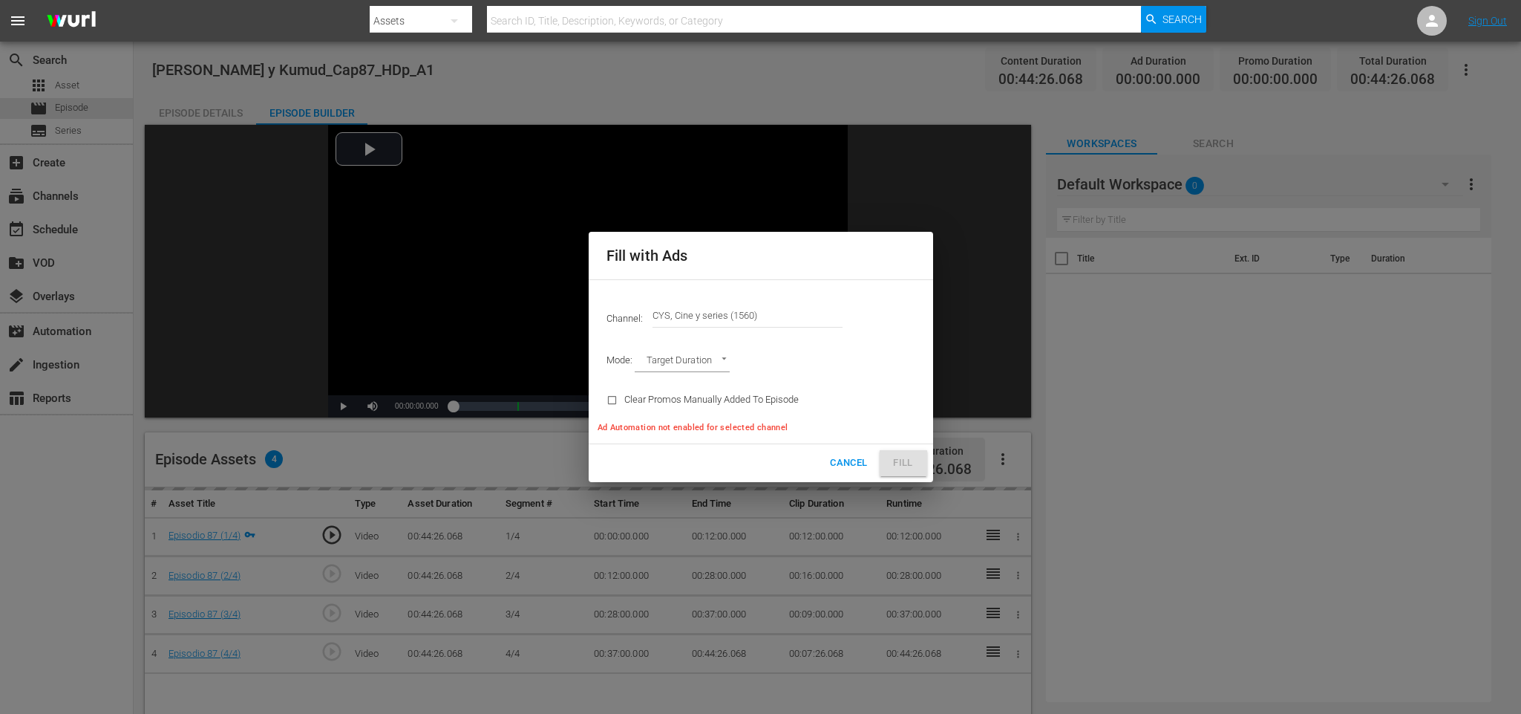
type input "AD_BREAK_DURATION"
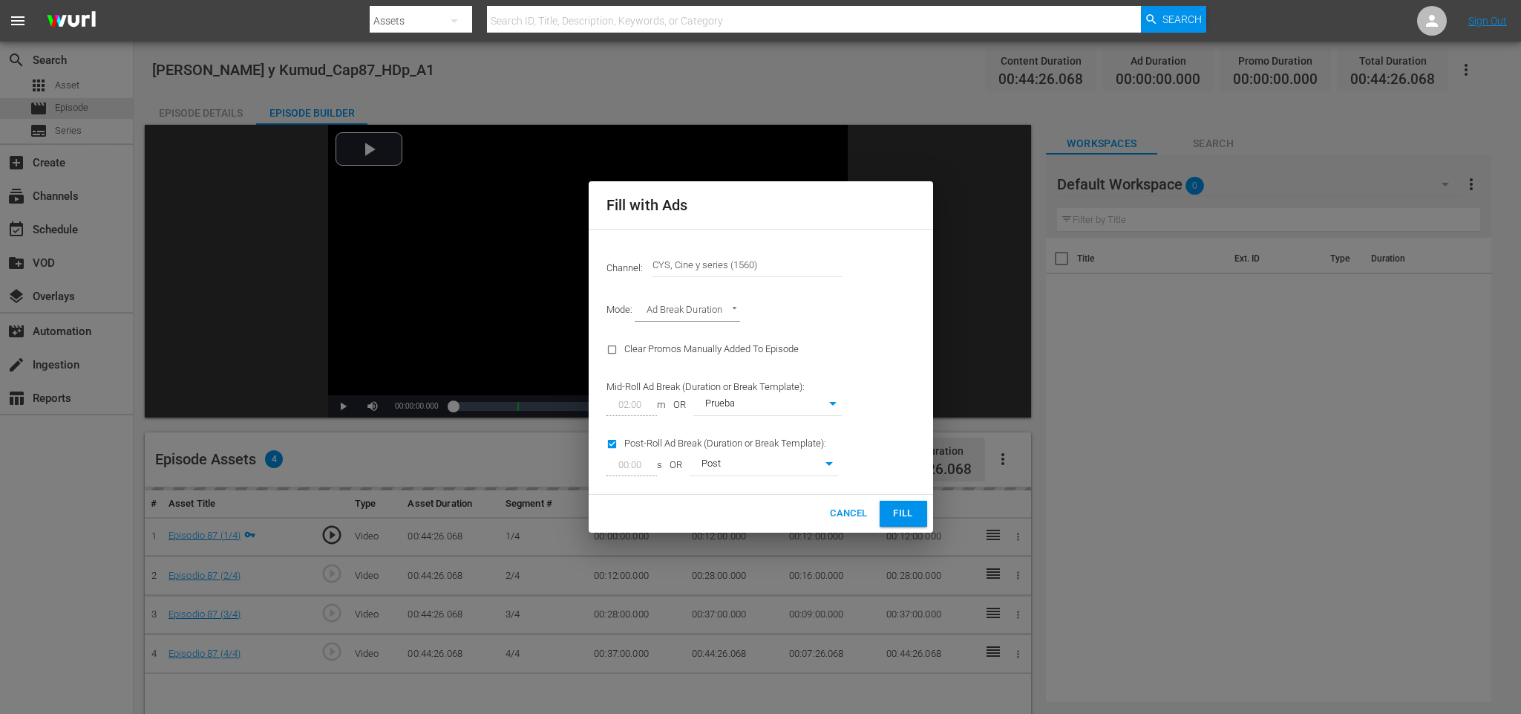
click at [896, 513] on span "Fill" at bounding box center [904, 513] width 24 height 17
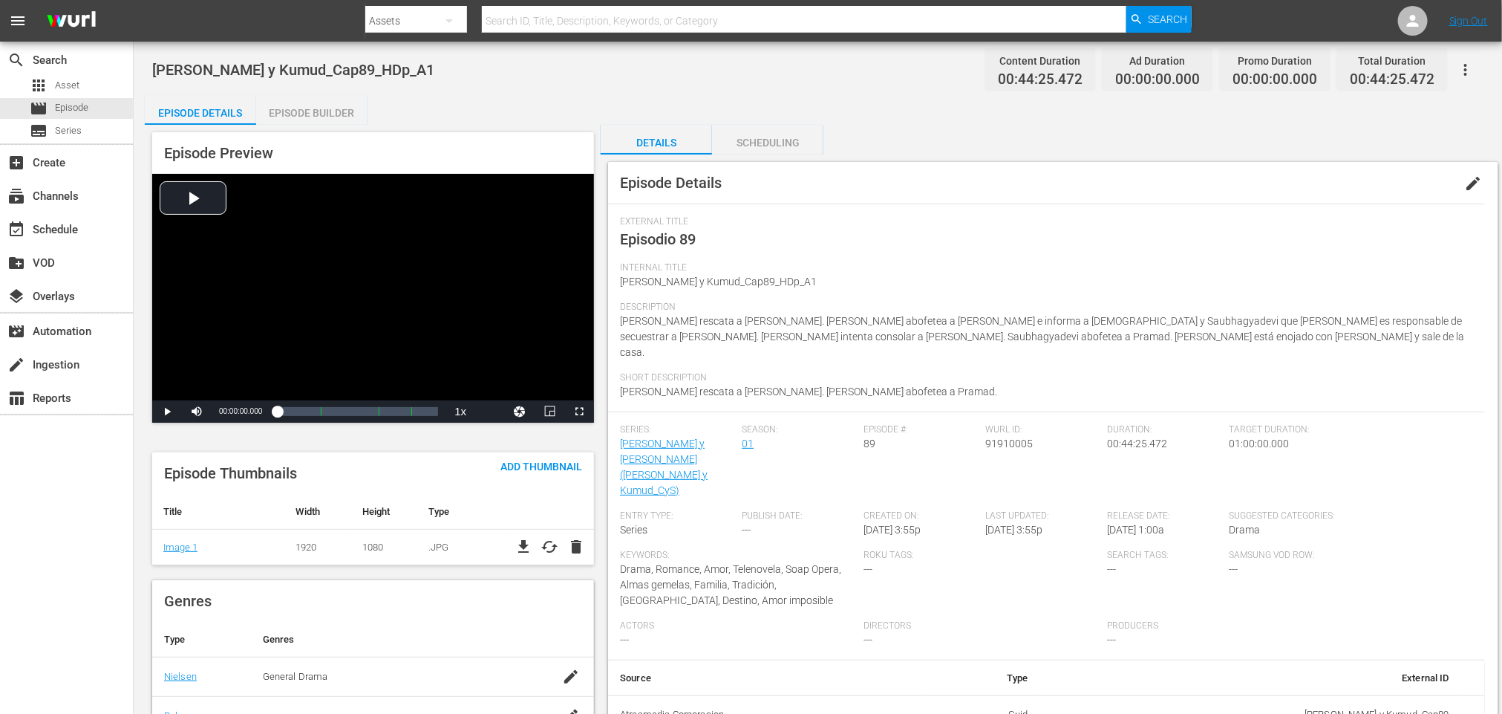
click at [319, 112] on div "Episode Builder" at bounding box center [311, 113] width 111 height 36
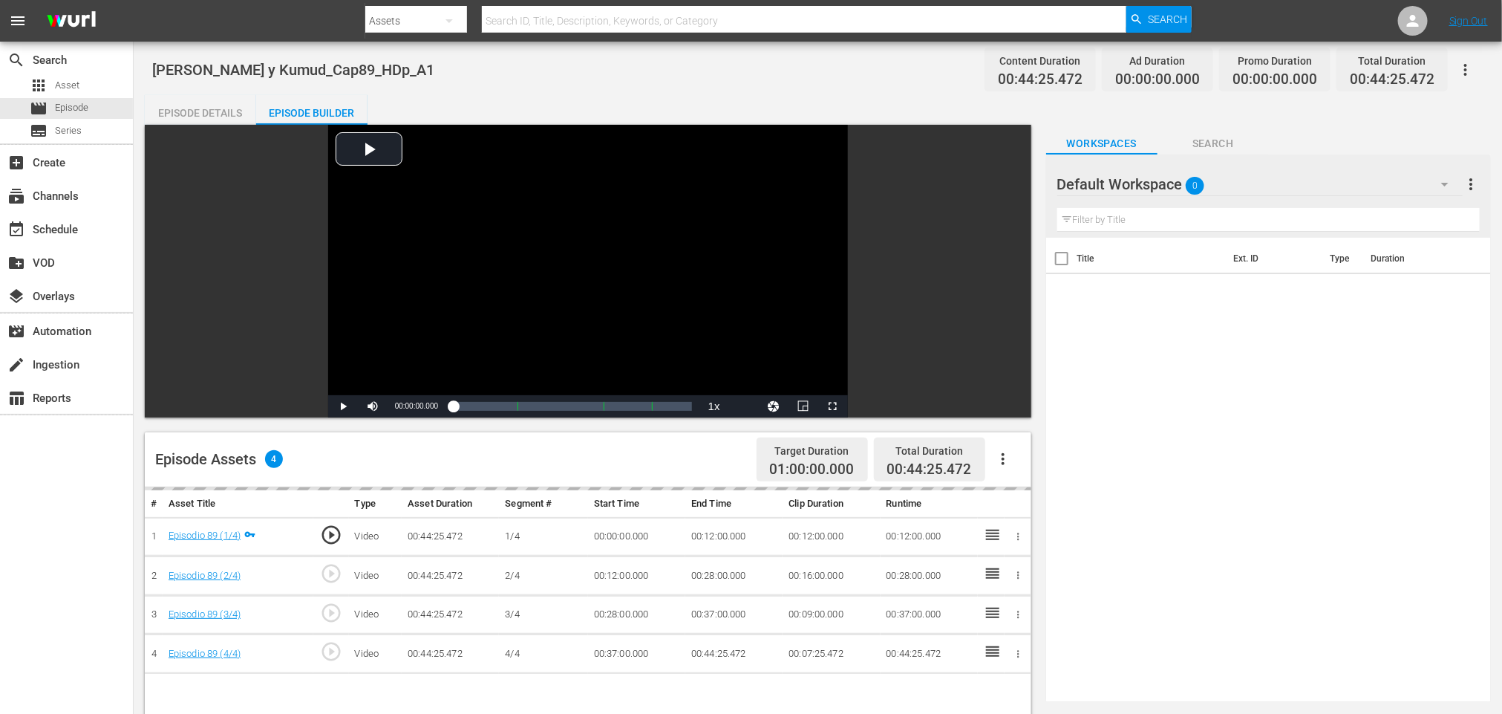
click at [1000, 454] on icon "button" at bounding box center [1003, 459] width 18 height 18
click at [1016, 463] on div "Fill with Ads" at bounding box center [1047, 465] width 101 height 36
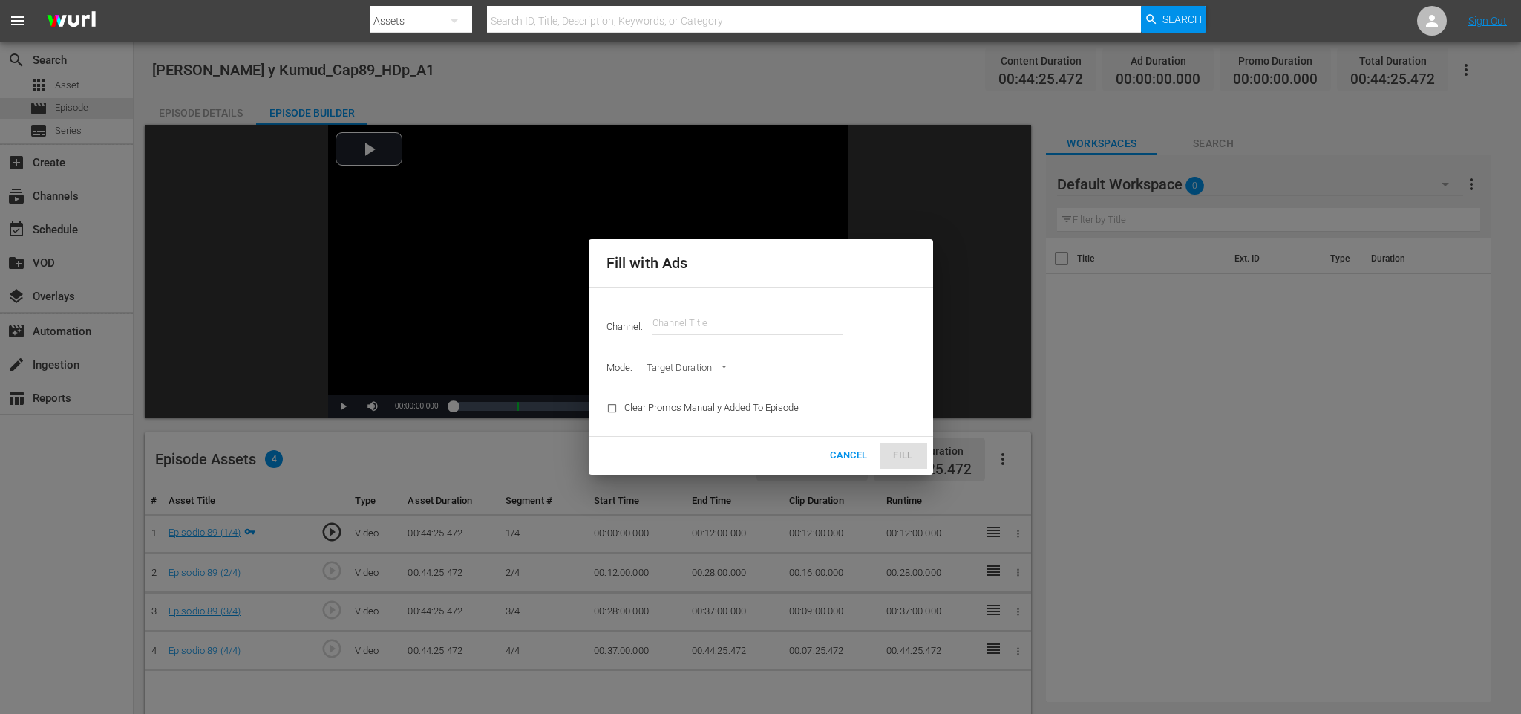
click at [768, 315] on input "text" at bounding box center [748, 323] width 190 height 36
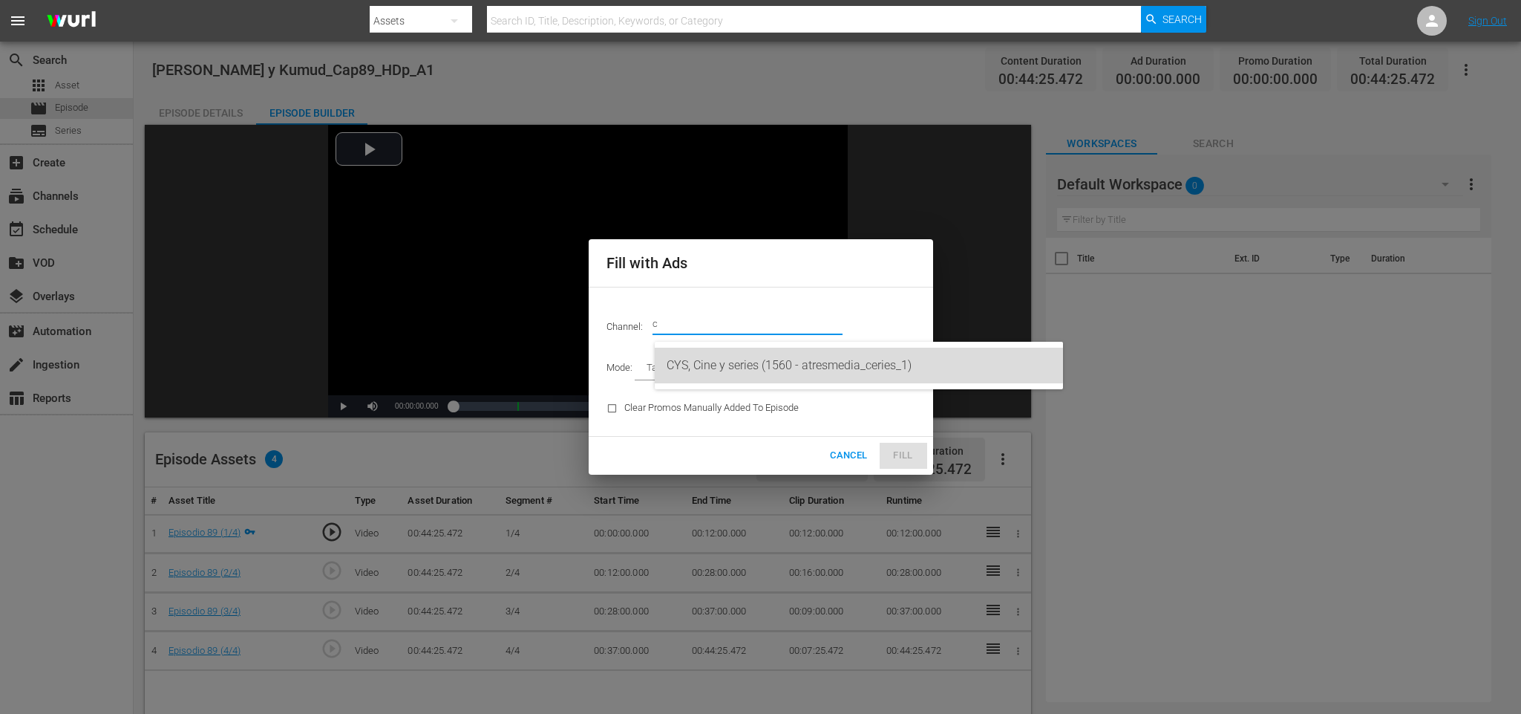
click at [758, 350] on div "CYS, Cine y series (1560 - atresmedia_ceries_1)" at bounding box center [859, 365] width 385 height 36
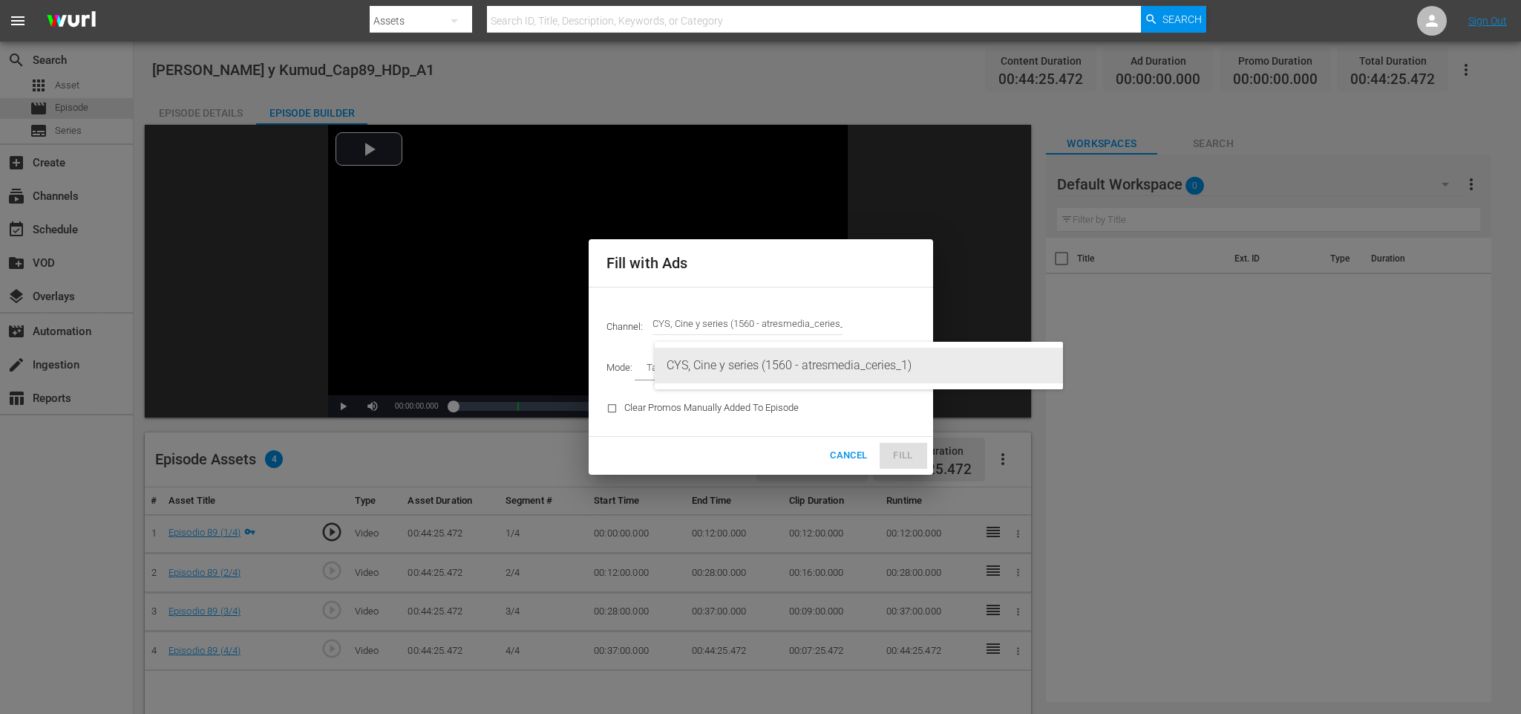
type input "CYS, Cine y series (1560)"
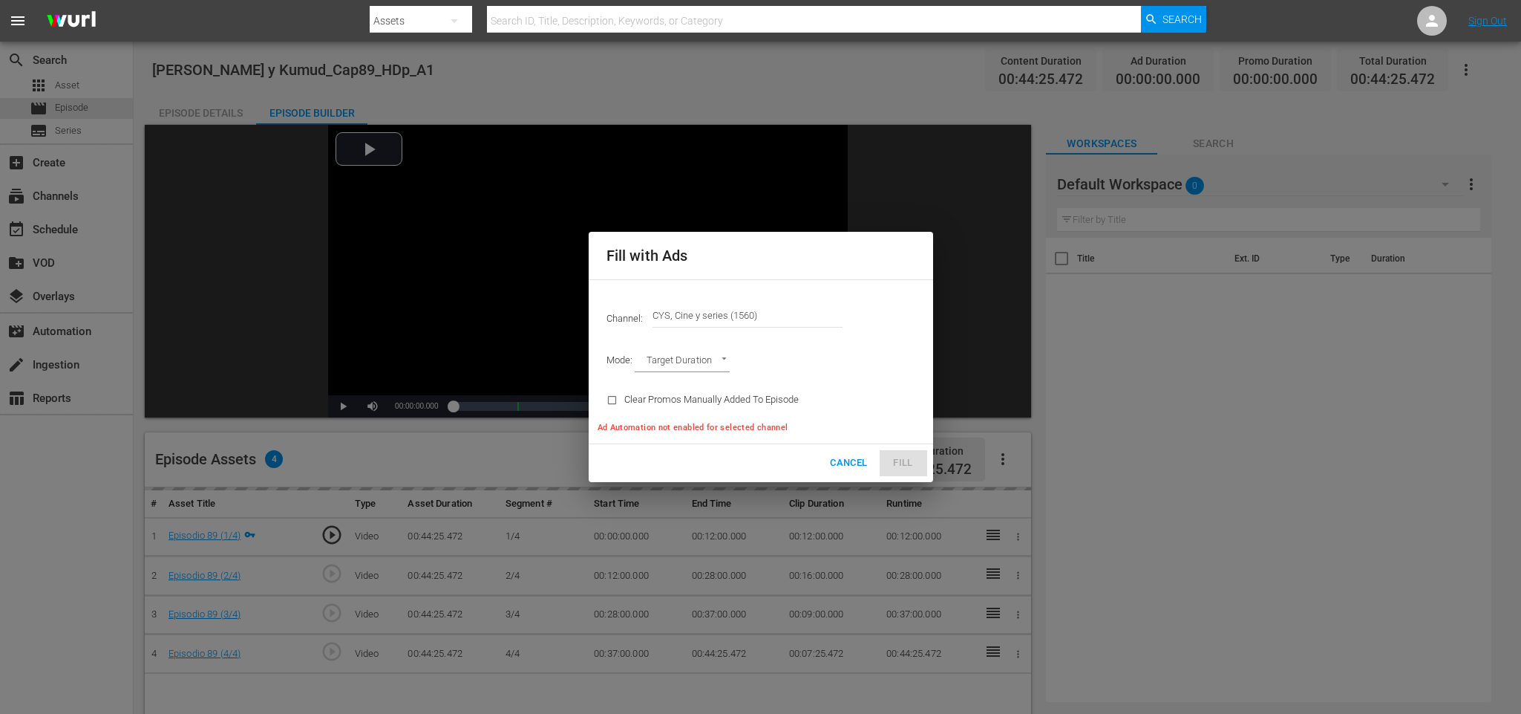
type input "AD_BREAK_DURATION"
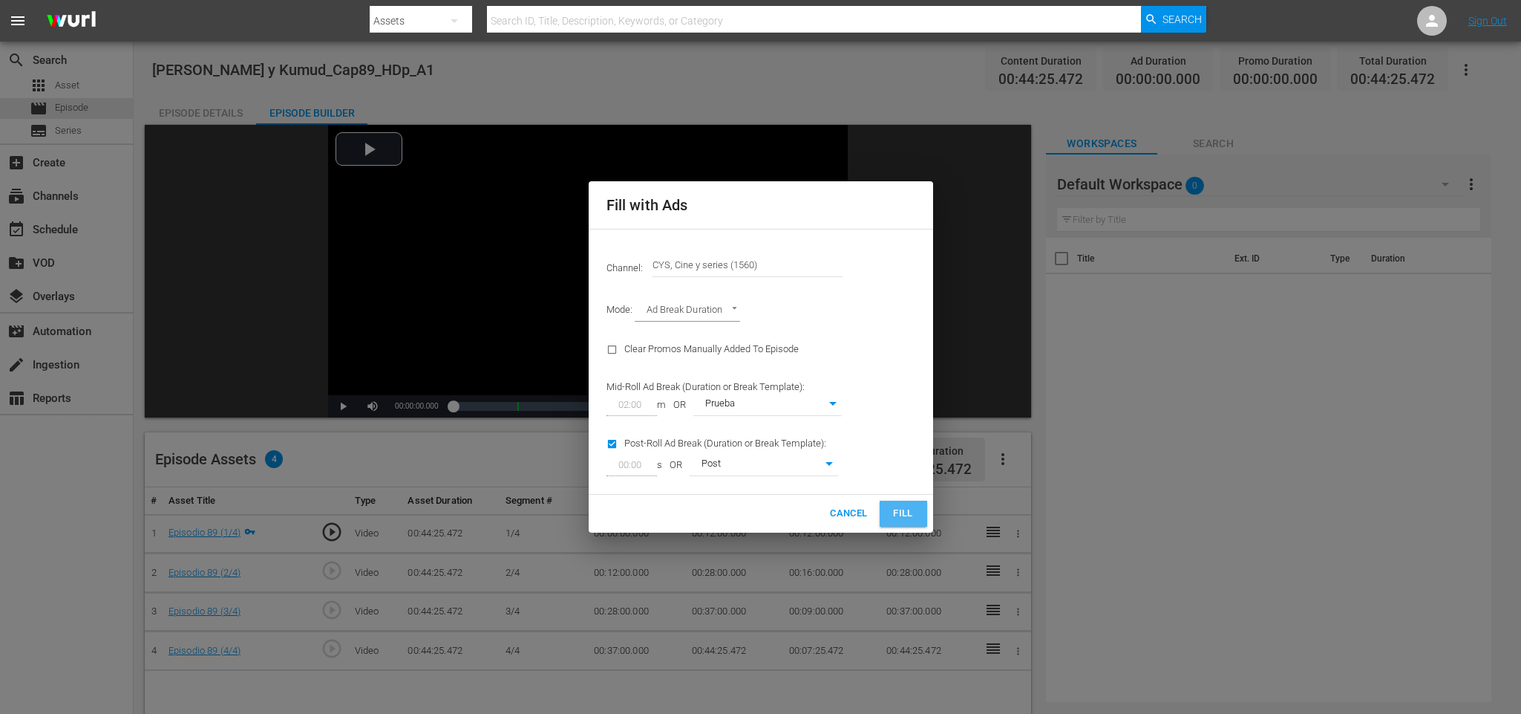
click at [913, 515] on span "Fill" at bounding box center [904, 513] width 24 height 17
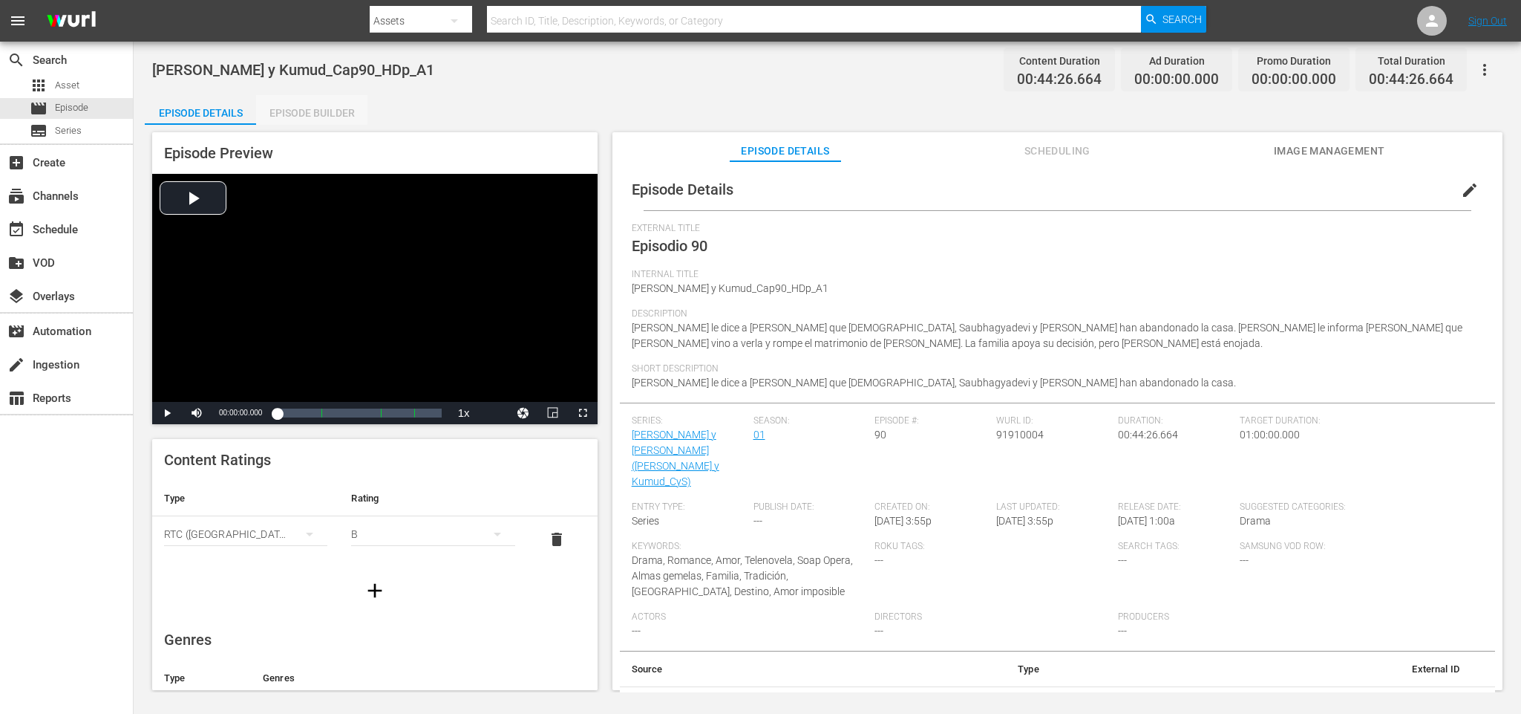
click at [304, 108] on div "Episode Builder" at bounding box center [311, 113] width 111 height 36
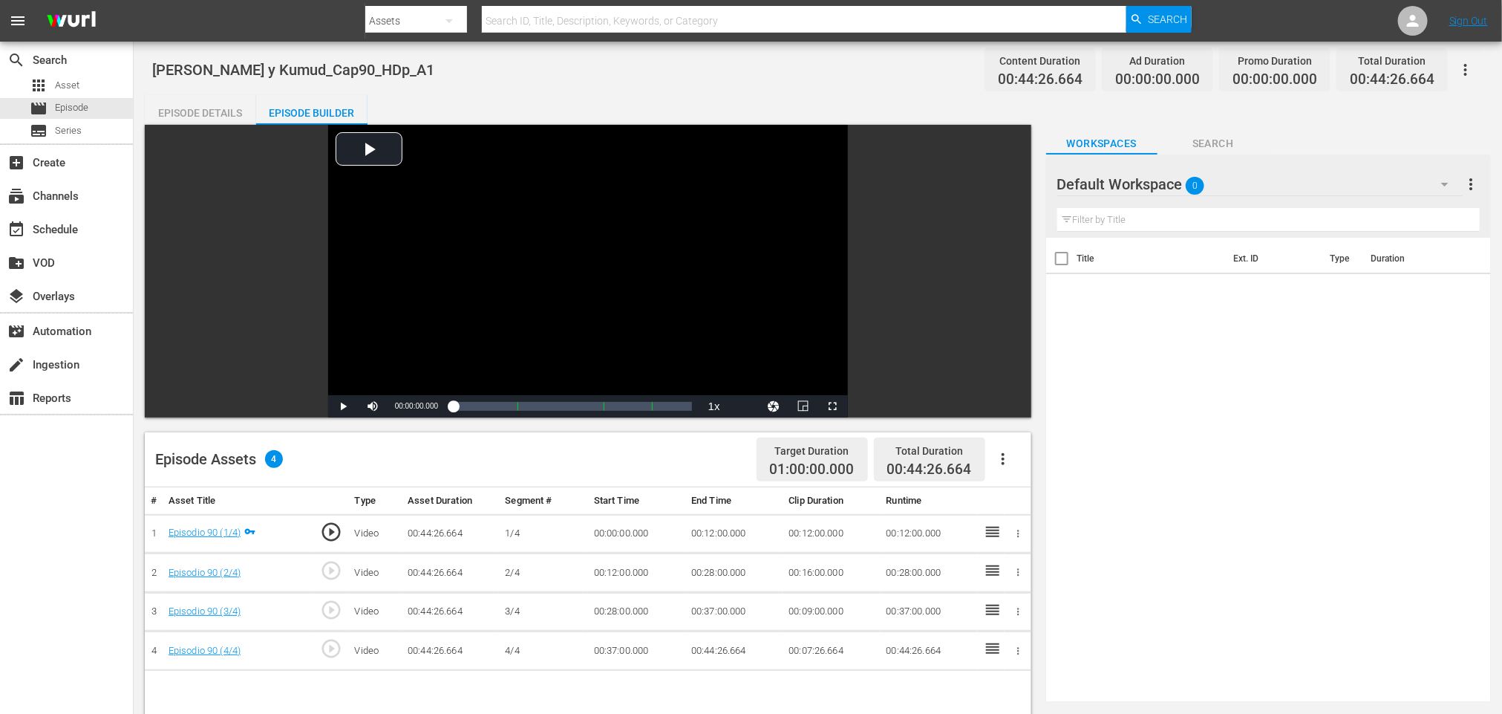
click at [1007, 460] on icon "button" at bounding box center [1003, 459] width 18 height 18
click at [1020, 459] on div "Fill with Ads" at bounding box center [1047, 465] width 101 height 36
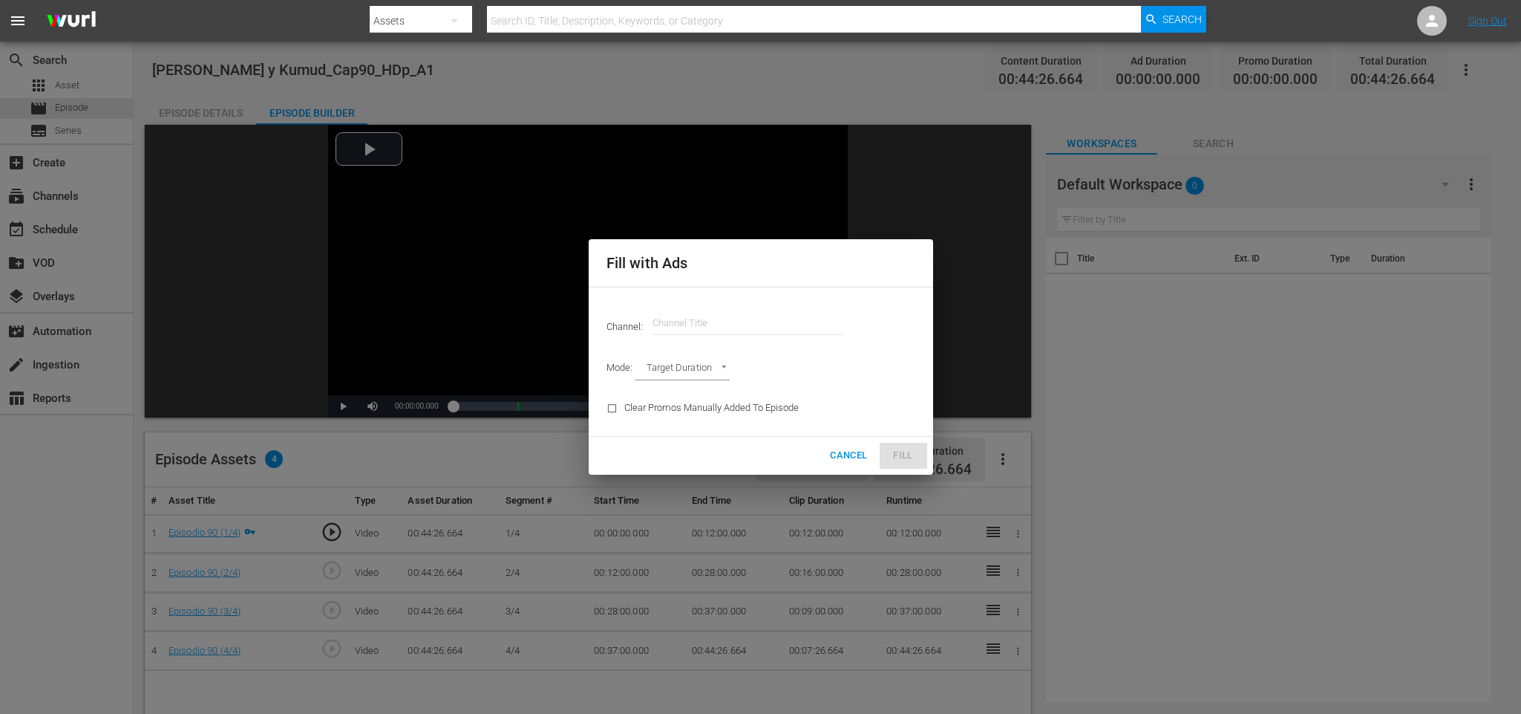
click at [760, 323] on input "text" at bounding box center [748, 323] width 190 height 36
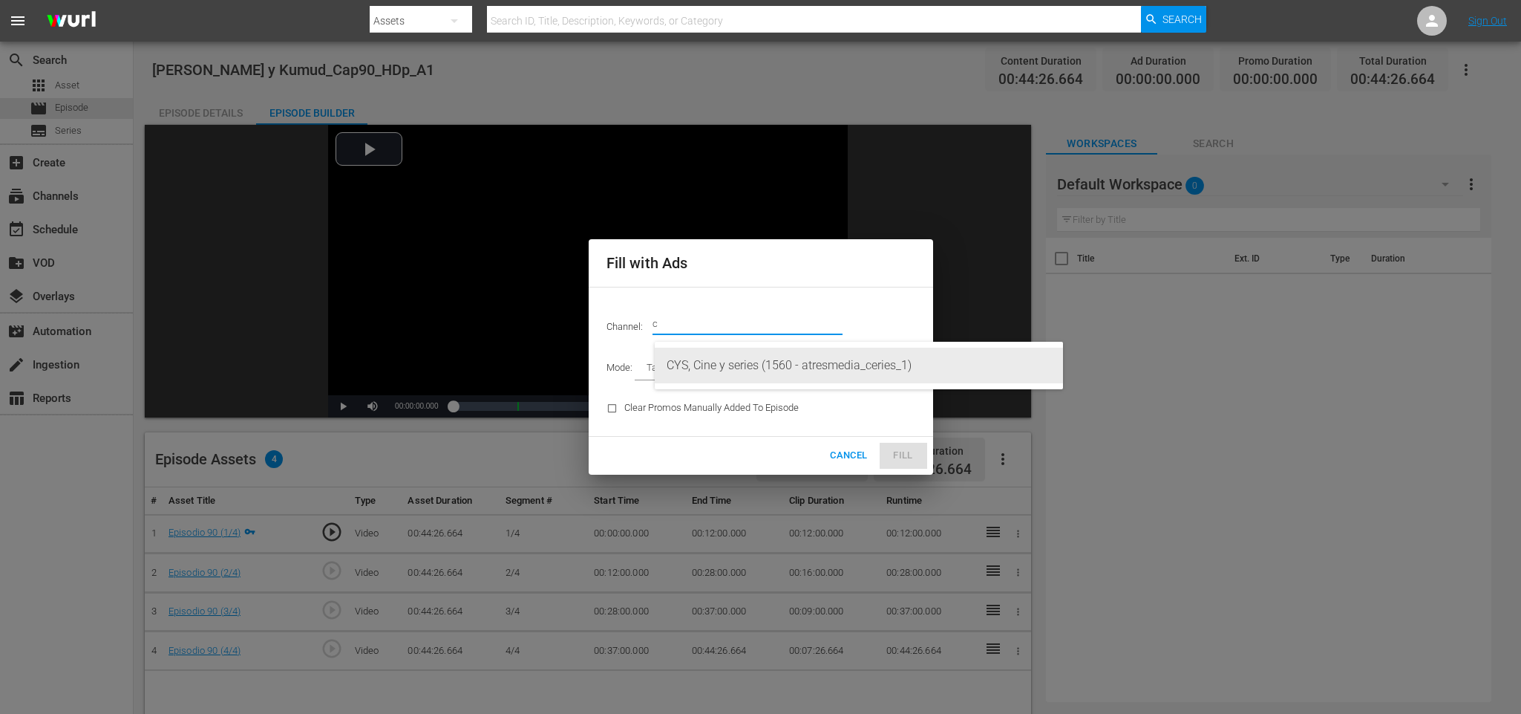
click at [746, 361] on div "CYS, Cine y series (1560 - atresmedia_ceries_1)" at bounding box center [859, 365] width 385 height 36
type input "CYS, Cine y series (1560)"
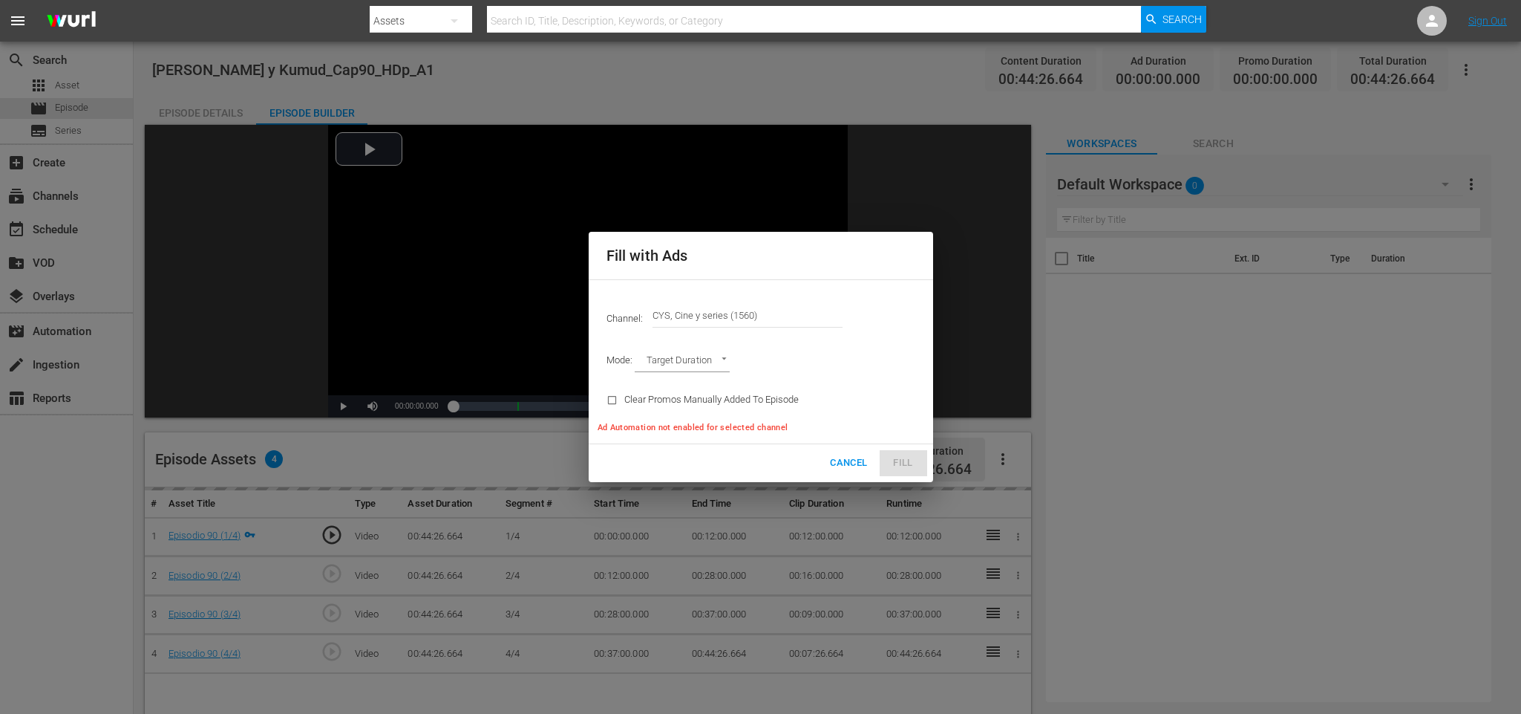
type input "AD_BREAK_DURATION"
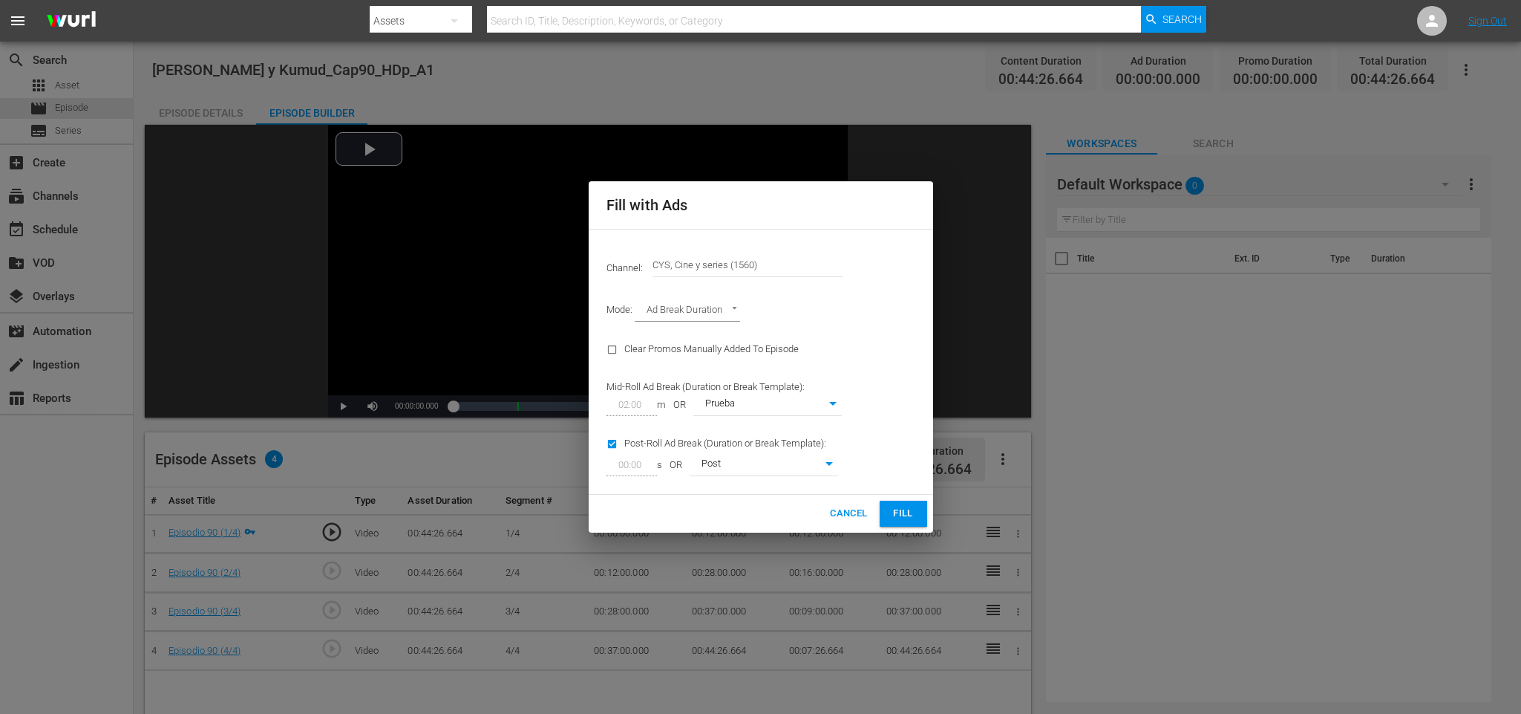
click at [907, 509] on span "Fill" at bounding box center [904, 513] width 24 height 17
